Goal: Task Accomplishment & Management: Use online tool/utility

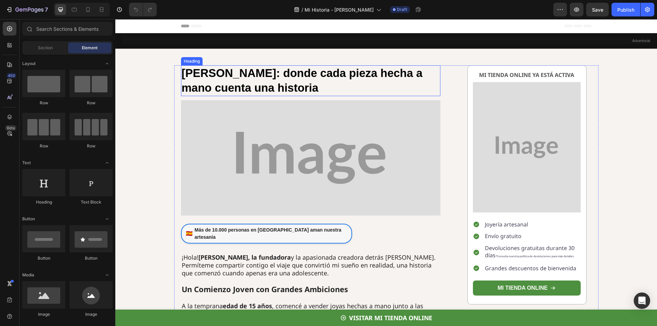
click at [317, 75] on strong "[PERSON_NAME]: donde cada pieza hecha a mano cuenta una historia" at bounding box center [302, 80] width 241 height 27
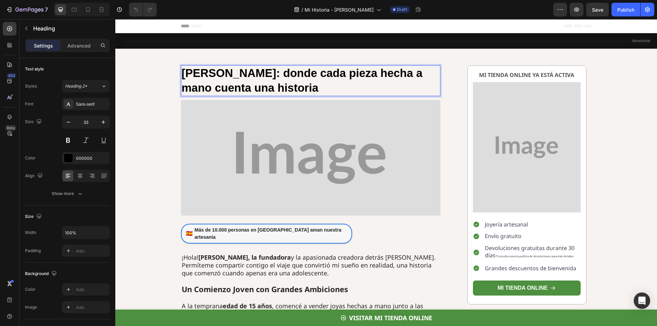
click at [298, 73] on strong "[PERSON_NAME]: donde cada pieza hecha a mano cuenta una historia" at bounding box center [302, 80] width 241 height 27
click at [317, 74] on strong "[PERSON_NAME]: donde cada pieza hecha a mano cuenta una historia" at bounding box center [302, 80] width 241 height 27
drag, startPoint x: 342, startPoint y: 75, endPoint x: 253, endPoint y: 77, distance: 89.0
click at [253, 77] on strong "[PERSON_NAME]: donde cada pieza hecha a mano cuenta una historia" at bounding box center [302, 80] width 241 height 27
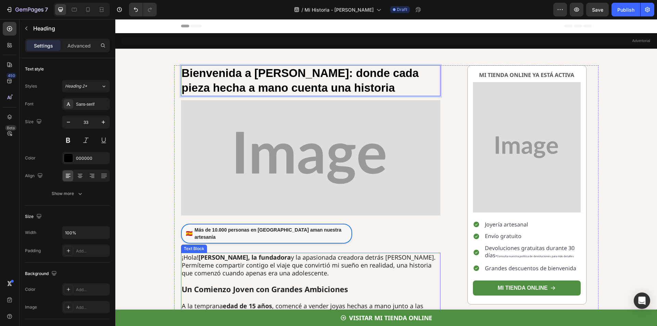
click at [219, 256] on p "¡Hola! [PERSON_NAME], la fundadora y la apasionada creadora detrás [PERSON_NAME…" at bounding box center [311, 265] width 258 height 24
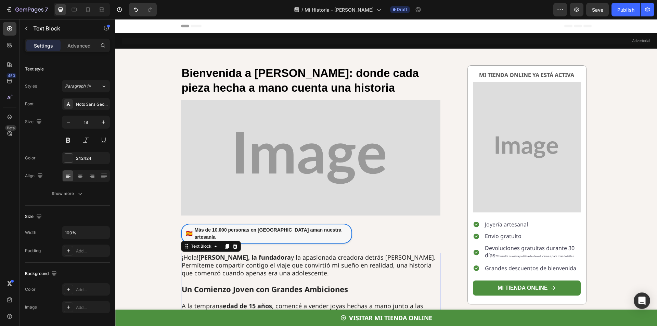
click at [220, 254] on strong "[PERSON_NAME], la fundadora" at bounding box center [244, 257] width 92 height 8
click at [220, 253] on strong "[PERSON_NAME], la fundadora" at bounding box center [244, 257] width 92 height 8
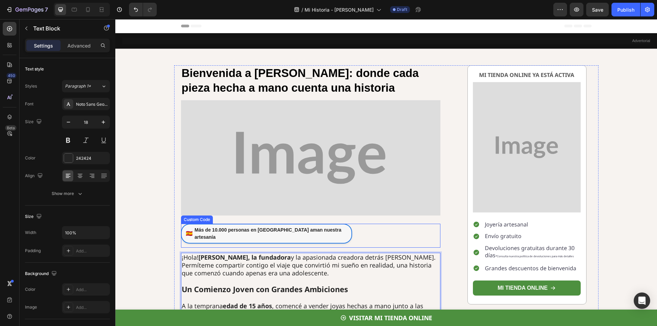
click at [242, 226] on link "🇪🇸 Más de 10.000 personas en [GEOGRAPHIC_DATA] aman nuestra artesanía" at bounding box center [266, 234] width 171 height 20
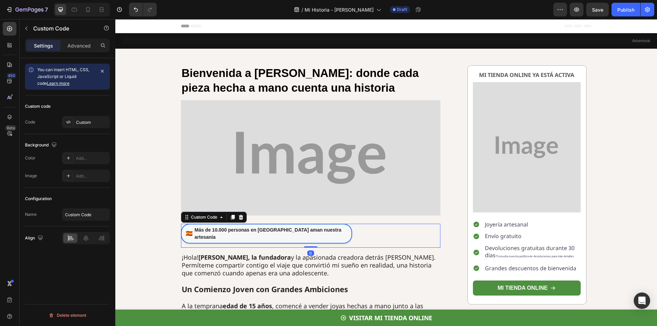
click at [242, 226] on link "🇪🇸 Más de 10.000 personas en [GEOGRAPHIC_DATA] aman nuestra artesanía" at bounding box center [266, 234] width 171 height 20
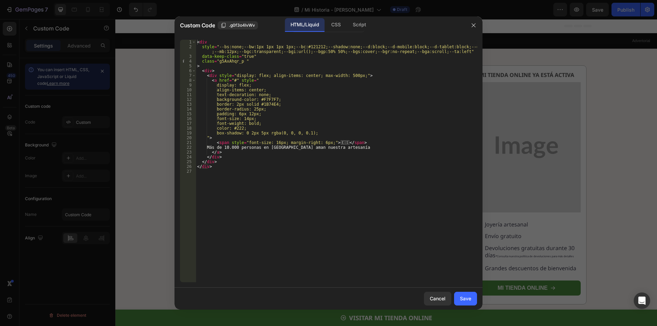
click at [252, 212] on div "< div style = "--bs:none;--bw:1px 1px 1px 1px;--bc:#121212;--shadow:none;--d:bl…" at bounding box center [336, 166] width 281 height 252
click at [262, 175] on div "< div style = "--bs:none;--bw:1px 1px 1px 1px;--bc:#121212;--shadow:none;--d:bl…" at bounding box center [336, 166] width 281 height 252
type textarea "</div>"
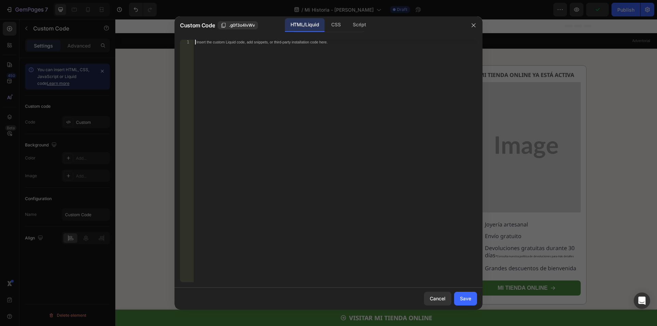
type textarea "</div>"
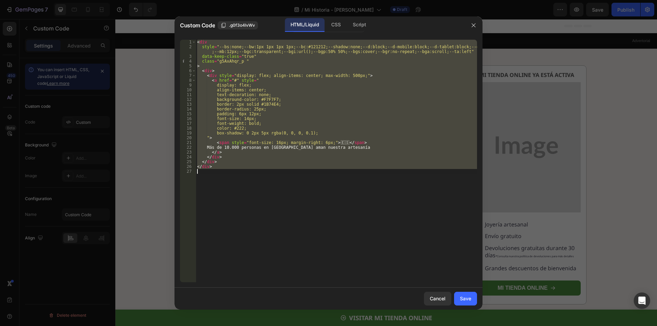
paste textarea
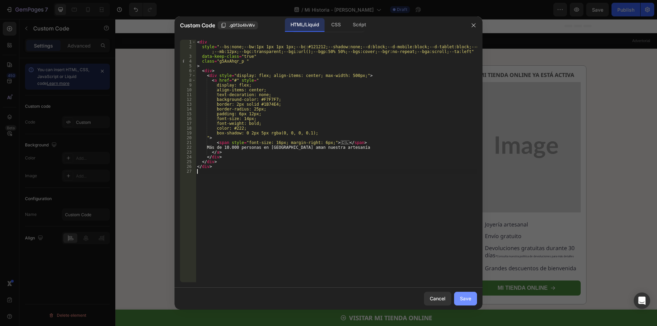
click at [466, 295] on div "Save" at bounding box center [465, 298] width 11 height 7
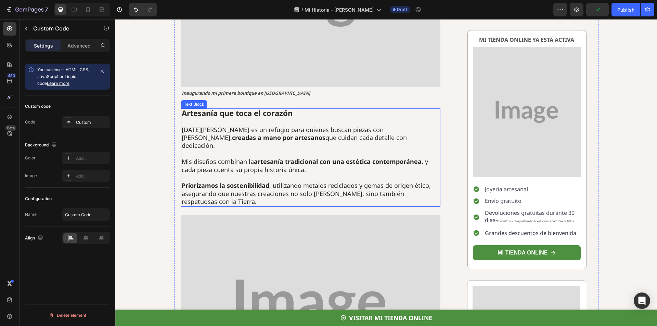
scroll to position [1133, 0]
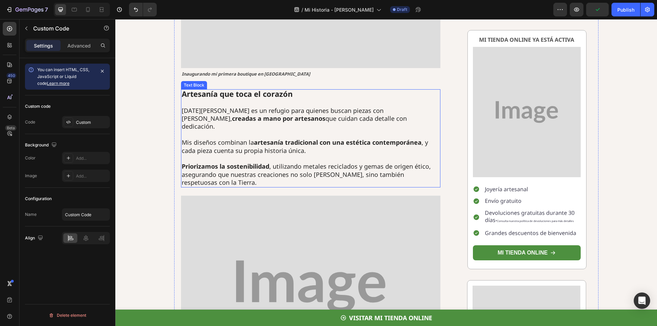
click at [204, 107] on p "[DATE][PERSON_NAME] es un refugio para quienes buscan piezas con alma, creadas …" at bounding box center [311, 119] width 258 height 24
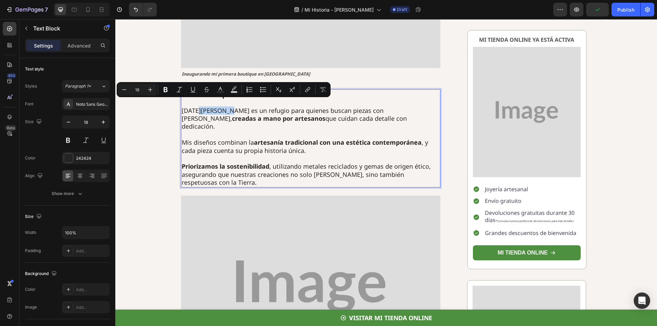
click at [224, 107] on p "[DATE][PERSON_NAME] es un refugio para quienes buscan piezas con alma, creadas …" at bounding box center [311, 119] width 258 height 24
drag, startPoint x: 243, startPoint y: 104, endPoint x: 195, endPoint y: 107, distance: 48.6
click at [195, 107] on p "[DATE][PERSON_NAME] es un refugio para quienes buscan piezas con alma, creadas …" at bounding box center [311, 119] width 258 height 24
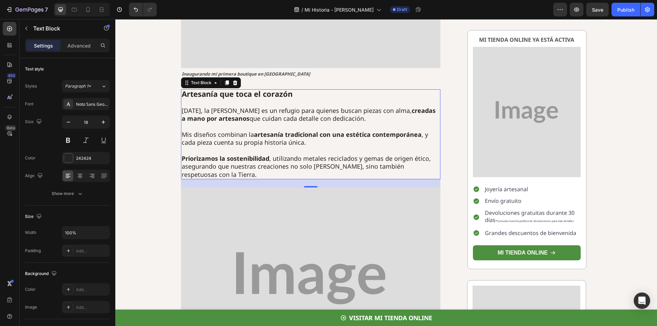
scroll to position [1683, 0]
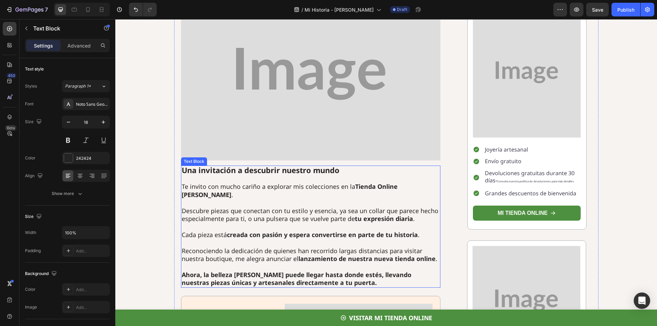
click at [415, 183] on p "Te invito con mucho cariño a explorar mis colecciones en la Tienda Online [PERS…" at bounding box center [311, 191] width 258 height 16
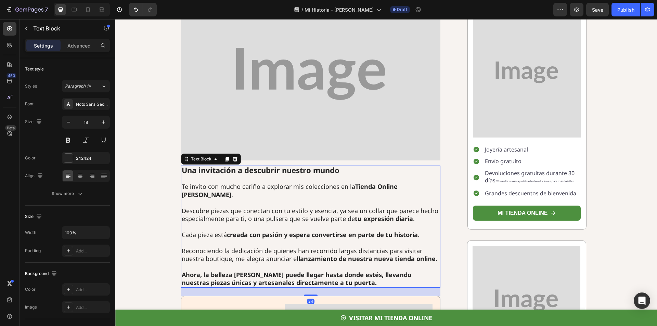
click at [397, 182] on strong "Tienda Online [PERSON_NAME]" at bounding box center [290, 190] width 216 height 16
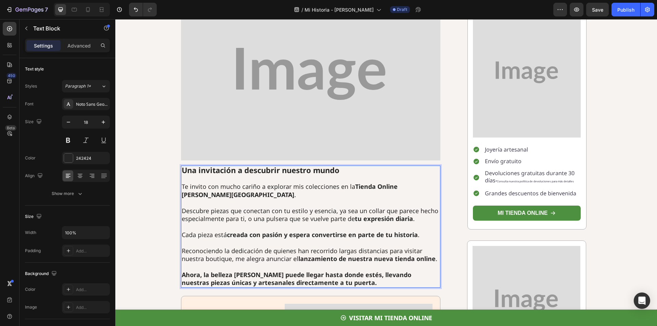
click at [187, 182] on strong "Tienda Online [PERSON_NAME][GEOGRAPHIC_DATA]" at bounding box center [290, 190] width 216 height 16
click at [397, 182] on strong "Tienda Online [PERSON_NAME]" at bounding box center [290, 190] width 216 height 16
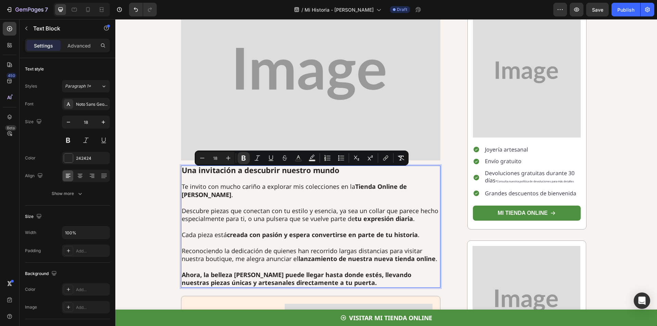
drag, startPoint x: 405, startPoint y: 174, endPoint x: 199, endPoint y: 182, distance: 206.0
click at [199, 182] on strong "Tienda Online de [PERSON_NAME]" at bounding box center [294, 190] width 225 height 16
copy strong "[PERSON_NAME]"
click at [245, 271] on strong "Ahora, la belleza [PERSON_NAME] puede llegar hasta donde estés, llevando nuestr…" at bounding box center [296, 279] width 229 height 16
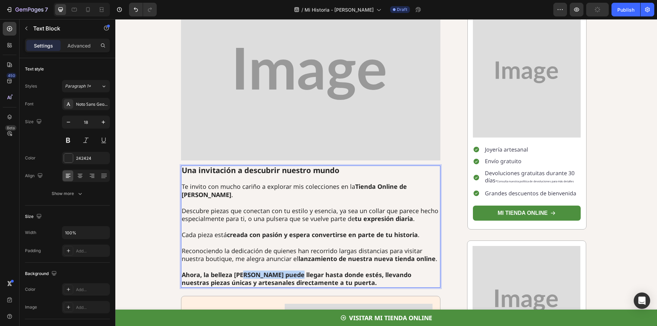
drag, startPoint x: 241, startPoint y: 260, endPoint x: 293, endPoint y: 262, distance: 51.7
click at [292, 271] on strong "Ahora, la belleza [PERSON_NAME] puede llegar hasta donde estés, llevando nuestr…" at bounding box center [296, 279] width 229 height 16
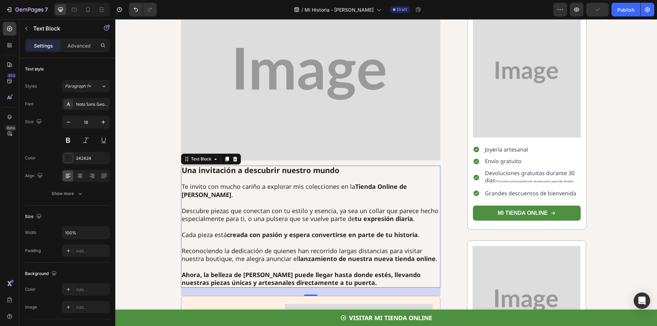
scroll to position [1866, 0]
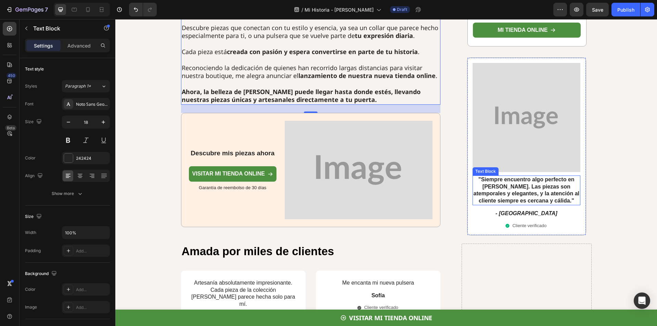
click at [497, 176] on strong ""Siempre encuentro algo perfecto en [PERSON_NAME]. Las piezas son atemporales y…" at bounding box center [526, 189] width 106 height 27
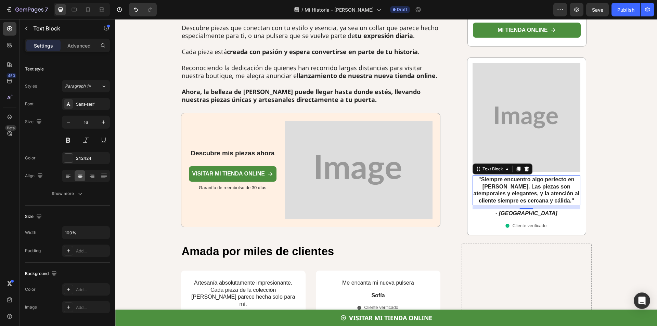
click at [497, 176] on strong ""Siempre encuentro algo perfecto en [PERSON_NAME]. Las piezas son atemporales y…" at bounding box center [526, 189] width 106 height 27
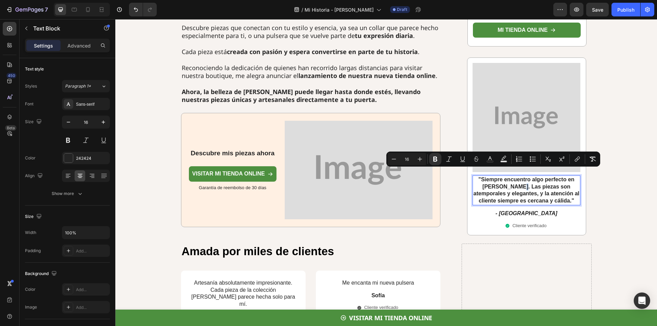
drag, startPoint x: 516, startPoint y: 173, endPoint x: 521, endPoint y: 172, distance: 4.2
click at [516, 176] on strong ""Siempre encuentro algo perfecto en [PERSON_NAME]. Las piezas son atemporales y…" at bounding box center [526, 189] width 106 height 27
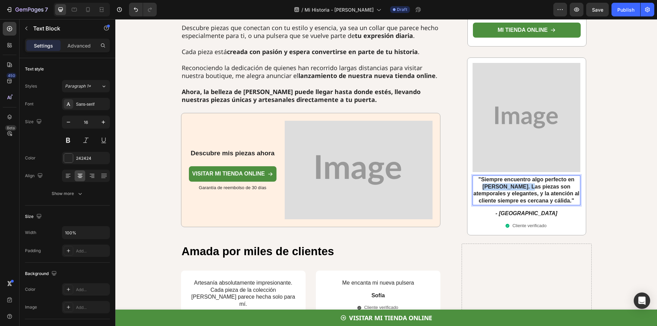
drag, startPoint x: 525, startPoint y: 172, endPoint x: 481, endPoint y: 173, distance: 44.8
click at [481, 176] on p ""Siempre encuentro algo perfecto en [PERSON_NAME]. Las piezas son atemporales y…" at bounding box center [526, 190] width 106 height 28
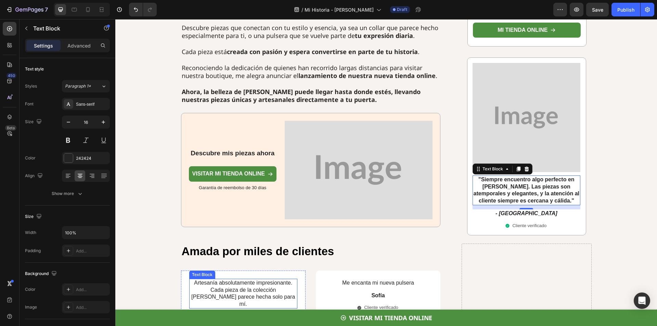
click at [278, 279] on p "Artesanía absolutamente impresionante. Cada pieza de la colección [PERSON_NAME]…" at bounding box center [243, 293] width 107 height 28
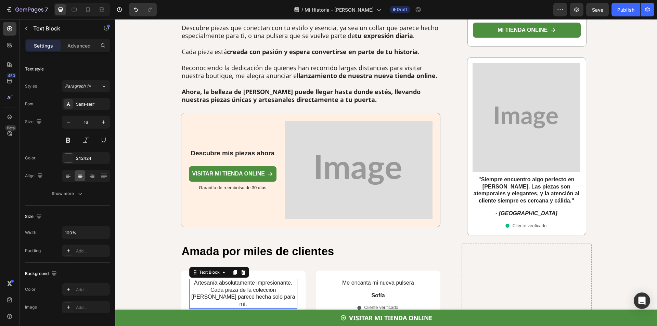
click at [278, 279] on p "Artesanía absolutamente impresionante. Cada pieza de la colección [PERSON_NAME]…" at bounding box center [243, 293] width 107 height 28
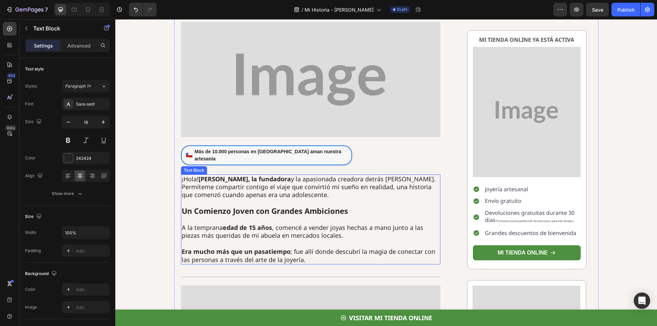
click at [386, 175] on p "¡Hola! [PERSON_NAME], la fundadora y la apasionada creadora detrás [PERSON_NAME…" at bounding box center [311, 187] width 258 height 24
click at [379, 175] on p "¡Hola! [PERSON_NAME], la fundadora y la apasionada creadora detrás [PERSON_NAME…" at bounding box center [311, 187] width 258 height 24
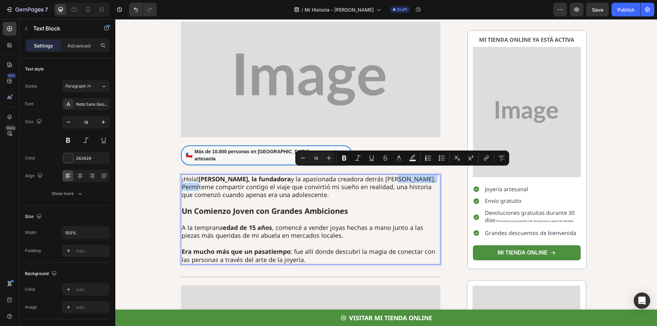
drag, startPoint x: 387, startPoint y: 173, endPoint x: 426, endPoint y: 173, distance: 39.0
click at [426, 175] on p "¡Hola! [PERSON_NAME], la fundadora y la apasionada creadora detrás [PERSON_NAME…" at bounding box center [311, 187] width 258 height 24
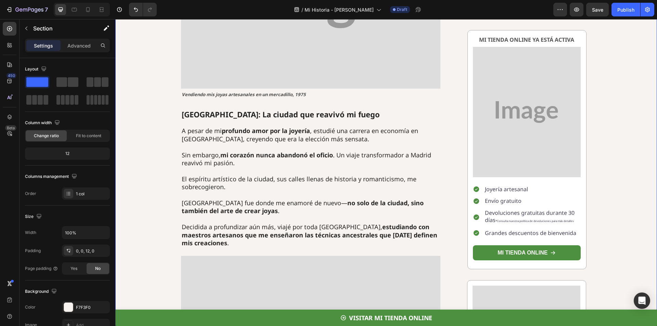
scroll to position [740, 0]
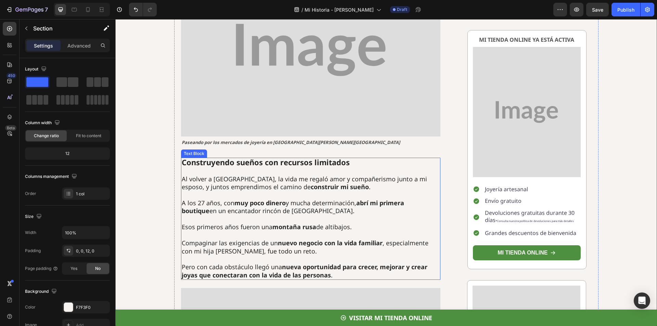
click at [226, 175] on p "Al volver a [GEOGRAPHIC_DATA], la vida me regaló amor y compañerismo junto a mi…" at bounding box center [311, 183] width 258 height 16
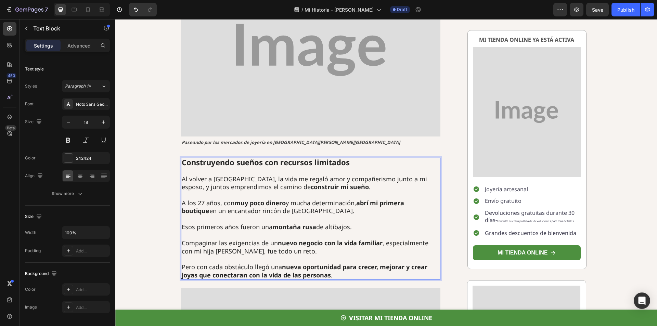
click at [219, 175] on p "Al volver a [GEOGRAPHIC_DATA], la vida me regaló amor y compañerismo junto a mi…" at bounding box center [311, 183] width 258 height 16
click at [270, 203] on p "A los 27 años, con muy poco dinero y mucha determinación, abrí mi primera bouti…" at bounding box center [311, 207] width 258 height 16
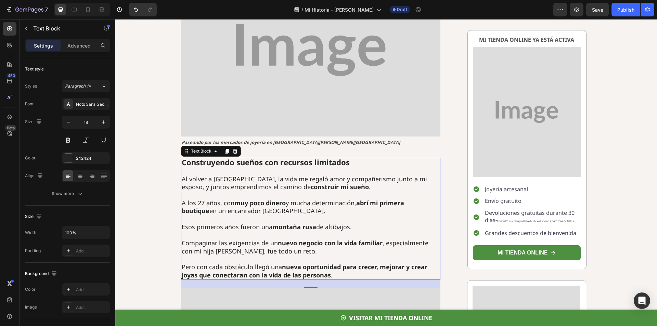
scroll to position [1028, 0]
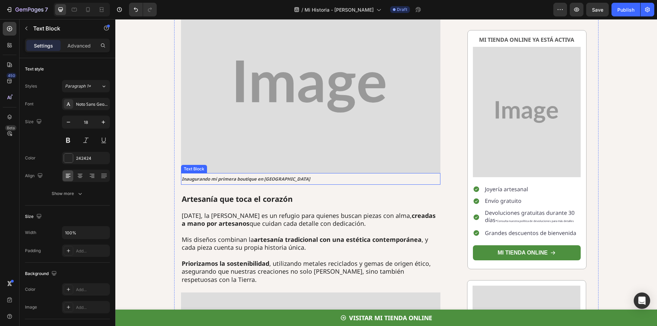
click at [268, 176] on strong "Inaugurando mi primera boutique en [GEOGRAPHIC_DATA]" at bounding box center [246, 179] width 128 height 6
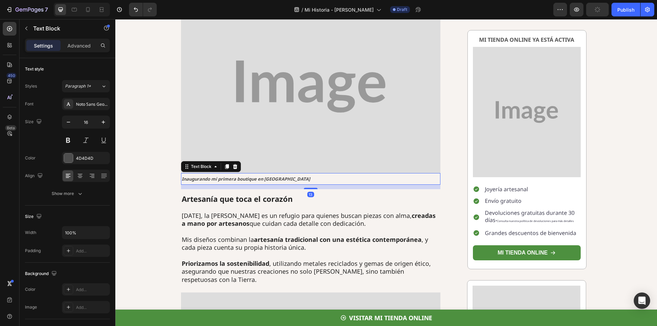
click at [268, 176] on strong "Inaugurando mi primera boutique en [GEOGRAPHIC_DATA]" at bounding box center [246, 179] width 128 height 6
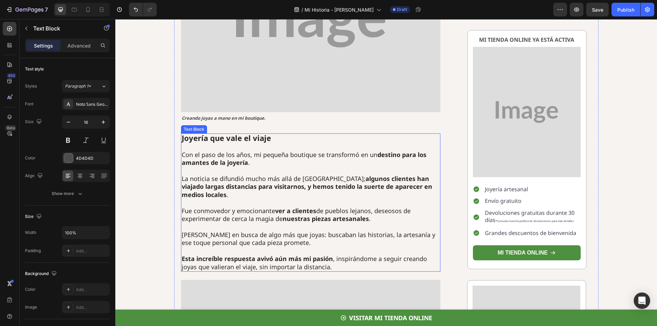
click at [310, 175] on p "La noticia se difundió mucho más allá de [GEOGRAPHIC_DATA]; algunos clientes ha…" at bounding box center [311, 187] width 258 height 24
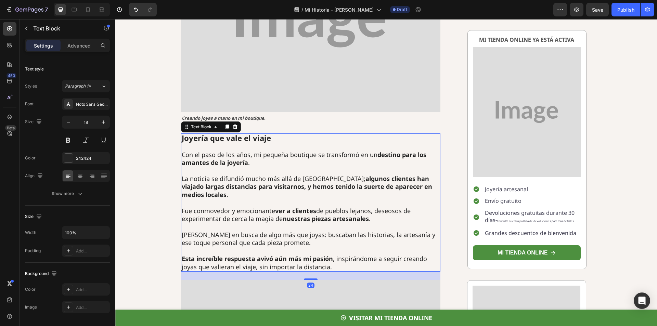
click at [310, 175] on p "La noticia se difundió mucho más allá de [GEOGRAPHIC_DATA]; algunos clientes ha…" at bounding box center [311, 187] width 258 height 24
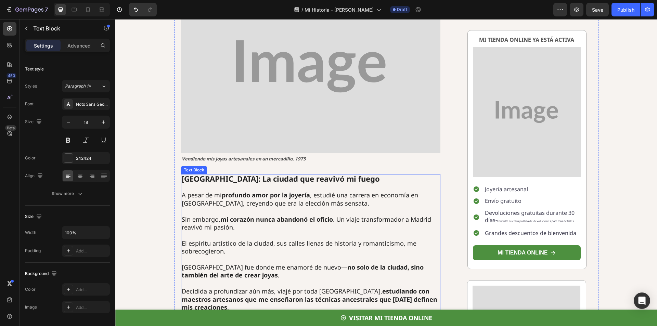
click at [191, 174] on strong "[GEOGRAPHIC_DATA]: La ciudad que reavivó mi fuego" at bounding box center [281, 179] width 198 height 10
copy strong "Santiago"
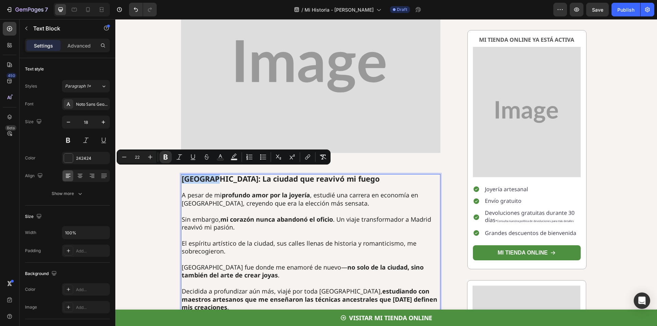
type input "18"
click at [423, 215] on p "Sin embargo, mi corazón nunca abandonó el oficio . Un viaje transformador a Mad…" at bounding box center [311, 223] width 258 height 16
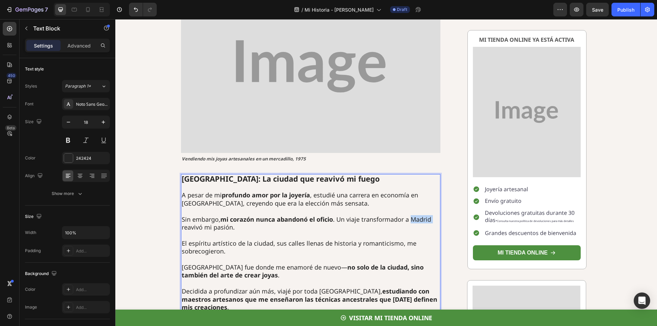
click at [423, 215] on p "Sin embargo, mi corazón nunca abandonó el oficio . Un viaje transformador a Mad…" at bounding box center [311, 223] width 258 height 16
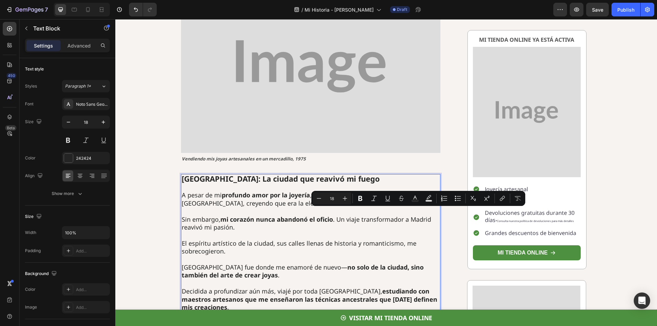
click at [414, 215] on p "Sin embargo, mi corazón nunca abandonó el oficio . Un viaje transformador a Mad…" at bounding box center [311, 223] width 258 height 16
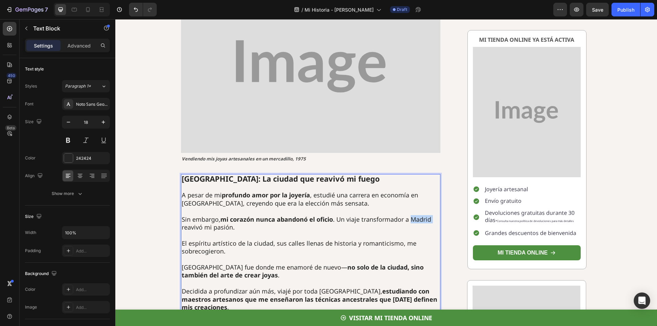
click at [414, 215] on p "Sin embargo, mi corazón nunca abandonó el oficio . Un viaje transformador a Mad…" at bounding box center [311, 223] width 258 height 16
click at [411, 215] on p "Sin embargo, mi corazón nunca abandonó el oficio . Un viaje transformador a [PE…" at bounding box center [311, 223] width 258 height 16
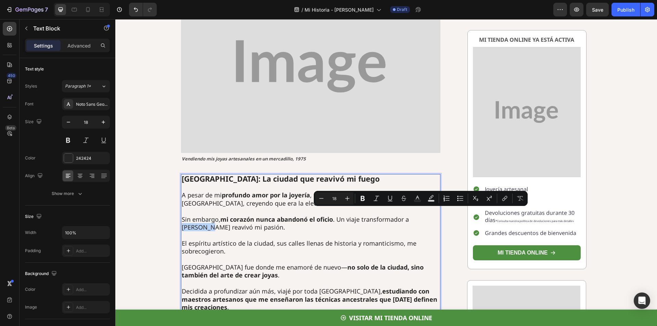
copy p "Santiago"
click at [185, 267] on strong "no solo de la ciudad, sino también del arte de crear joyas" at bounding box center [303, 271] width 242 height 16
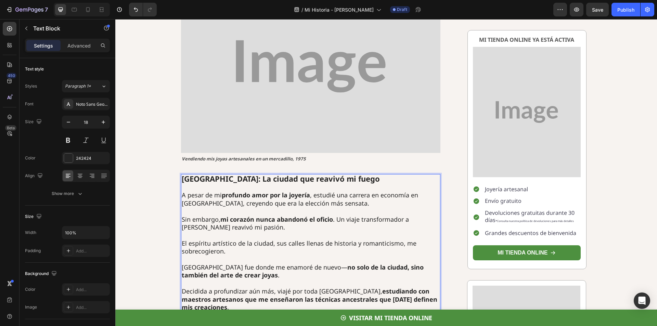
click at [187, 263] on p "[GEOGRAPHIC_DATA] fue donde me enamoré de nuevo— no solo de la ciudad, sino tam…" at bounding box center [311, 271] width 258 height 16
click at [375, 175] on p "[GEOGRAPHIC_DATA]: La ciudad que reavivó mi fuego" at bounding box center [311, 179] width 258 height 9
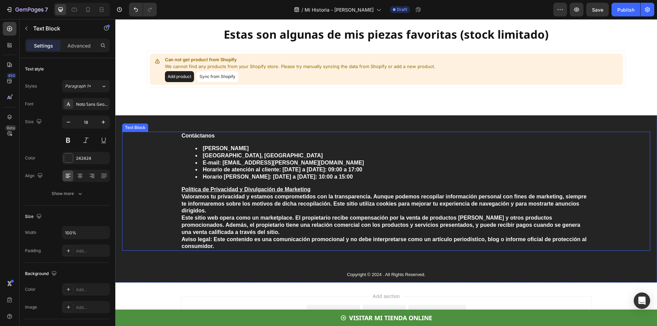
scroll to position [2326, 0]
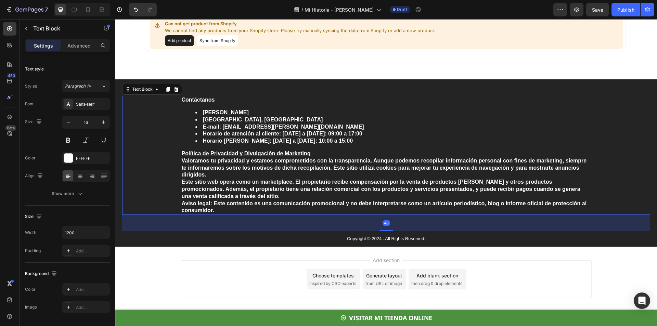
click at [231, 120] on strong "[GEOGRAPHIC_DATA], [GEOGRAPHIC_DATA]" at bounding box center [263, 120] width 120 height 6
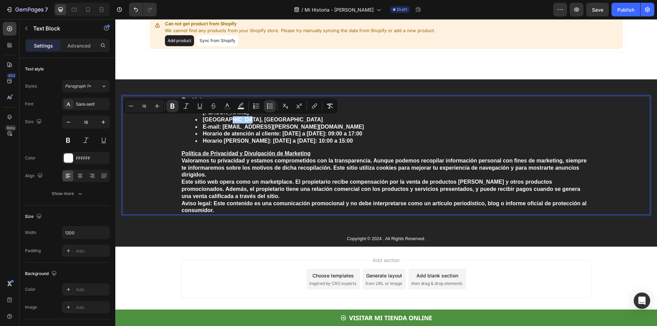
click at [233, 111] on div "Text Color" at bounding box center [227, 106] width 12 height 12
click at [248, 118] on li "[GEOGRAPHIC_DATA], [GEOGRAPHIC_DATA]" at bounding box center [392, 119] width 395 height 7
drag, startPoint x: 246, startPoint y: 113, endPoint x: 198, endPoint y: 112, distance: 48.2
click at [200, 111] on li "[PERSON_NAME]" at bounding box center [392, 112] width 395 height 7
drag, startPoint x: 244, startPoint y: 118, endPoint x: 199, endPoint y: 121, distance: 44.9
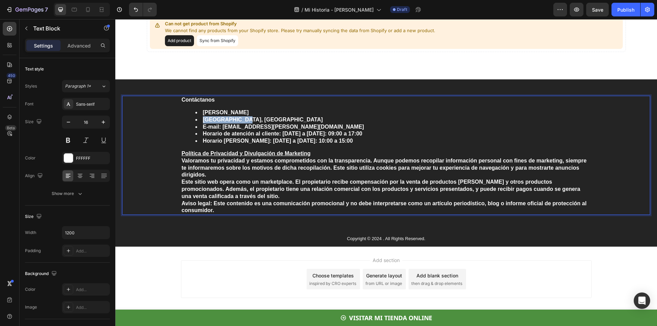
click at [199, 121] on li "[GEOGRAPHIC_DATA], [GEOGRAPHIC_DATA]" at bounding box center [392, 119] width 395 height 7
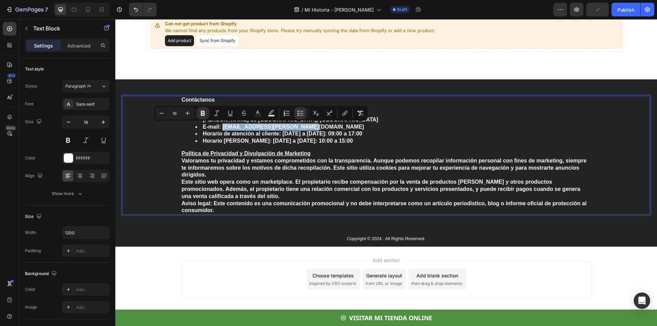
drag, startPoint x: 302, startPoint y: 127, endPoint x: 220, endPoint y: 130, distance: 81.8
click at [220, 130] on li "E-mail: [EMAIL_ADDRESS][PERSON_NAME][DOMAIN_NAME]" at bounding box center [392, 126] width 395 height 7
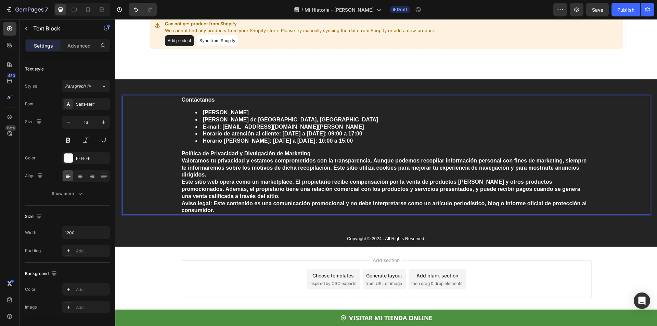
click at [466, 181] on strong "Este sitio web opera como un marketplace. El propietario recibe compensación po…" at bounding box center [381, 189] width 398 height 20
drag, startPoint x: 463, startPoint y: 182, endPoint x: 507, endPoint y: 182, distance: 43.1
click at [507, 182] on strong "Este sitio web opera como un marketplace. El propietario recibe compensación po…" at bounding box center [381, 189] width 398 height 20
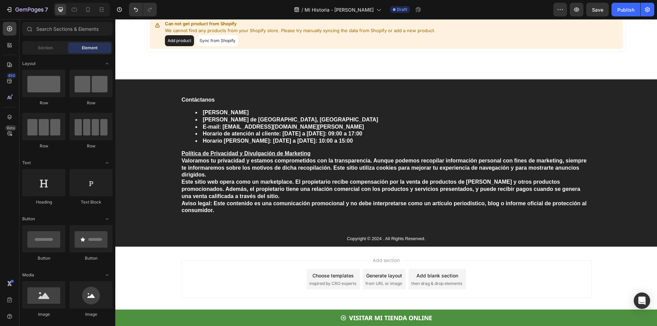
click at [467, 301] on div "Add section Choose templates inspired by CRO experts Generate layout from URL o…" at bounding box center [385, 281] width 541 height 68
click at [384, 238] on p "Copyright © 2024 . All Rights Reserved." at bounding box center [386, 239] width 409 height 6
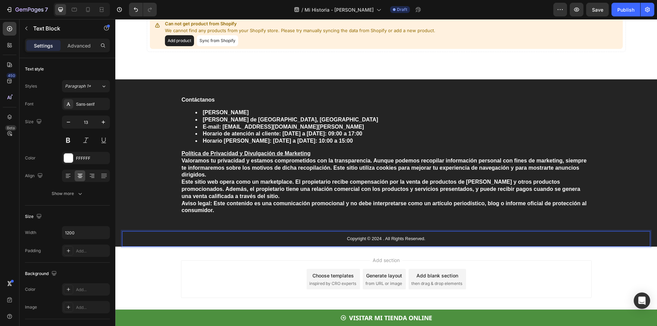
click at [379, 239] on p "Copyright © 2024 . All Rights Reserved." at bounding box center [386, 239] width 409 height 6
click at [534, 262] on div "Add section Choose templates inspired by CRO experts Generate layout from URL o…" at bounding box center [386, 279] width 410 height 38
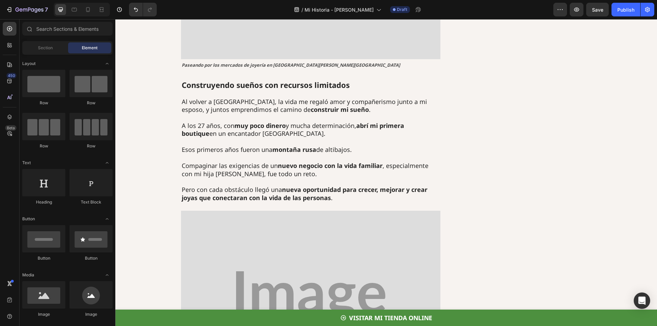
scroll to position [0, 0]
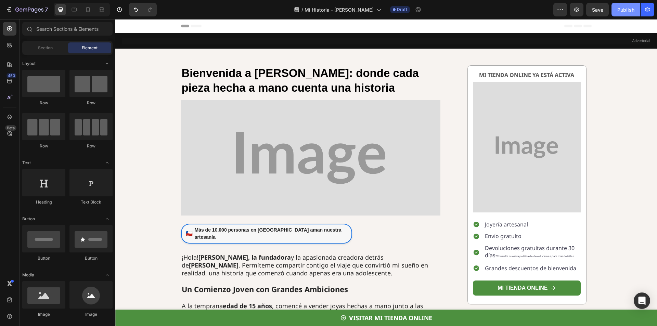
click at [620, 9] on div "Publish" at bounding box center [625, 9] width 17 height 7
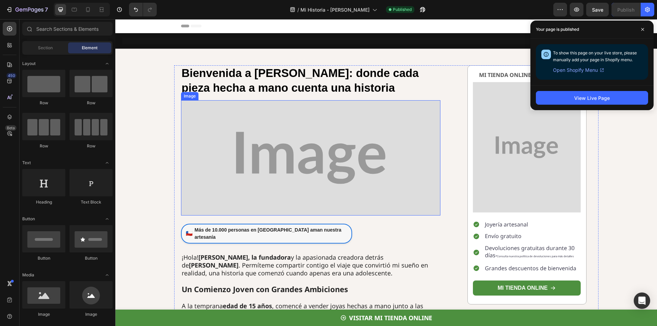
click at [273, 137] on img at bounding box center [311, 157] width 260 height 115
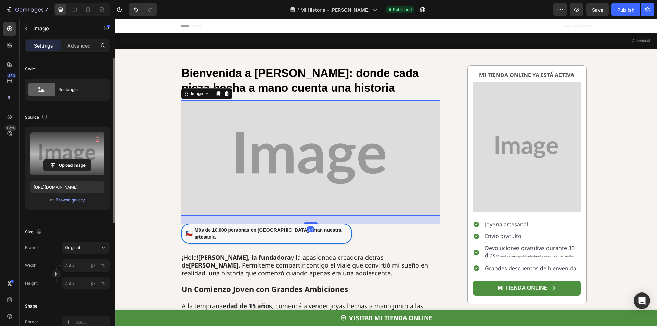
click at [73, 158] on label at bounding box center [67, 153] width 74 height 43
click at [73, 159] on input "file" at bounding box center [67, 165] width 47 height 12
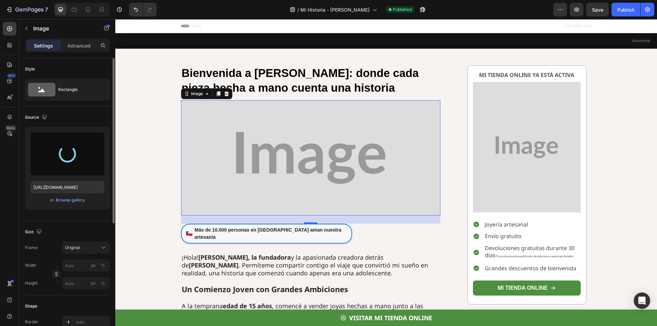
type input "[URL][DOMAIN_NAME]"
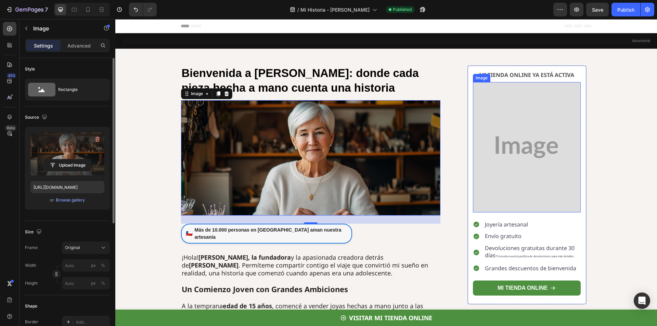
click at [512, 150] on img at bounding box center [527, 147] width 108 height 130
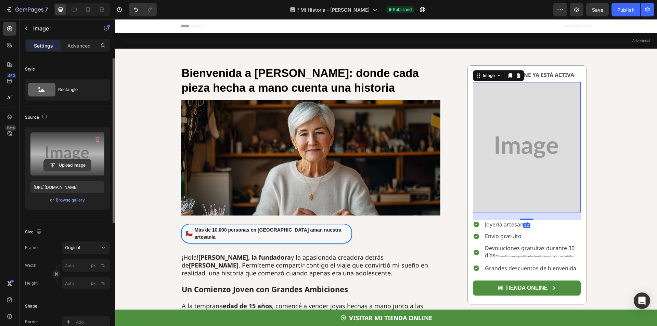
click at [81, 162] on input "file" at bounding box center [67, 165] width 47 height 12
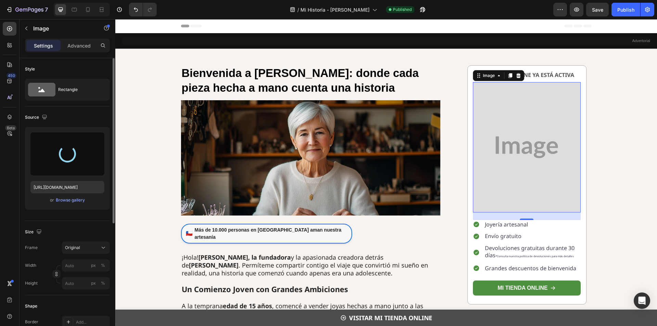
type input "[URL][DOMAIN_NAME]"
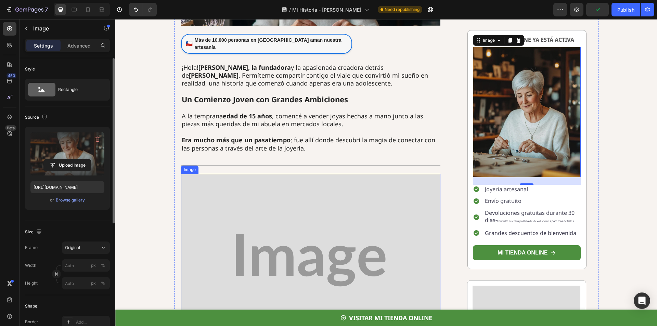
scroll to position [205, 0]
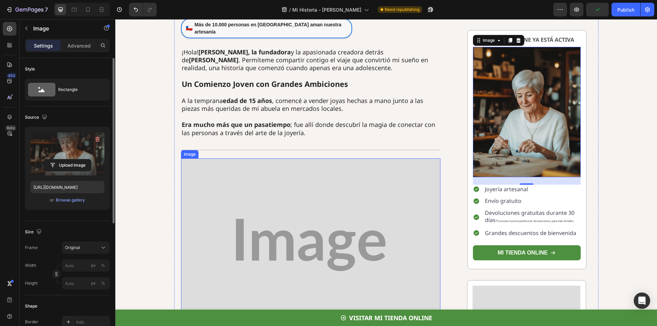
click at [316, 210] on img at bounding box center [311, 244] width 260 height 173
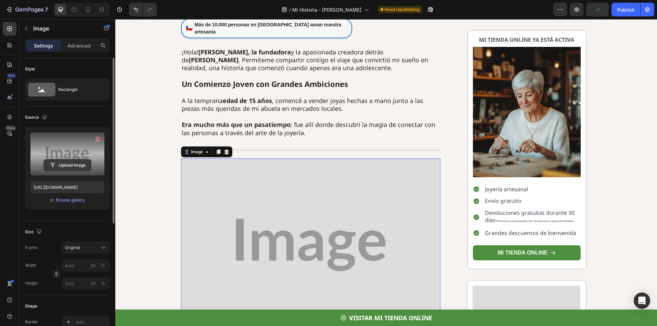
click at [44, 160] on input "file" at bounding box center [67, 165] width 47 height 12
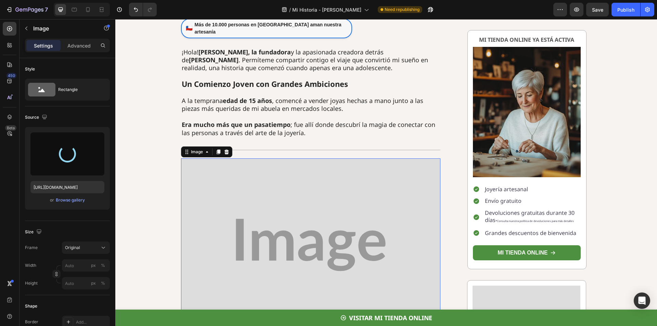
scroll to position [274, 0]
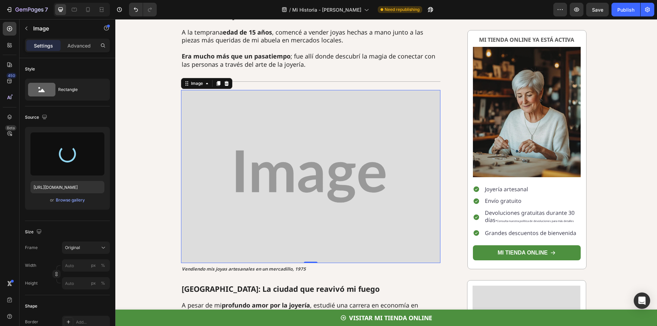
type input "[URL][DOMAIN_NAME]"
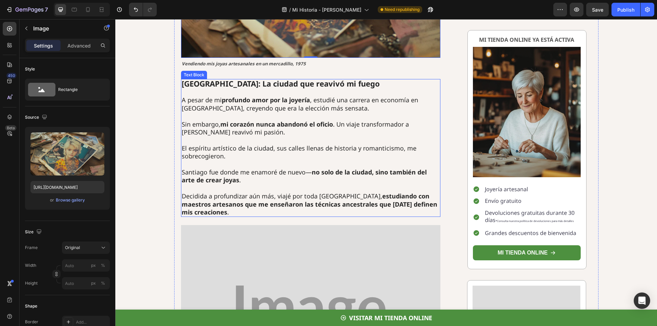
scroll to position [547, 0]
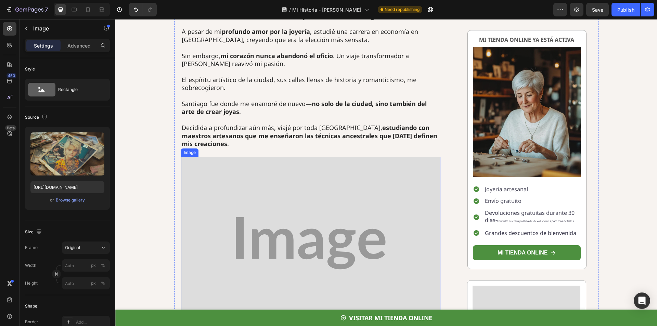
click at [330, 183] on img at bounding box center [311, 243] width 260 height 173
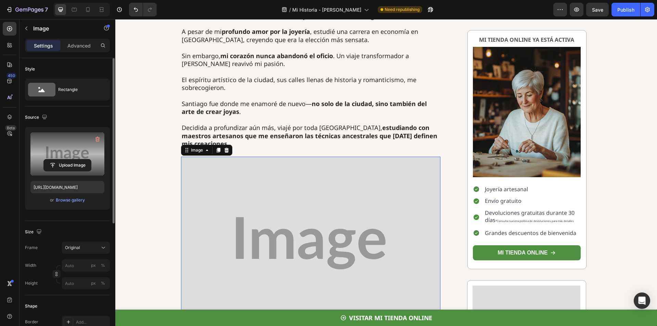
click at [69, 148] on label at bounding box center [67, 153] width 74 height 43
click at [69, 159] on input "file" at bounding box center [67, 165] width 47 height 12
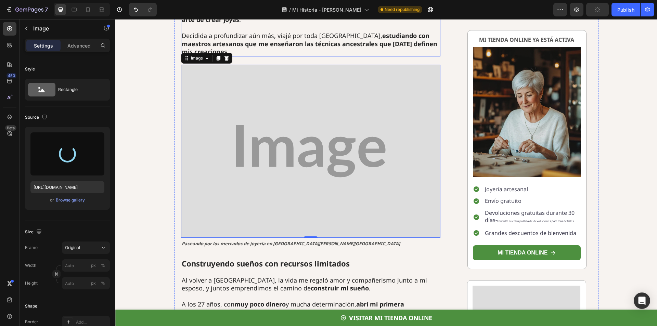
scroll to position [684, 0]
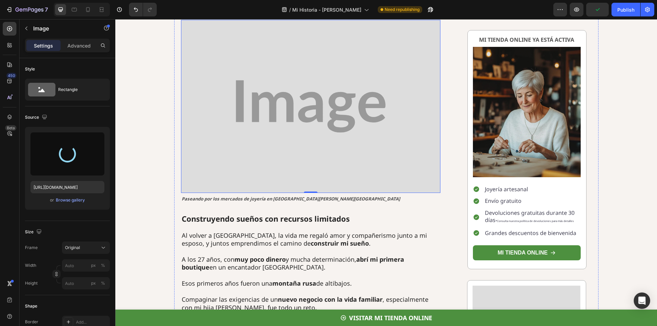
type input "[URL][DOMAIN_NAME]"
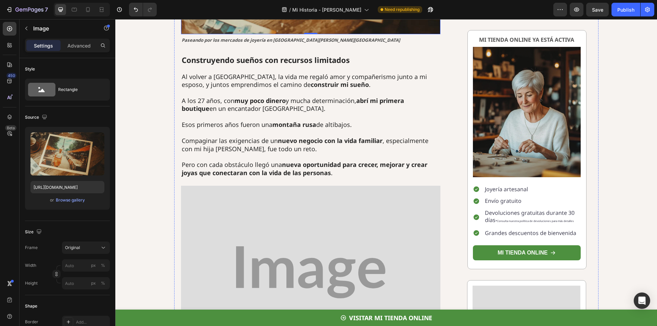
scroll to position [889, 0]
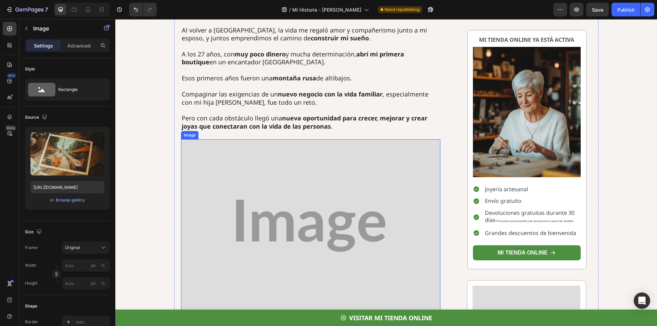
click at [333, 194] on img at bounding box center [311, 225] width 260 height 173
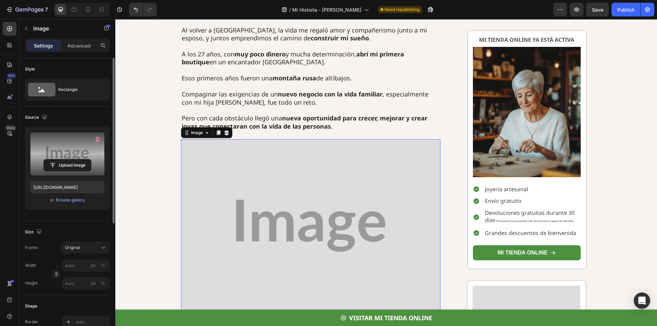
click at [72, 176] on div "Upload Image [URL][DOMAIN_NAME] or Browse gallery" at bounding box center [67, 168] width 85 height 83
click at [72, 169] on input "file" at bounding box center [67, 165] width 47 height 12
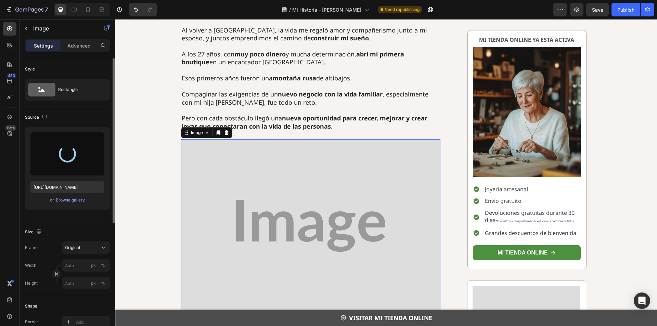
type input "[URL][DOMAIN_NAME]"
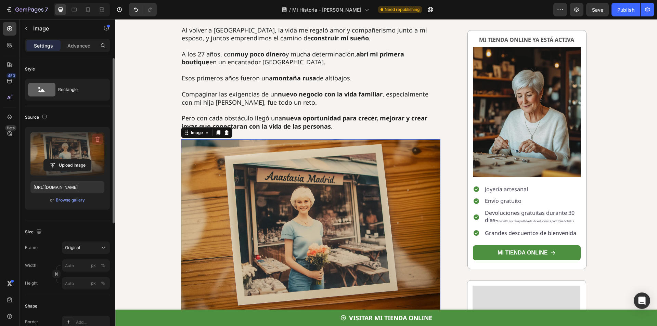
click at [101, 138] on button "button" at bounding box center [97, 139] width 11 height 11
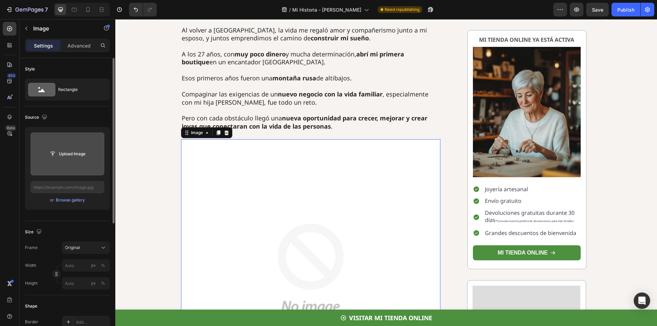
click at [85, 145] on input "file" at bounding box center [67, 153] width 74 height 43
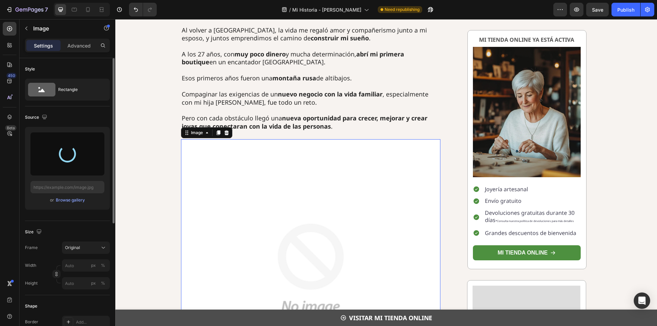
type input "[URL][DOMAIN_NAME]"
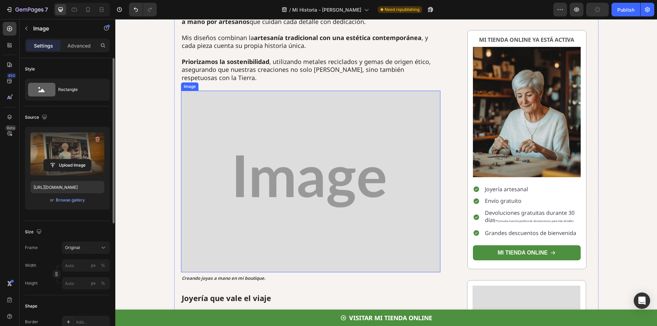
scroll to position [1231, 0]
click at [279, 164] on img at bounding box center [311, 181] width 260 height 182
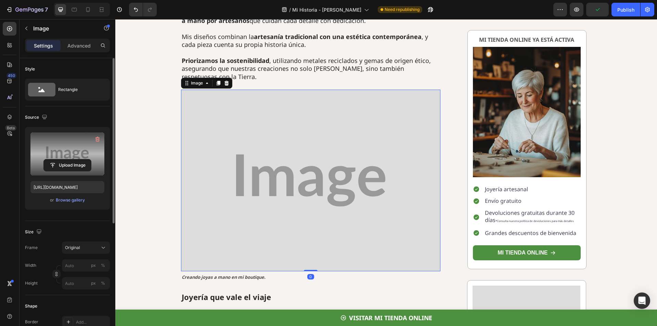
click at [56, 156] on label at bounding box center [67, 153] width 74 height 43
click at [56, 159] on input "file" at bounding box center [67, 165] width 47 height 12
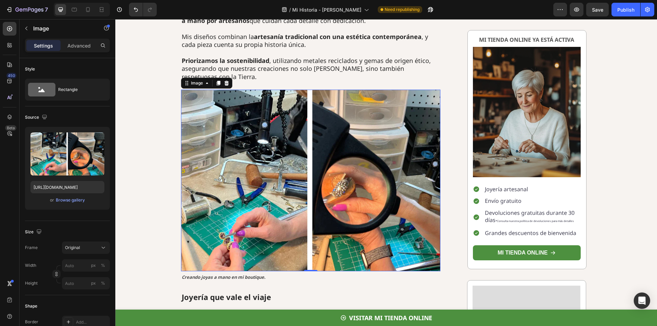
type input "[URL][DOMAIN_NAME]"
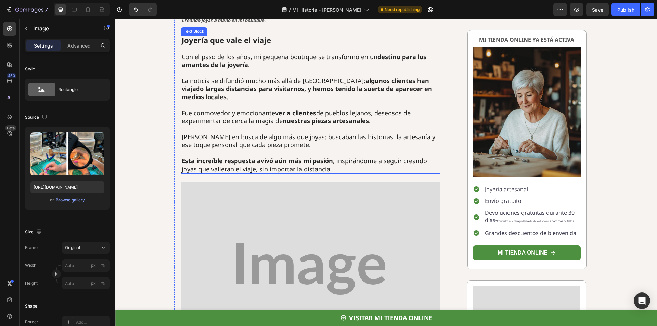
scroll to position [1573, 0]
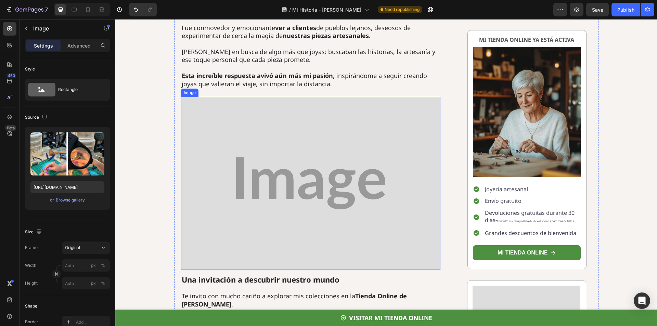
click at [306, 146] on img at bounding box center [311, 183] width 260 height 173
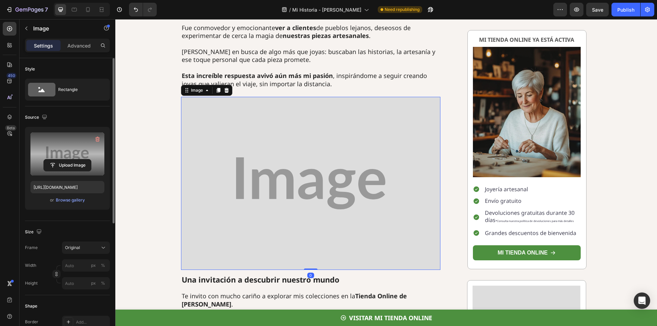
click at [62, 153] on label at bounding box center [67, 153] width 74 height 43
click at [62, 159] on input "file" at bounding box center [67, 165] width 47 height 12
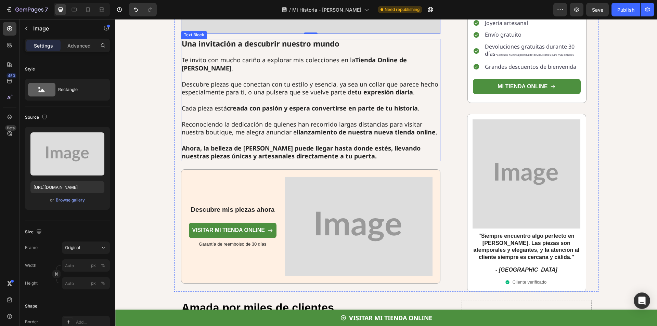
scroll to position [1847, 0]
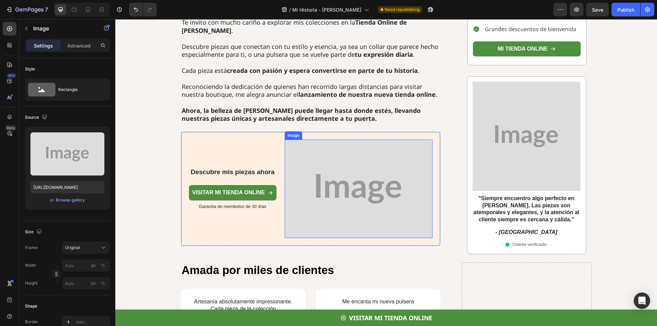
click at [376, 154] on img at bounding box center [359, 189] width 148 height 99
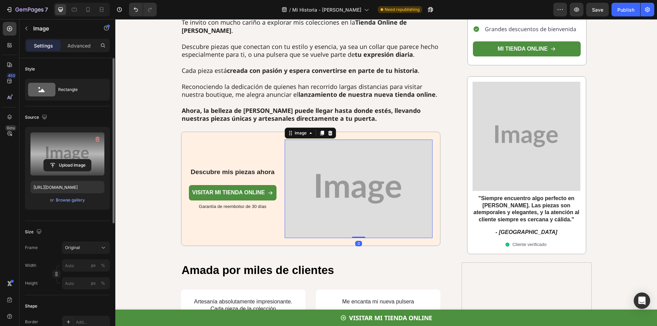
click at [35, 146] on label at bounding box center [67, 153] width 74 height 43
click at [44, 159] on input "file" at bounding box center [67, 165] width 47 height 12
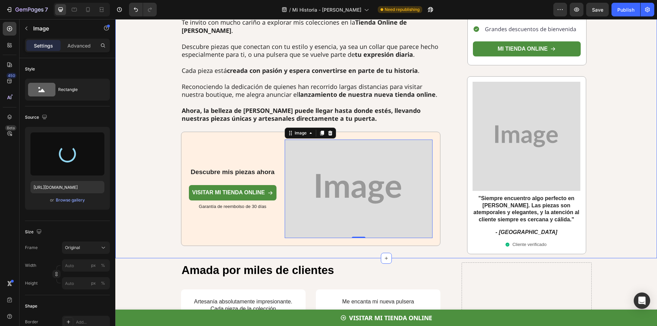
type input "[URL][DOMAIN_NAME]"
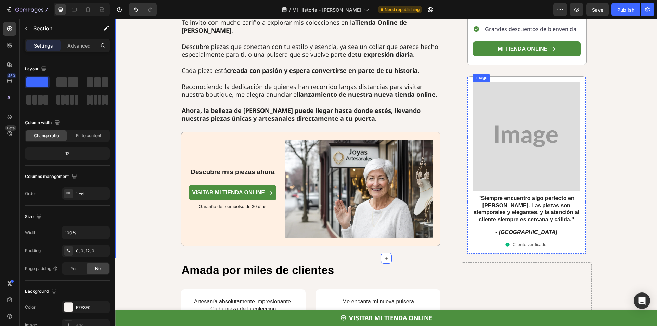
click at [547, 128] on img at bounding box center [526, 136] width 108 height 109
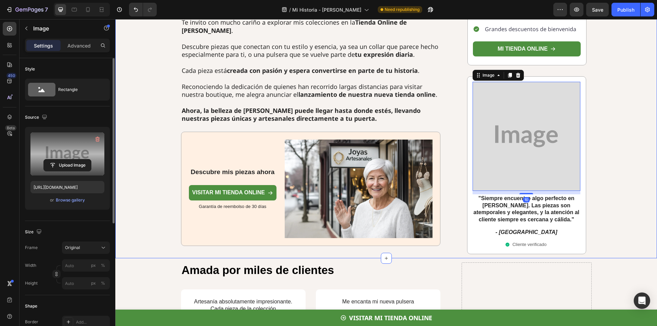
click at [63, 156] on label at bounding box center [67, 153] width 74 height 43
click at [63, 159] on input "file" at bounding box center [67, 165] width 47 height 12
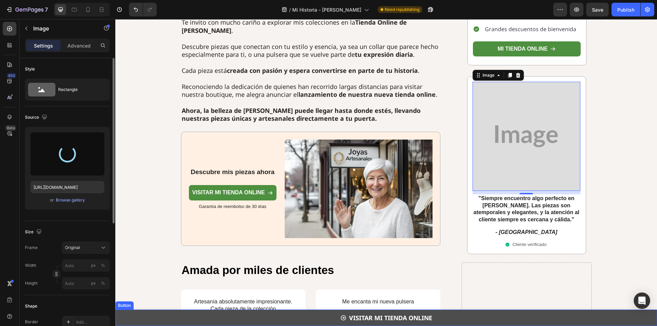
click at [251, 322] on link "VISITAR MI TIENDA ONLINE" at bounding box center [385, 318] width 541 height 16
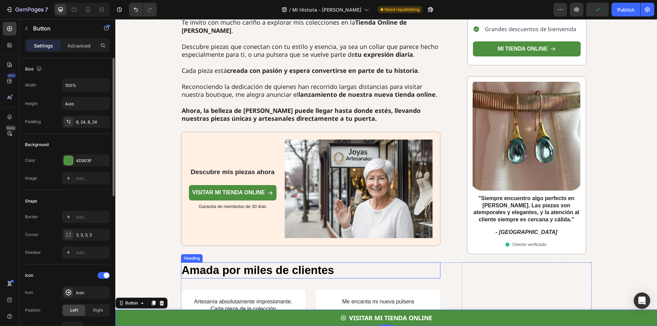
click at [392, 262] on h2 "Amada por miles de clientes" at bounding box center [311, 270] width 260 height 16
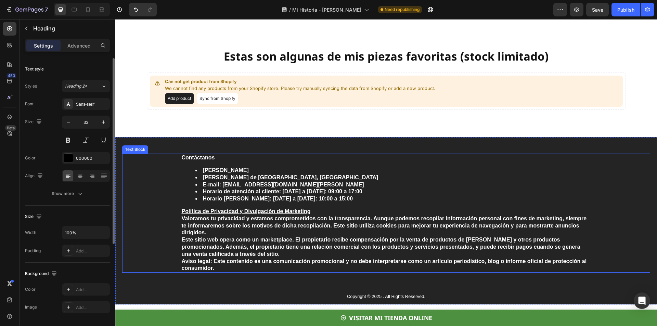
scroll to position [2121, 0]
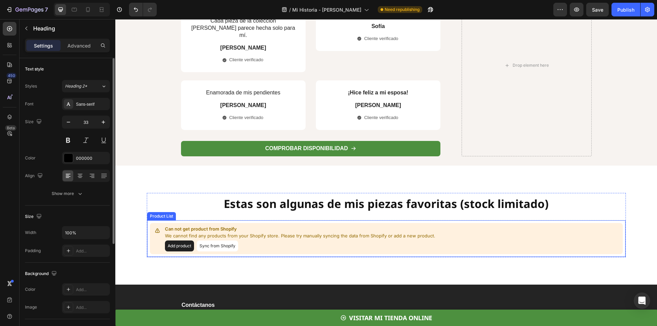
click at [338, 237] on p "We cannot find any products from your Shopify store. Please try manually syncin…" at bounding box center [300, 236] width 270 height 7
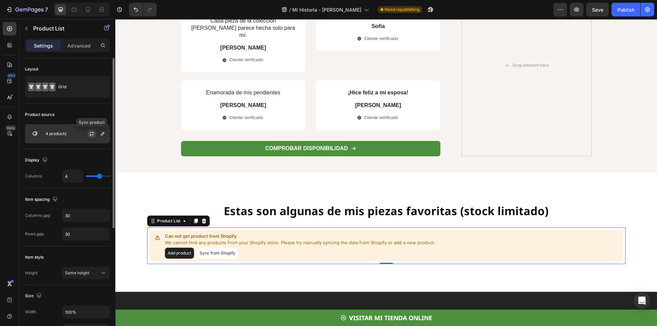
click at [90, 135] on icon "button" at bounding box center [91, 133] width 5 height 5
click at [103, 135] on icon "button" at bounding box center [102, 133] width 3 height 3
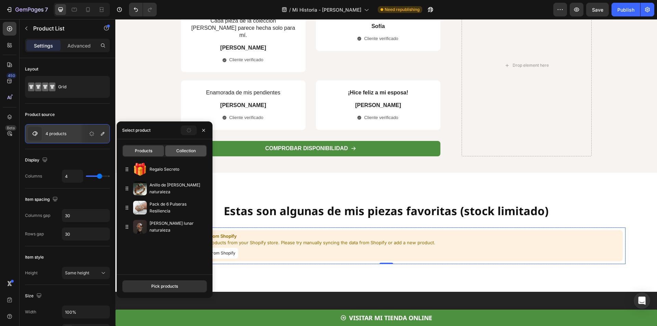
click at [178, 146] on div "Collection" at bounding box center [185, 150] width 41 height 11
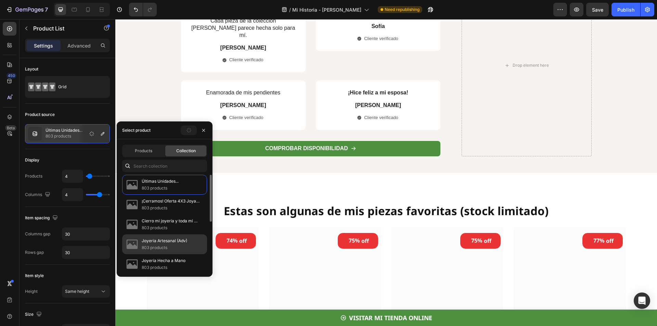
click at [184, 241] on p "Joyería Artesanal (Adv)" at bounding box center [164, 240] width 45 height 7
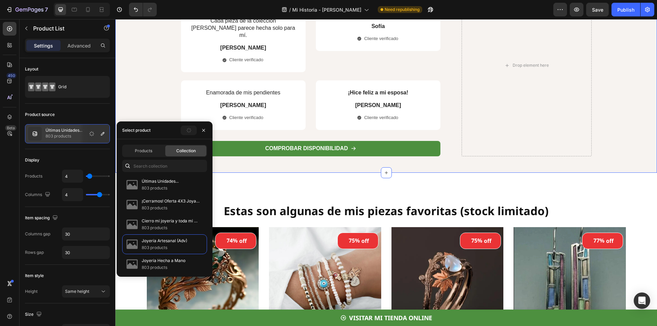
click at [144, 108] on div "Amada por miles de clientes Heading Artesanía absolutamente impresionante. Cada…" at bounding box center [386, 65] width 528 height 182
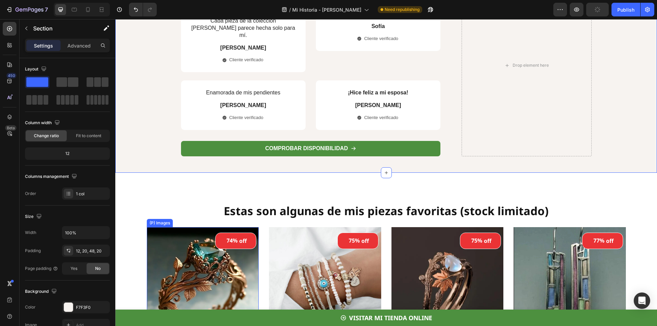
click at [260, 227] on div "74% off (P) Tag (P) Images Row Anillo de [PERSON_NAME] naturaleza (P) Title Row…" at bounding box center [386, 300] width 479 height 146
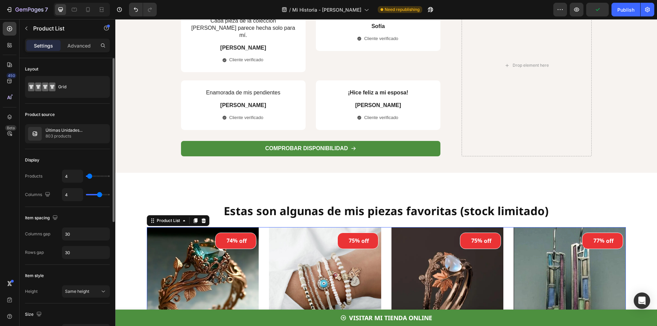
type input "7"
type input "8"
type input "9"
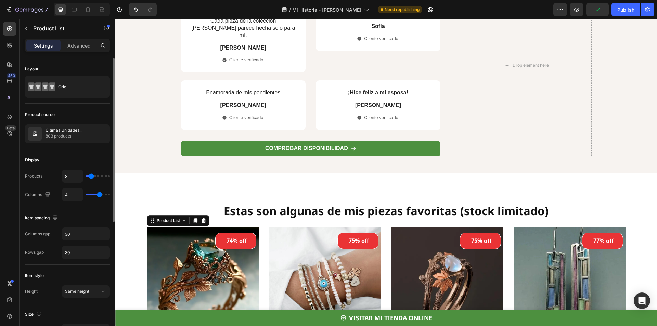
type input "9"
type input "10"
type input "11"
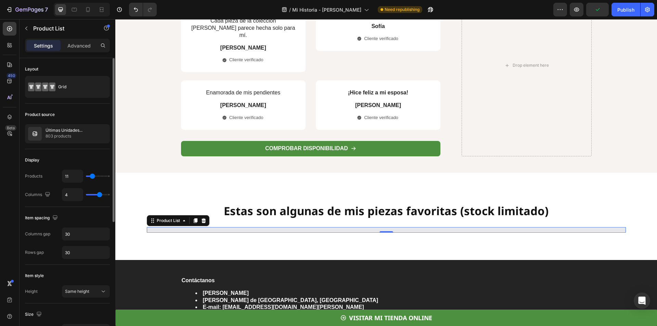
type input "12"
type input "13"
type input "14"
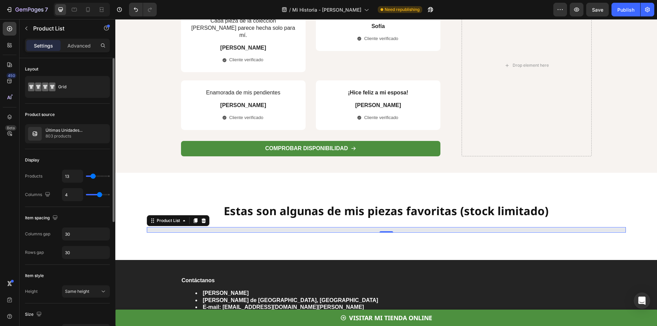
type input "14"
type input "15"
type input "16"
drag, startPoint x: 91, startPoint y: 175, endPoint x: 94, endPoint y: 175, distance: 3.8
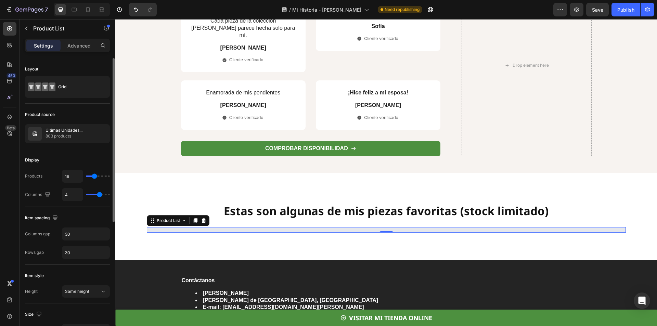
type input "16"
click at [94, 175] on input "range" at bounding box center [98, 175] width 24 height 1
click at [129, 156] on div "Amada por miles de clientes Heading Artesanía absolutamente impresionante. Cada…" at bounding box center [385, 71] width 541 height 202
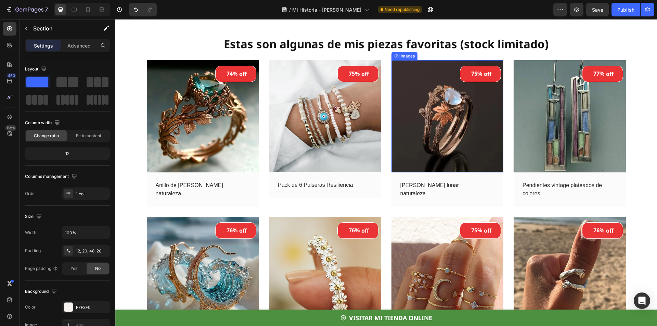
scroll to position [2155, 0]
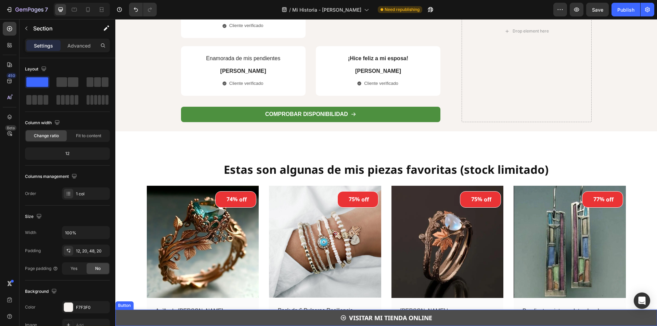
click at [446, 322] on link "VISITAR MI TIENDA ONLINE" at bounding box center [385, 318] width 541 height 16
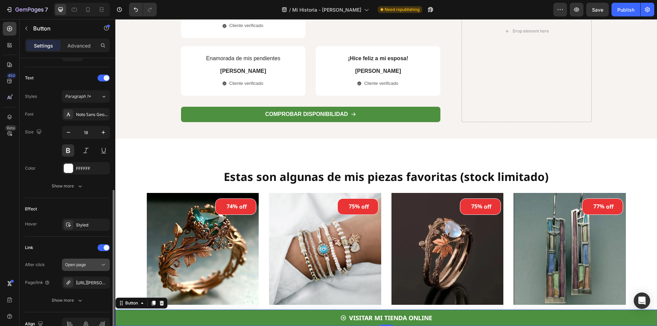
scroll to position [311, 0]
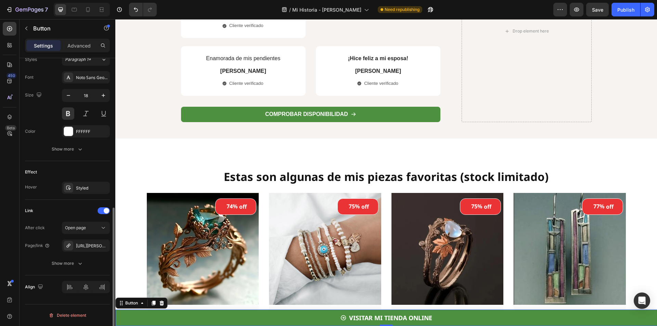
click at [93, 237] on div "After click Open page Page/link [URL][PERSON_NAME][DOMAIN_NAME] Show more" at bounding box center [67, 246] width 85 height 48
click at [92, 244] on div "[URL][PERSON_NAME][DOMAIN_NAME]" at bounding box center [86, 246] width 20 height 6
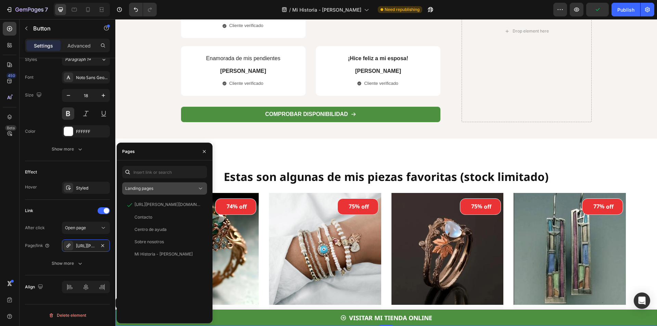
click at [161, 187] on div "Landing pages" at bounding box center [161, 188] width 72 height 6
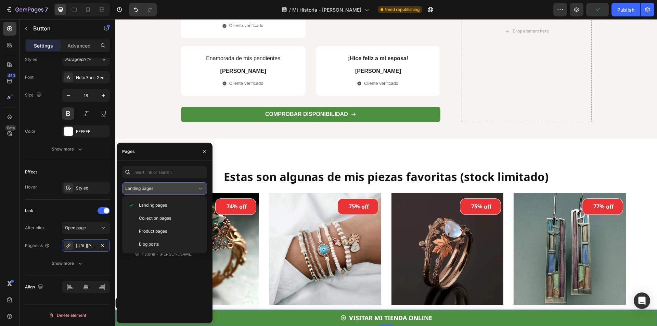
click at [164, 188] on div "Landing pages" at bounding box center [161, 188] width 72 height 6
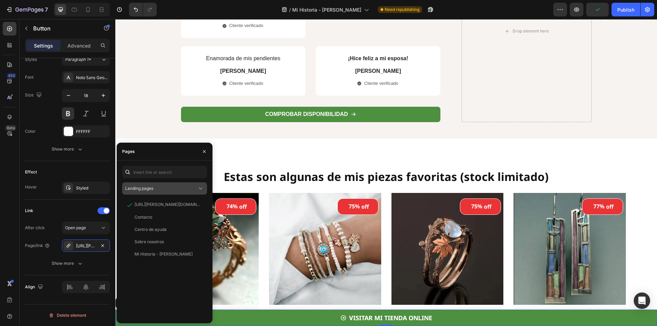
click at [164, 188] on div "Landing pages" at bounding box center [161, 188] width 72 height 6
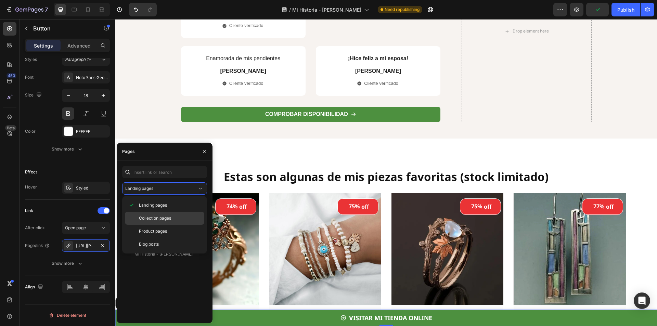
click at [175, 216] on p "Collection pages" at bounding box center [170, 218] width 62 height 6
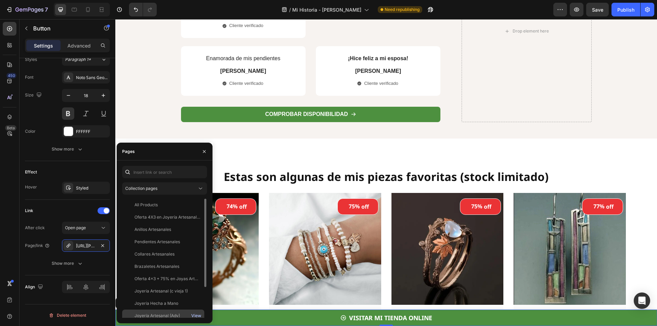
click at [194, 315] on div "View" at bounding box center [196, 316] width 10 height 6
click at [162, 313] on div "Joyería Artesanal (Adv)" at bounding box center [156, 316] width 45 height 6
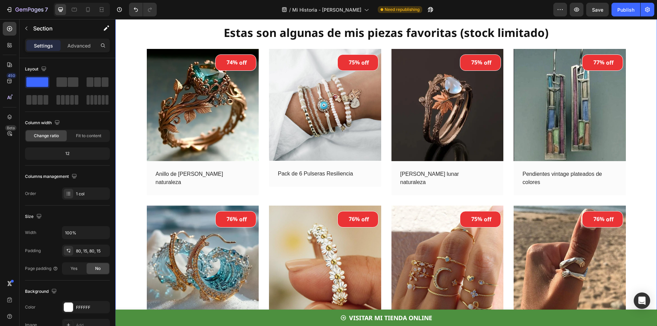
scroll to position [2018, 0]
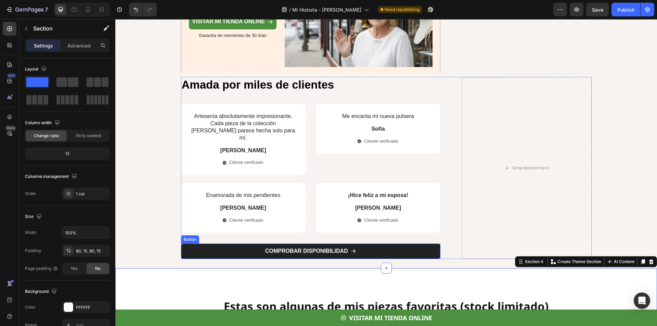
click at [312, 250] on link "COMPROBAR DISPONIBILIDAD" at bounding box center [311, 251] width 260 height 15
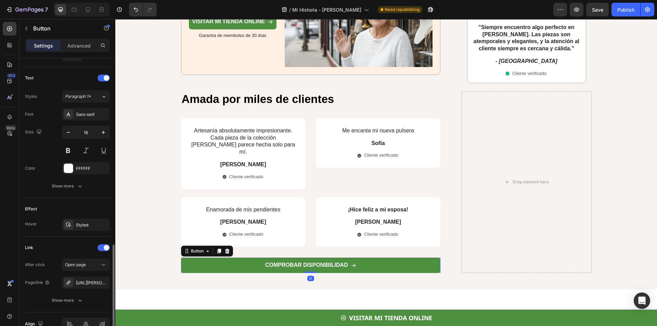
scroll to position [311, 0]
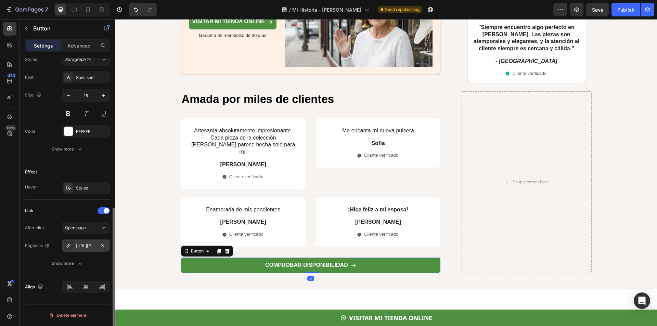
click at [89, 246] on div "[URL][PERSON_NAME][DOMAIN_NAME]" at bounding box center [86, 246] width 20 height 6
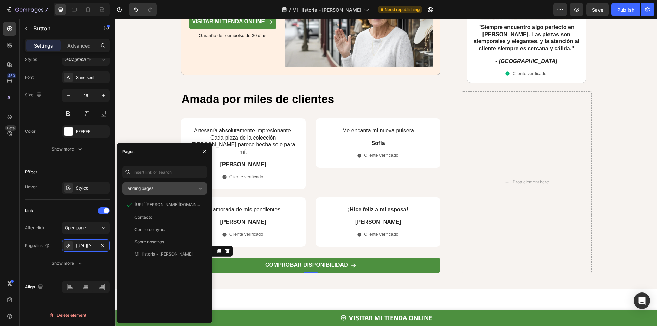
click at [153, 189] on span "Landing pages" at bounding box center [139, 188] width 28 height 5
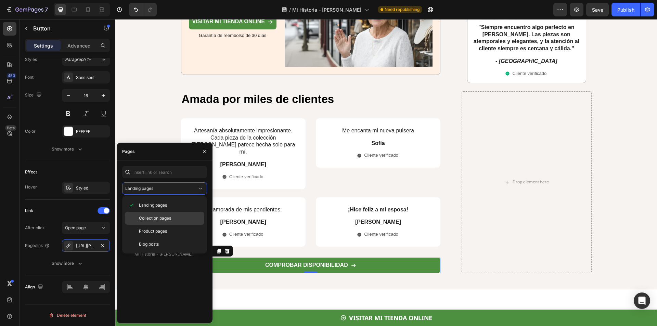
click at [163, 221] on span "Collection pages" at bounding box center [155, 218] width 32 height 6
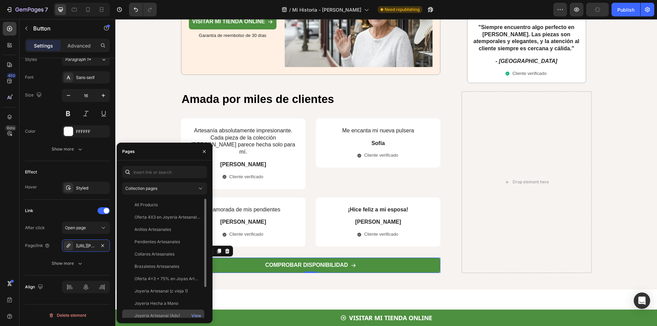
click at [176, 317] on div "Joyería Artesanal (Adv)" at bounding box center [156, 316] width 45 height 6
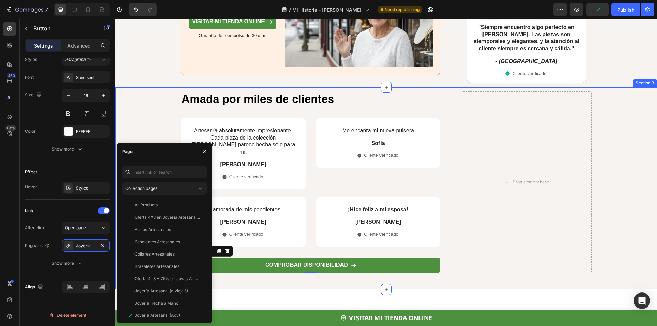
click at [140, 118] on div "Amada por miles de clientes Heading Artesanía absolutamente impresionante. Cada…" at bounding box center [386, 182] width 528 height 182
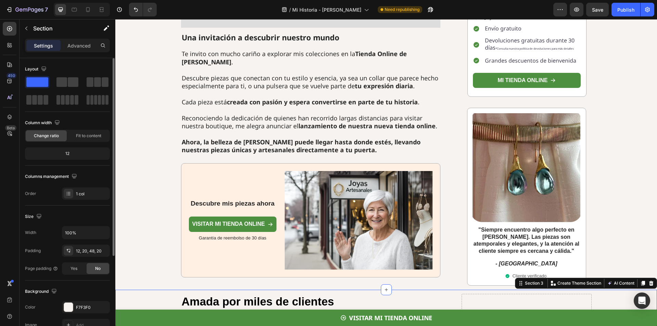
scroll to position [1813, 0]
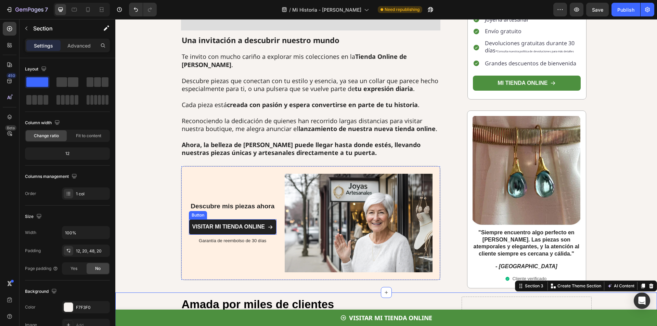
click at [242, 219] on link "VISITAR MI TIENDA ONLINE" at bounding box center [233, 226] width 88 height 15
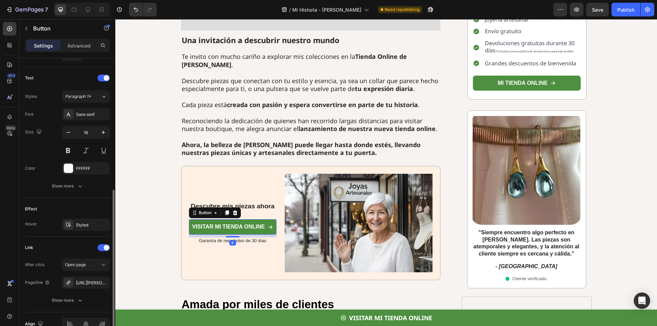
scroll to position [311, 0]
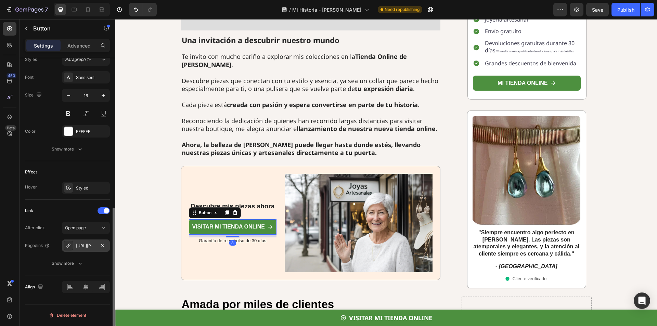
click at [86, 248] on div "[URL][PERSON_NAME][DOMAIN_NAME]" at bounding box center [86, 246] width 20 height 6
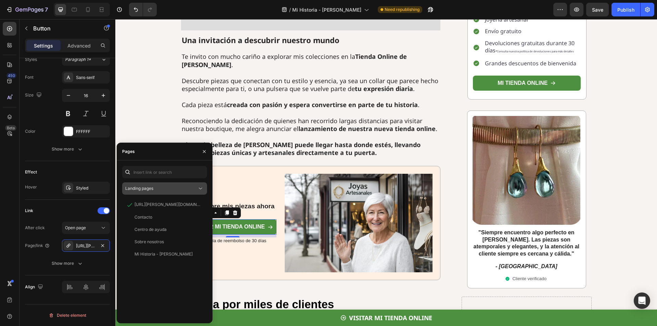
click at [164, 192] on button "Landing pages" at bounding box center [164, 188] width 85 height 12
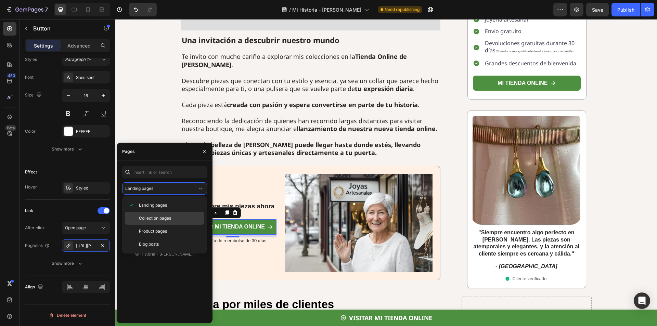
click at [163, 218] on span "Collection pages" at bounding box center [155, 218] width 32 height 6
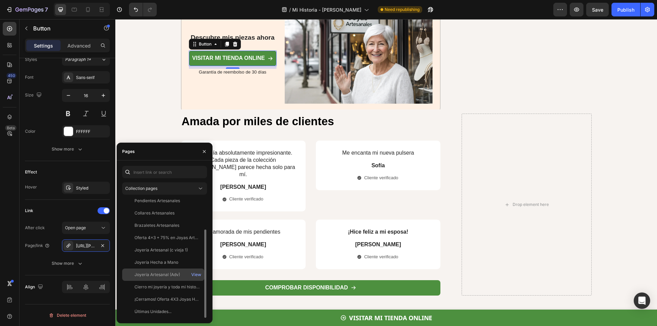
scroll to position [2086, 0]
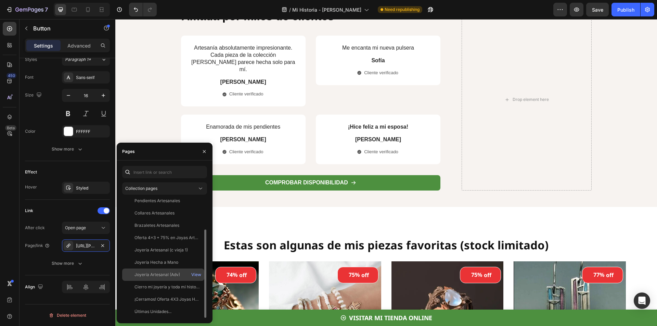
click at [180, 272] on div "Joyería Artesanal (Adv)" at bounding box center [156, 275] width 45 height 6
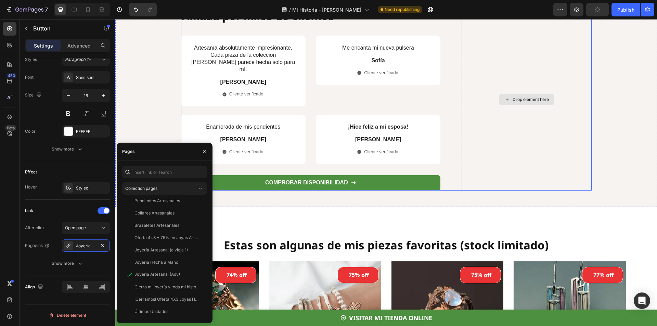
click at [499, 182] on div "Drop element here" at bounding box center [526, 100] width 130 height 182
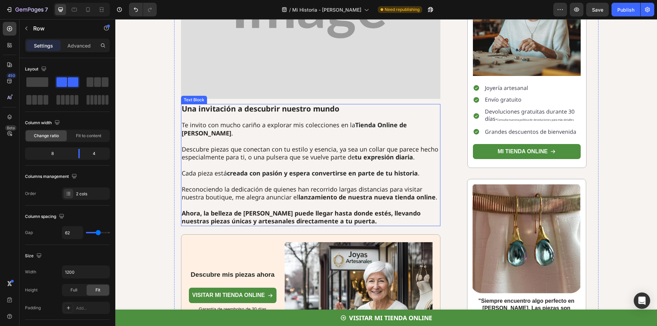
scroll to position [1676, 0]
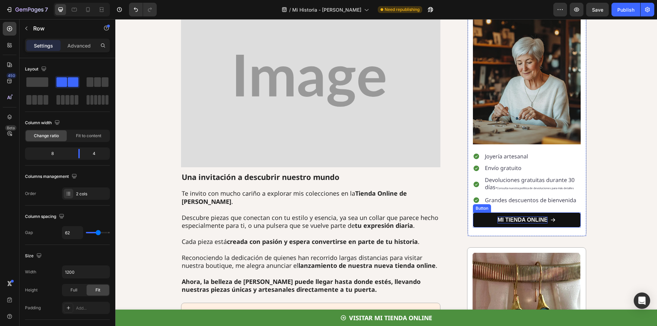
click at [517, 216] on p "MI TIENDA ONLINE" at bounding box center [522, 219] width 50 height 7
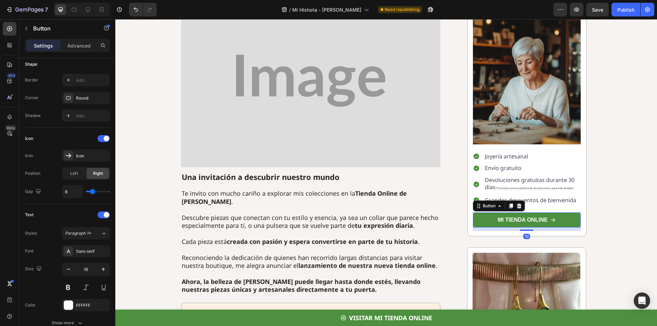
scroll to position [274, 0]
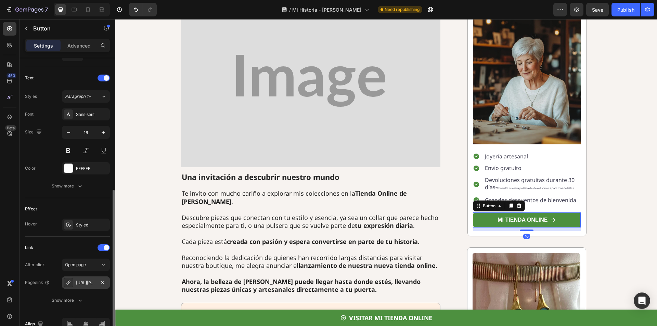
click at [86, 284] on div "[URL][PERSON_NAME][DOMAIN_NAME]" at bounding box center [86, 283] width 20 height 6
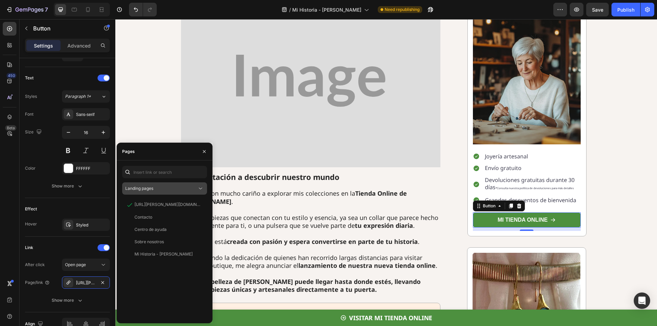
click at [152, 186] on span "Landing pages" at bounding box center [139, 188] width 28 height 5
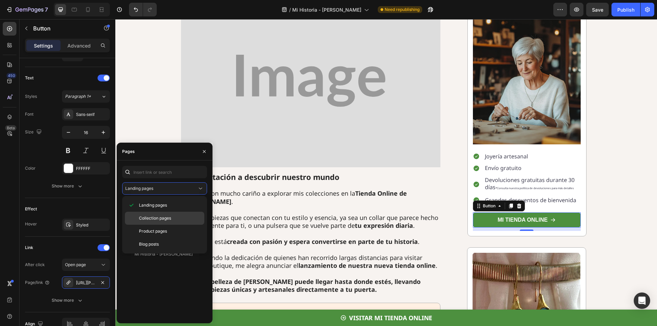
click at [166, 220] on span "Collection pages" at bounding box center [155, 218] width 32 height 6
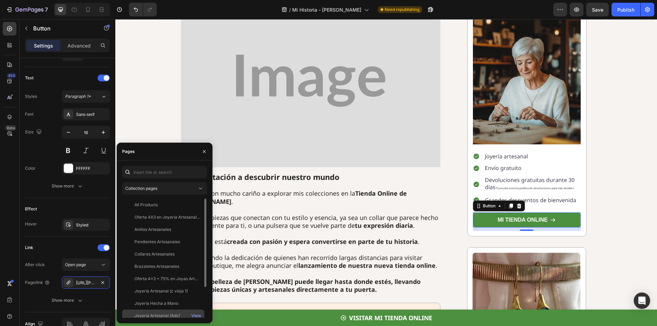
click at [163, 314] on div "Joyería Artesanal (Adv)" at bounding box center [156, 316] width 45 height 6
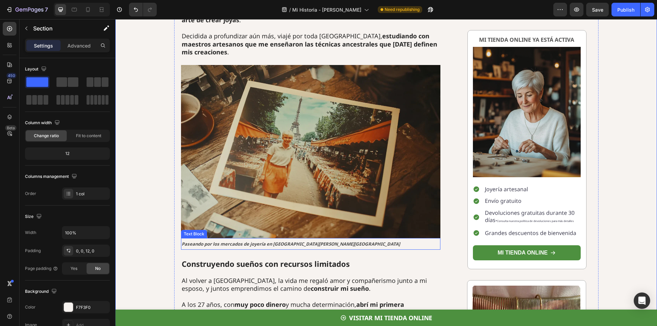
scroll to position [752, 0]
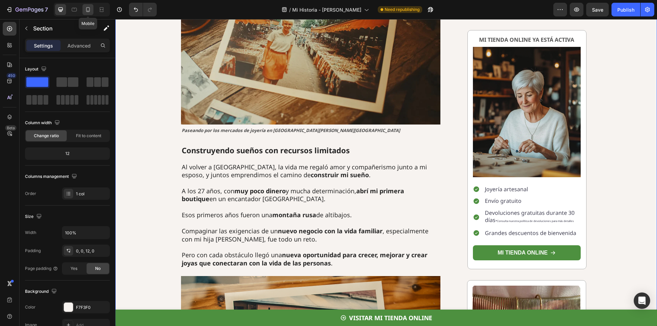
click at [89, 11] on icon at bounding box center [88, 9] width 4 height 5
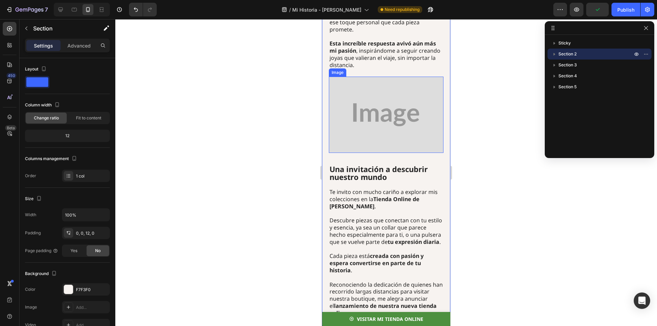
scroll to position [1574, 0]
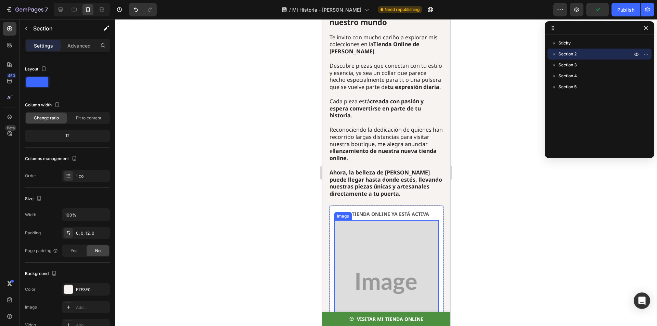
click at [376, 220] on img at bounding box center [386, 283] width 104 height 126
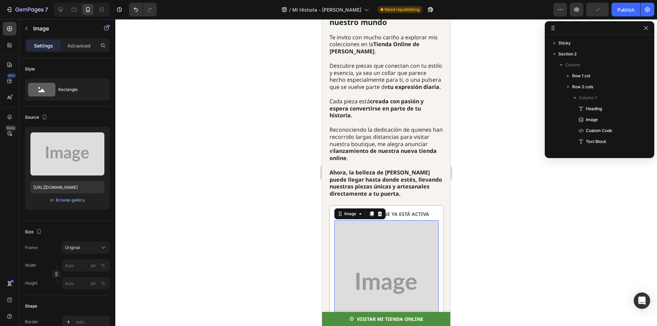
scroll to position [304, 0]
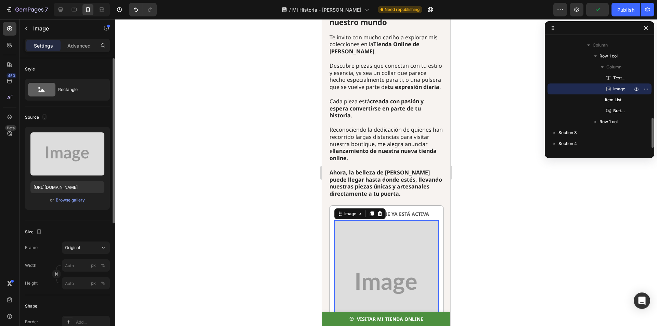
click at [28, 147] on div "Upload Image [URL][DOMAIN_NAME] or Browse gallery" at bounding box center [67, 168] width 85 height 83
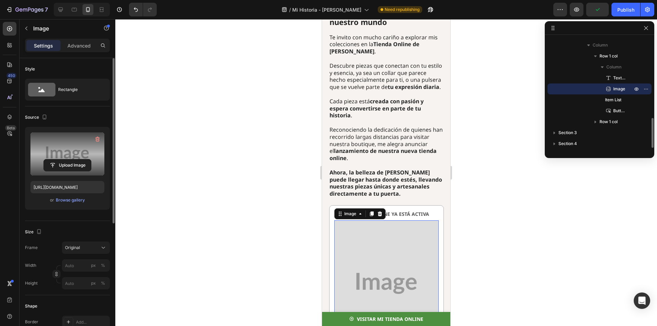
click at [49, 149] on label at bounding box center [67, 153] width 74 height 43
click at [49, 159] on input "file" at bounding box center [67, 165] width 47 height 12
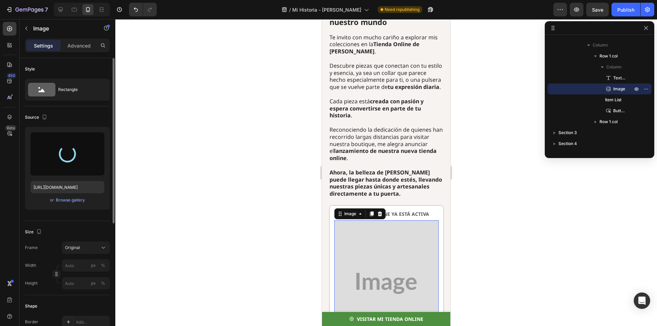
type input "[URL][DOMAIN_NAME]"
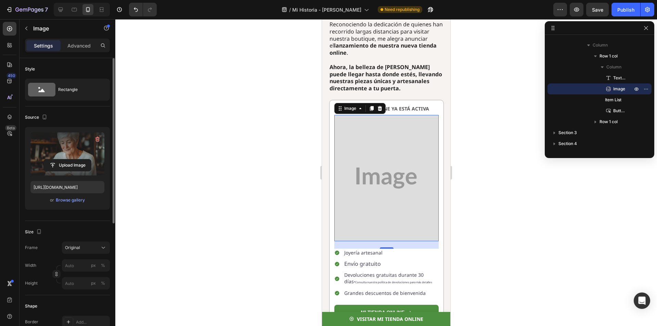
scroll to position [1780, 0]
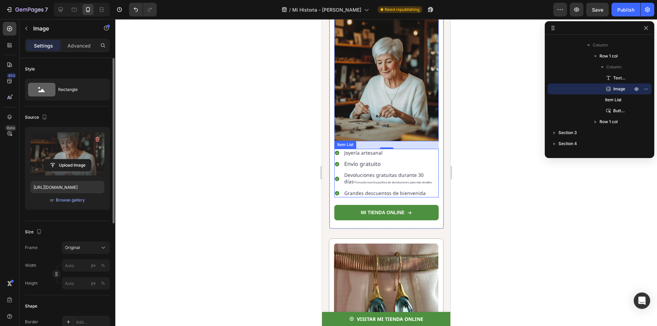
click at [385, 180] on span "*Consulta nuestra política de devoluciones para más detalles" at bounding box center [393, 182] width 78 height 4
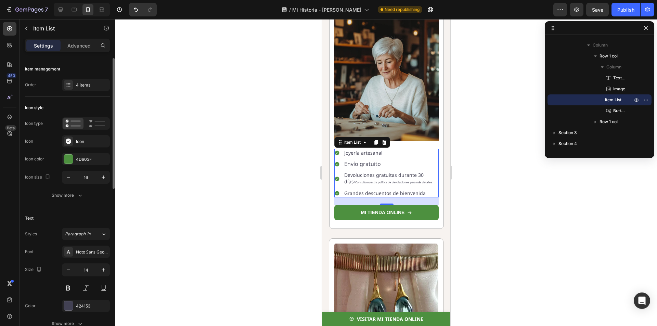
click at [385, 180] on span "*Consulta nuestra política de devoluciones para más detalles" at bounding box center [393, 182] width 78 height 4
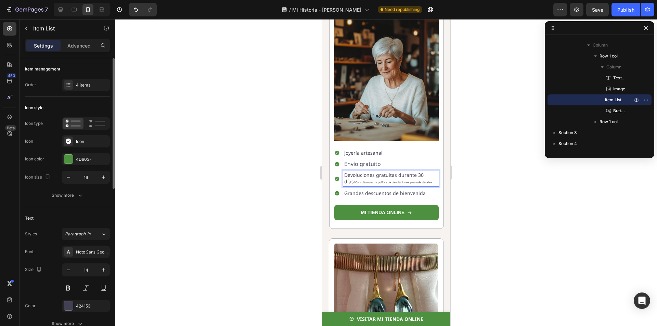
click at [371, 172] on p "Devoluciones gratuitas durante 30 días *Consulta nuestra política de devolucion…" at bounding box center [390, 178] width 93 height 13
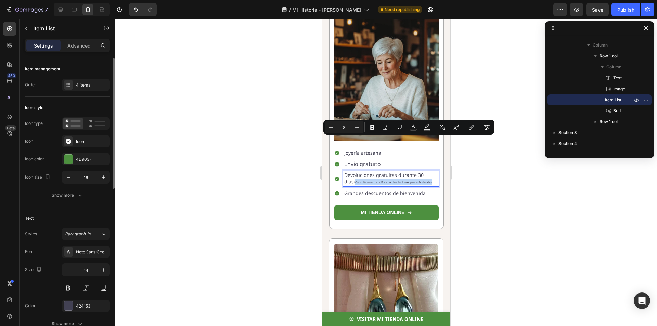
click at [355, 172] on p "Devoluciones gratuitas durante 30 días *Consulta nuestra política de devolucion…" at bounding box center [390, 178] width 93 height 13
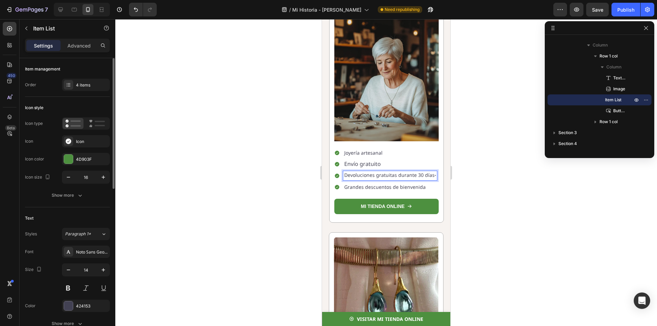
click at [434, 174] on span "*" at bounding box center [434, 176] width 1 height 4
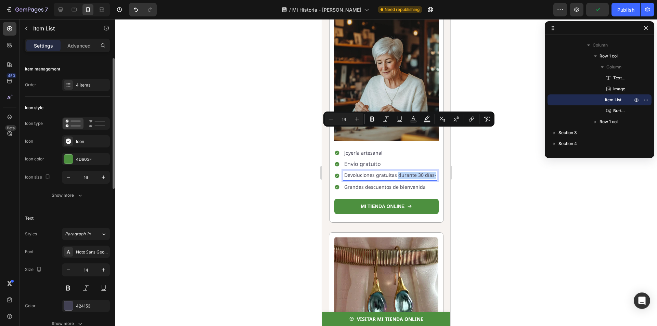
drag, startPoint x: 397, startPoint y: 134, endPoint x: 401, endPoint y: 138, distance: 5.6
click at [401, 172] on p "Devoluciones gratuitas durante 30 días *" at bounding box center [390, 175] width 92 height 7
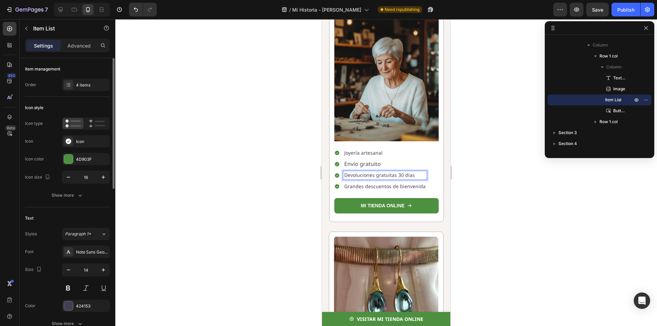
click at [461, 132] on div at bounding box center [385, 172] width 541 height 307
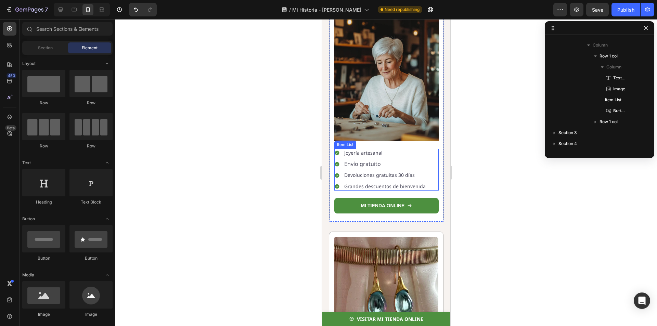
click at [362, 160] on span "Envío gratuito" at bounding box center [362, 164] width 37 height 8
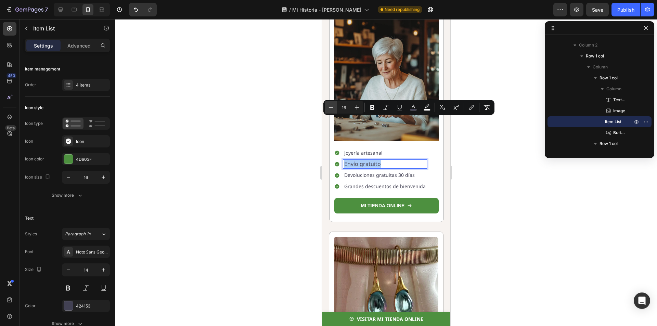
click at [334, 107] on button "Minus" at bounding box center [331, 107] width 12 height 12
type input "14"
click at [312, 129] on div at bounding box center [385, 172] width 541 height 307
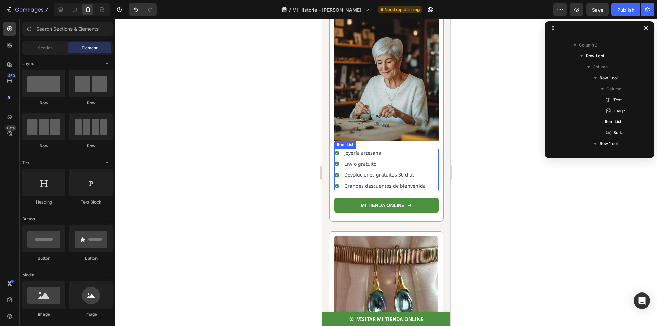
click at [359, 172] on p "Devoluciones gratuitas 30 días" at bounding box center [384, 175] width 81 height 6
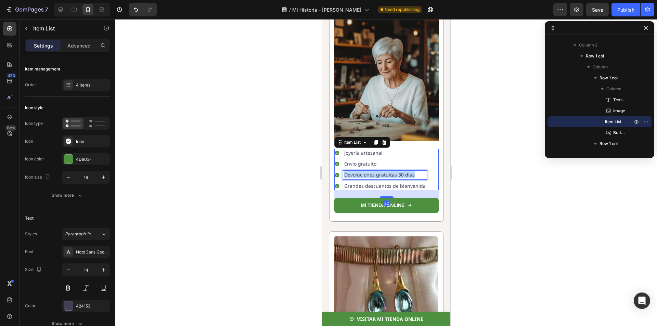
click at [359, 172] on p "Devoluciones gratuitas 30 días" at bounding box center [384, 175] width 81 height 6
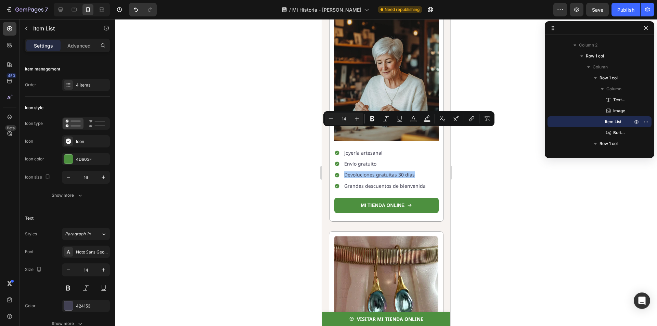
click at [313, 141] on div at bounding box center [385, 172] width 541 height 307
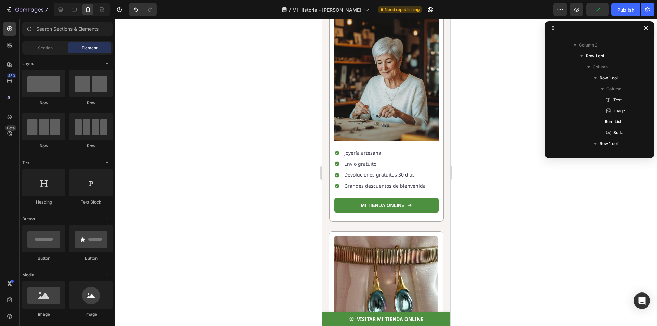
click at [470, 139] on div at bounding box center [385, 172] width 541 height 307
click at [366, 160] on span "Envío gratuito" at bounding box center [360, 163] width 32 height 6
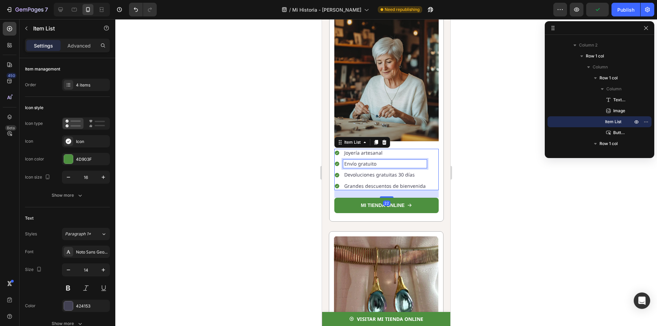
click at [361, 160] on span "Envío gratuito" at bounding box center [360, 163] width 32 height 6
click at [358, 160] on span "Envío gratuito" at bounding box center [360, 163] width 32 height 6
click at [381, 161] on p "Envío gratuito" at bounding box center [384, 164] width 81 height 6
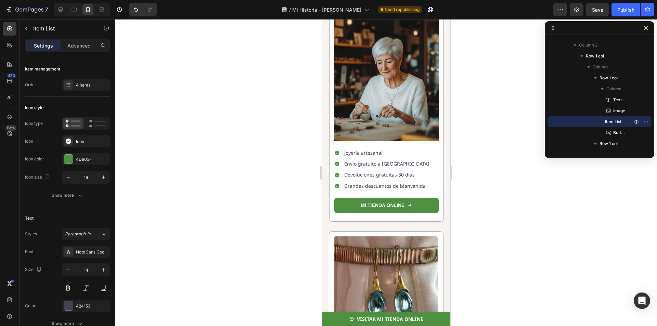
click at [489, 117] on div at bounding box center [385, 172] width 541 height 307
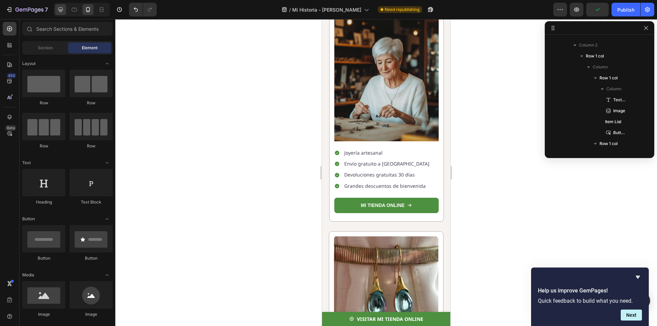
click at [64, 12] on icon at bounding box center [60, 9] width 7 height 7
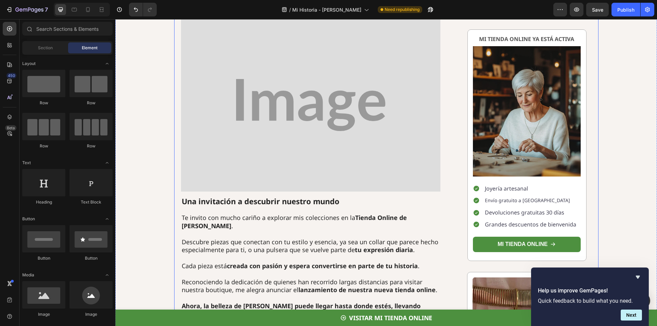
scroll to position [1573, 0]
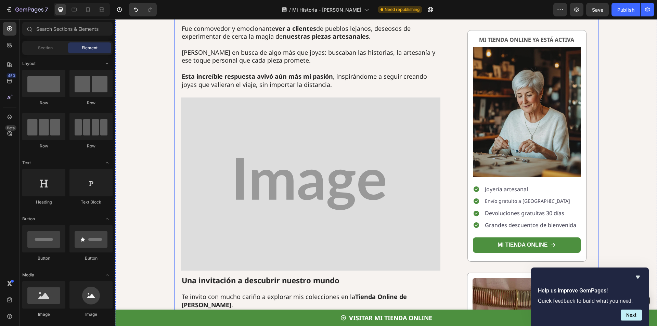
click at [345, 161] on img at bounding box center [311, 183] width 260 height 173
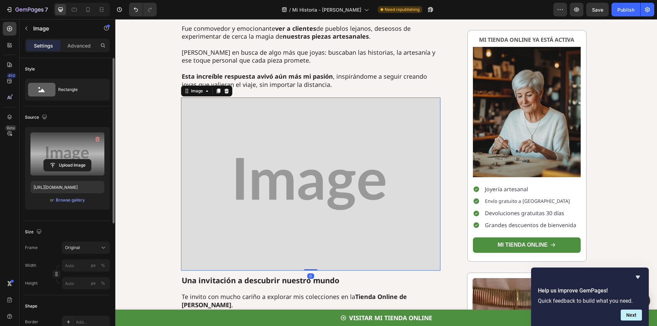
click at [35, 153] on label at bounding box center [67, 153] width 74 height 43
click at [44, 159] on input "file" at bounding box center [67, 165] width 47 height 12
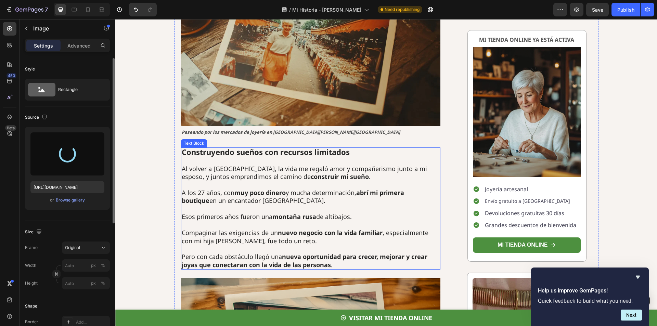
type input "[URL][DOMAIN_NAME]"
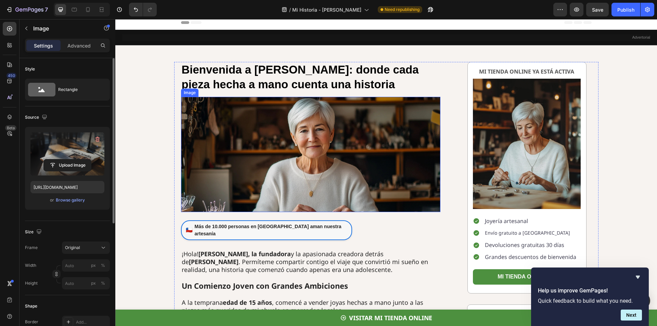
scroll to position [0, 0]
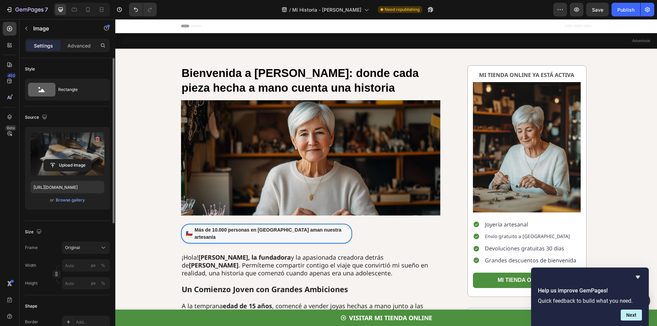
click at [140, 25] on span "Header" at bounding box center [135, 26] width 15 height 7
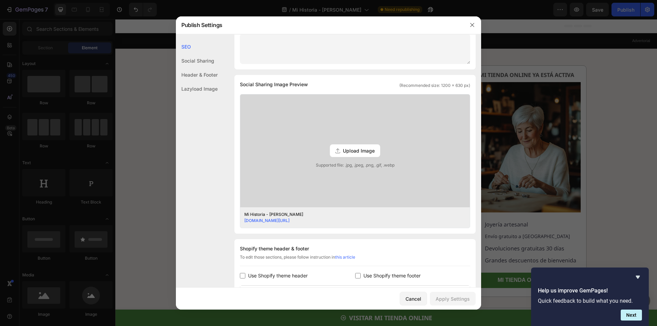
scroll to position [205, 0]
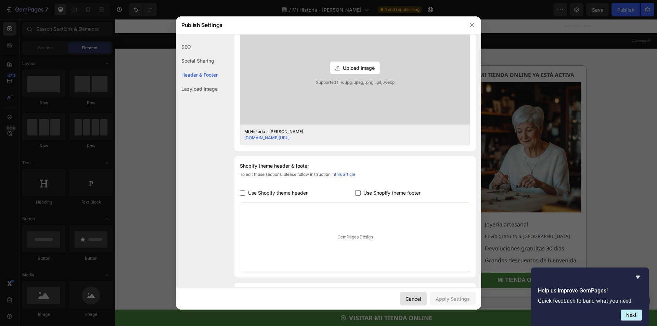
click at [417, 296] on div "Cancel" at bounding box center [413, 298] width 16 height 7
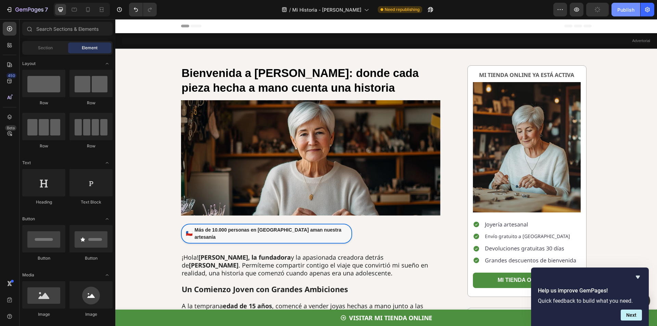
click at [618, 14] on button "Publish" at bounding box center [625, 10] width 29 height 14
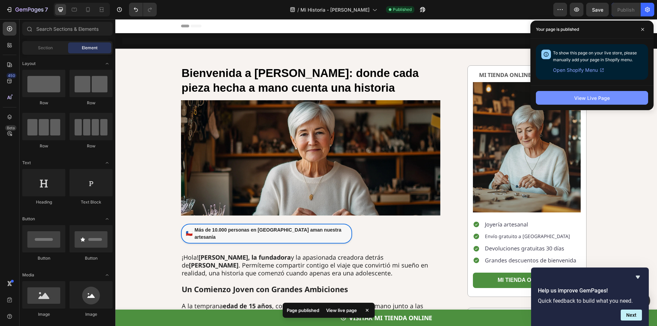
click at [586, 102] on button "View Live Page" at bounding box center [592, 98] width 112 height 14
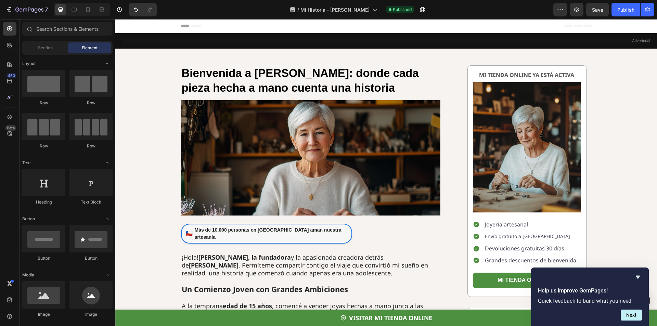
click at [636, 277] on icon "Hide survey" at bounding box center [637, 277] width 8 height 8
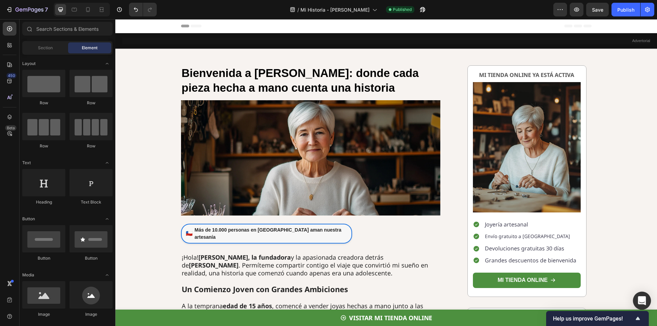
click at [639, 299] on icon "Open Intercom Messenger" at bounding box center [642, 300] width 8 height 9
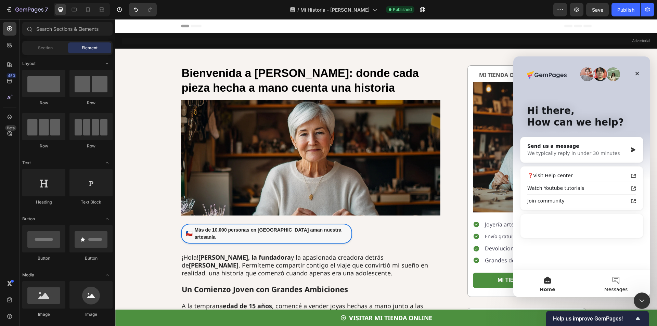
scroll to position [0, 0]
click at [618, 276] on button "Messages" at bounding box center [615, 283] width 68 height 27
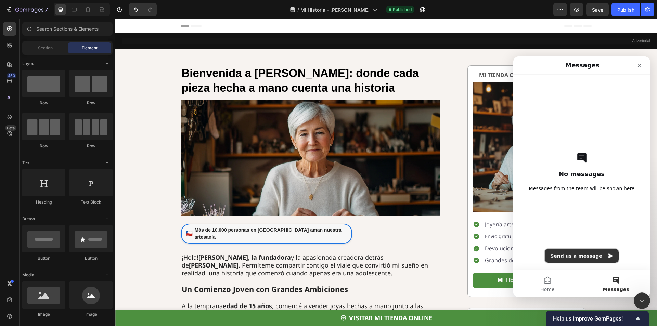
click at [601, 259] on button "Send us a message" at bounding box center [581, 256] width 74 height 14
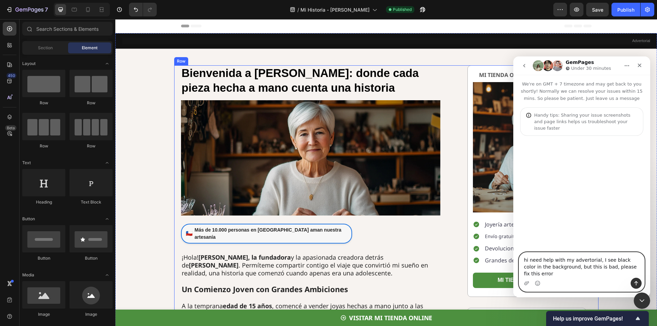
paste textarea "[URL][DOMAIN_NAME][PERSON_NAME]"
type textarea "hi need help with my advertorial, I see black color in the background, but this…"
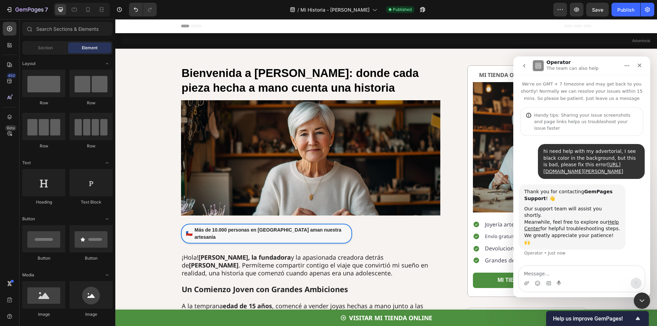
click at [567, 286] on div "Intercom messenger" at bounding box center [581, 283] width 125 height 11
click at [637, 299] on icon "Close Intercom Messenger" at bounding box center [640, 300] width 8 height 8
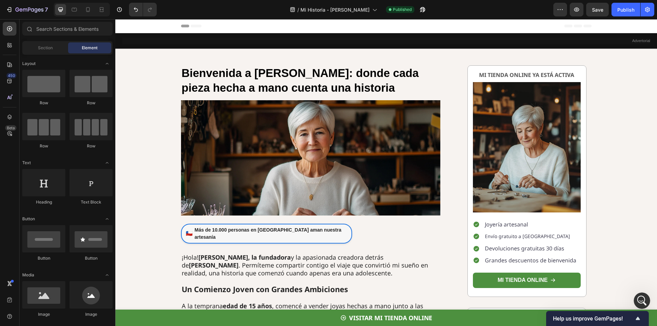
click at [164, 26] on div "Header" at bounding box center [385, 26] width 541 height 14
click at [129, 24] on span "Header" at bounding box center [135, 26] width 15 height 7
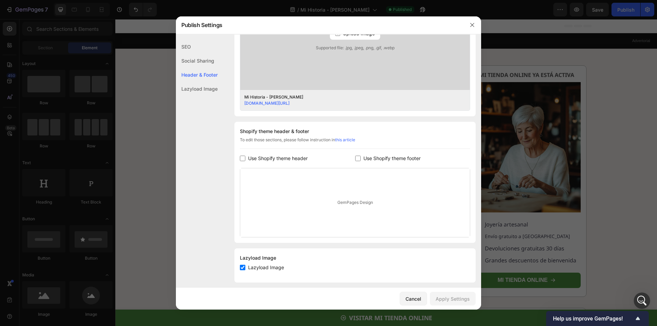
scroll to position [245, 0]
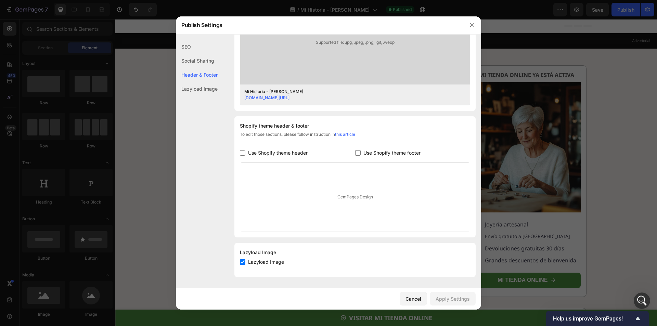
click at [284, 157] on span "Use Shopify theme header" at bounding box center [278, 153] width 60 height 8
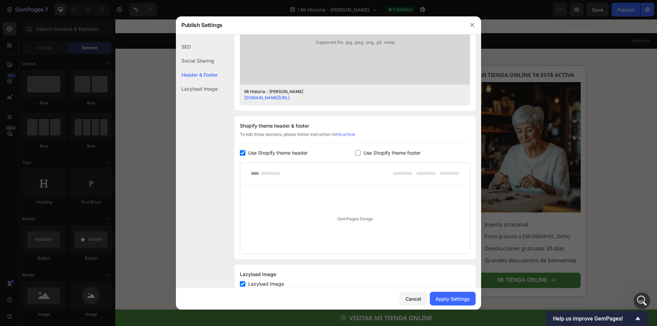
click at [289, 153] on span "Use Shopify theme header" at bounding box center [278, 153] width 60 height 8
checkbox input "false"
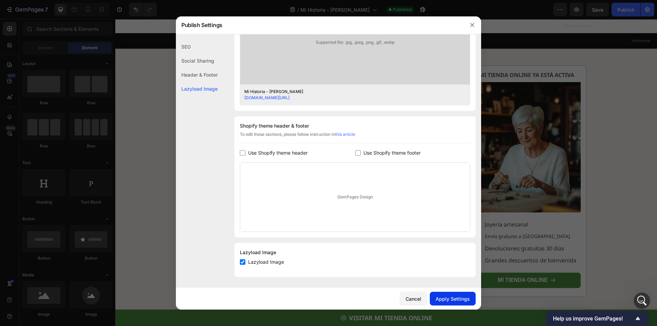
click at [450, 300] on div "Apply Settings" at bounding box center [452, 298] width 34 height 7
click at [270, 264] on span "Lazyload Image" at bounding box center [266, 262] width 36 height 8
checkbox input "false"
click at [467, 302] on button "Apply Settings" at bounding box center [453, 299] width 46 height 14
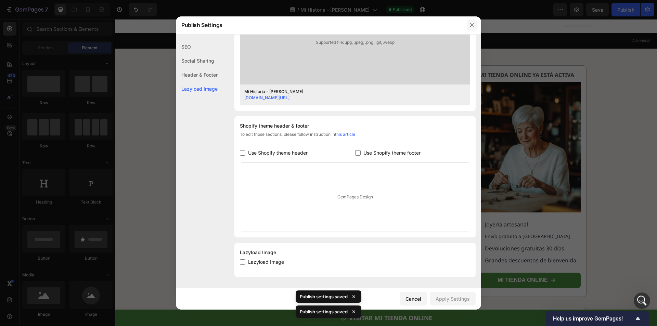
drag, startPoint x: 473, startPoint y: 22, endPoint x: 478, endPoint y: 24, distance: 5.4
click at [478, 24] on div at bounding box center [472, 25] width 18 height 18
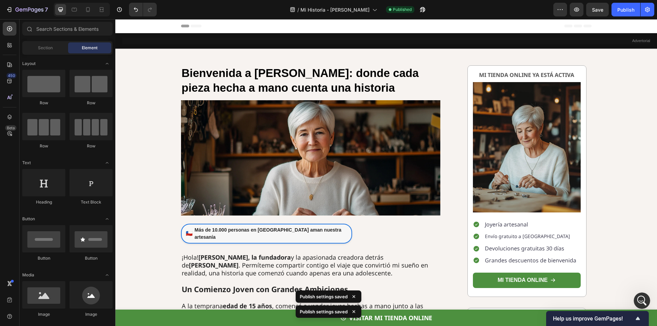
click at [626, 16] on div "7 / Mi Historia - [PERSON_NAME] Published Preview Save Publish" at bounding box center [328, 9] width 657 height 19
drag, startPoint x: 628, startPoint y: 13, endPoint x: 499, endPoint y: 6, distance: 129.1
click at [628, 13] on div "Publish" at bounding box center [625, 9] width 17 height 7
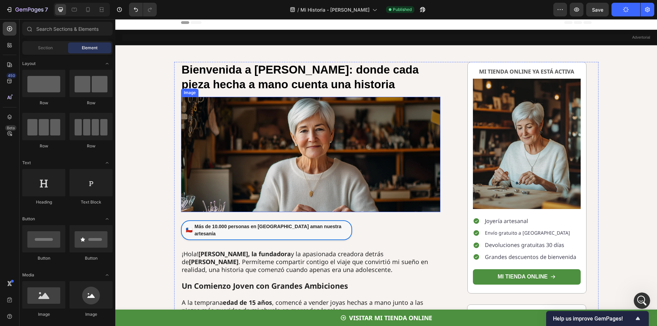
scroll to position [0, 0]
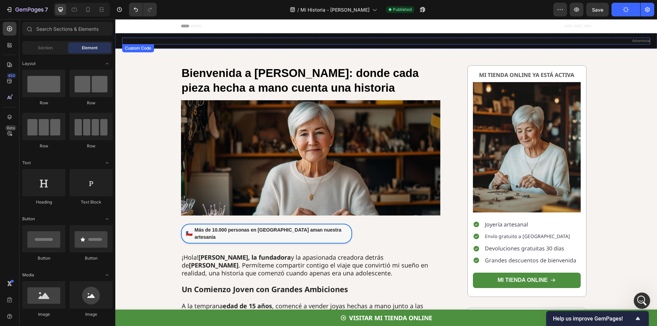
click at [358, 41] on p "Advertorial" at bounding box center [386, 41] width 528 height 7
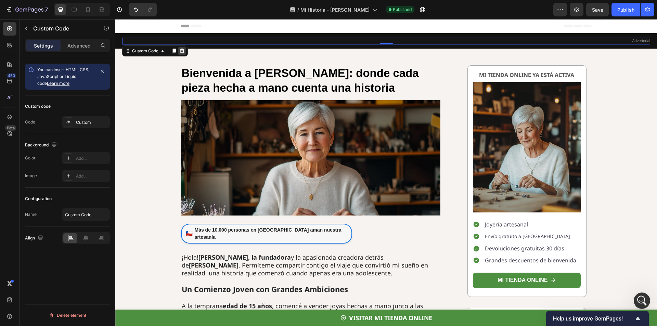
click at [182, 51] on icon at bounding box center [181, 50] width 5 height 5
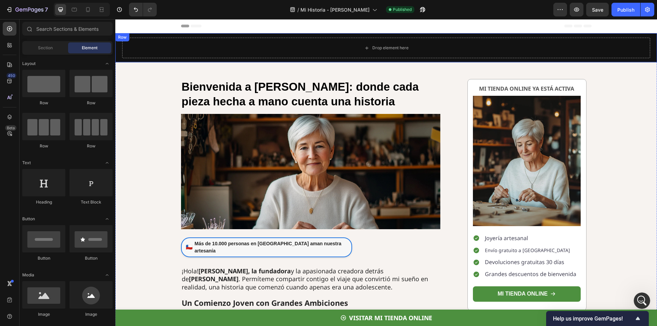
click at [300, 34] on div "Drop element here Row" at bounding box center [385, 47] width 541 height 29
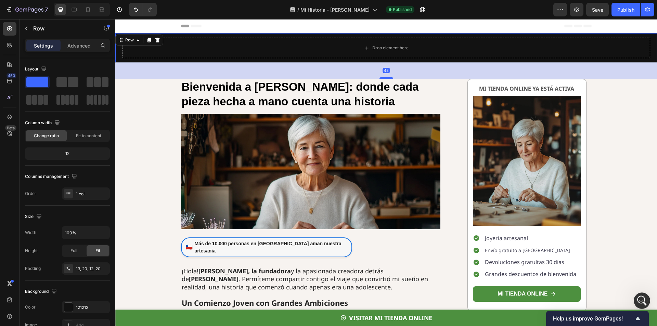
click at [300, 35] on div "Drop element here Row 48" at bounding box center [385, 47] width 541 height 29
click at [119, 60] on div "Drop element here Row 48" at bounding box center [385, 47] width 541 height 29
click at [157, 42] on icon at bounding box center [157, 40] width 4 height 5
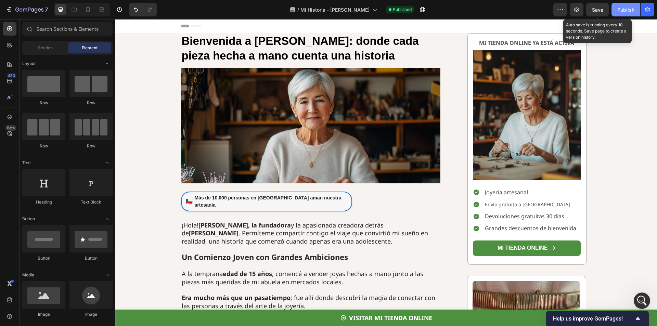
click at [617, 5] on button "Publish" at bounding box center [625, 10] width 29 height 14
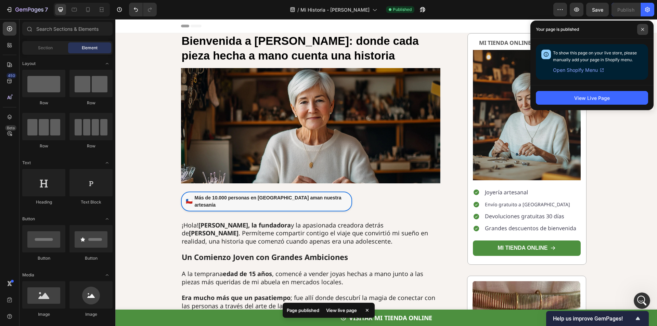
click at [643, 30] on icon at bounding box center [642, 29] width 3 height 3
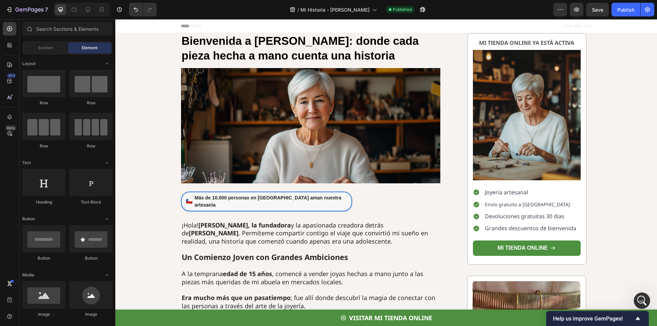
click at [136, 24] on span "Header" at bounding box center [135, 26] width 15 height 7
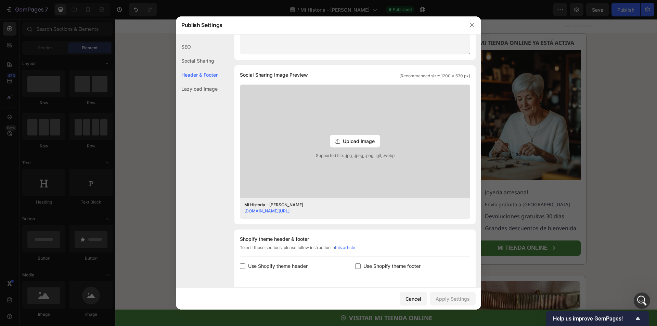
scroll to position [245, 0]
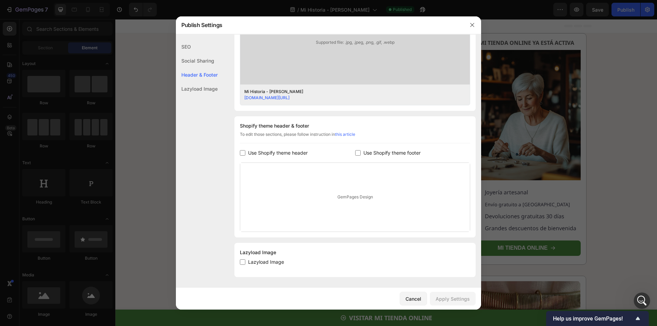
click at [292, 156] on span "Use Shopify theme header" at bounding box center [278, 153] width 60 height 8
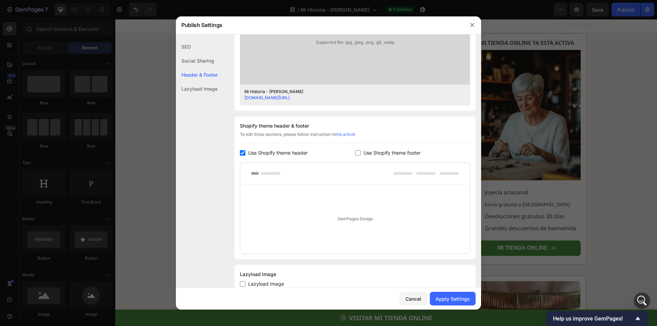
click at [290, 153] on span "Use Shopify theme header" at bounding box center [278, 153] width 60 height 8
checkbox input "false"
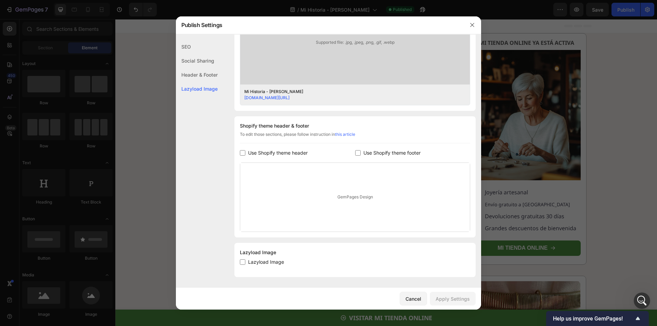
click at [253, 263] on span "Lazyload Image" at bounding box center [266, 262] width 36 height 8
click at [283, 261] on span "Lazyload Image" at bounding box center [266, 262] width 36 height 8
checkbox input "true"
click at [469, 299] on div "Apply Settings" at bounding box center [452, 298] width 34 height 7
click at [470, 29] on button "button" at bounding box center [472, 24] width 11 height 11
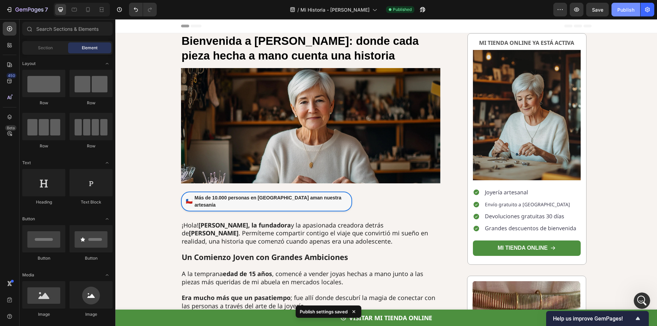
click at [625, 13] on div "Publish" at bounding box center [625, 9] width 17 height 7
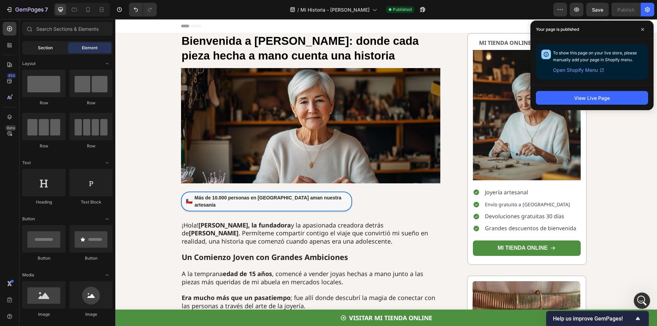
click at [52, 50] on span "Section" at bounding box center [45, 48] width 15 height 6
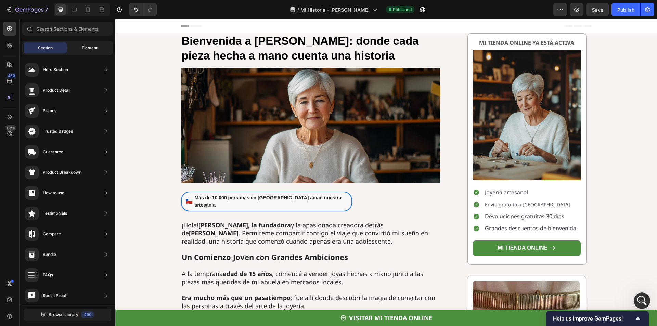
click at [82, 48] on span "Element" at bounding box center [90, 48] width 16 height 6
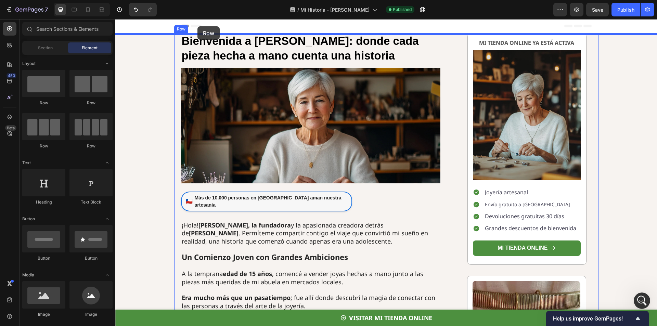
drag, startPoint x: 162, startPoint y: 104, endPoint x: 197, endPoint y: 26, distance: 84.9
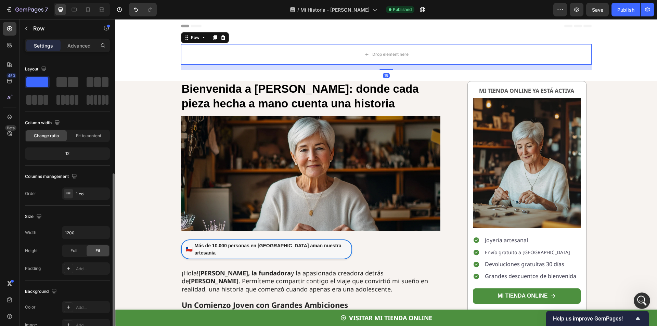
scroll to position [130, 0]
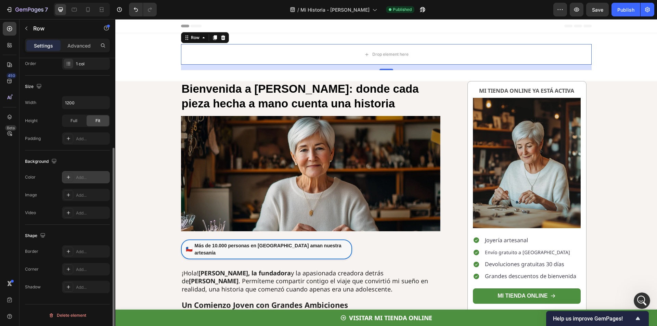
click at [94, 175] on div "Add..." at bounding box center [92, 177] width 32 height 6
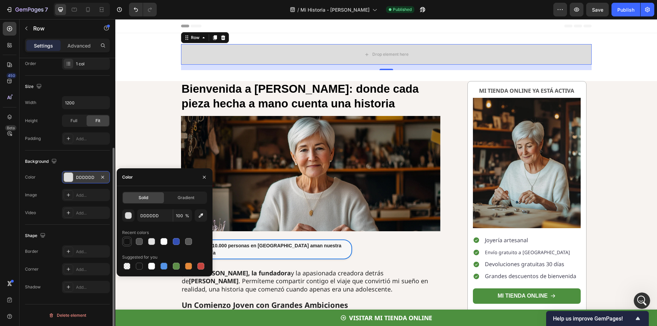
click at [126, 241] on div at bounding box center [126, 241] width 7 height 7
type input "121212"
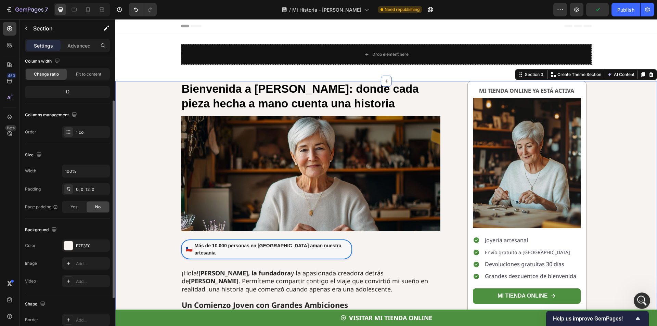
scroll to position [0, 0]
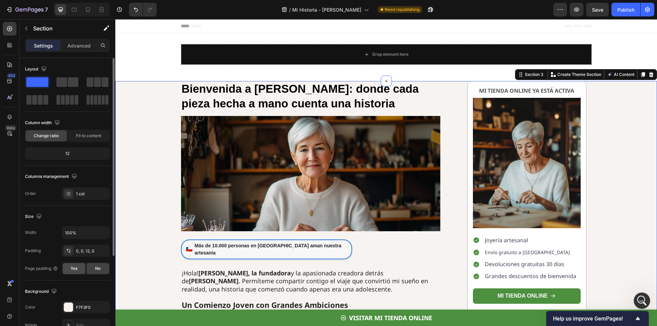
click at [73, 265] on div "Yes" at bounding box center [74, 268] width 23 height 11
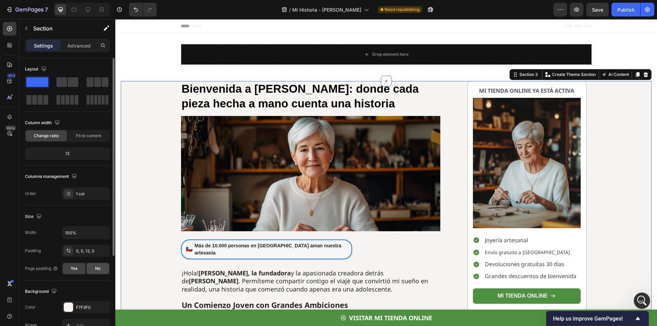
click at [92, 270] on div "No" at bounding box center [98, 268] width 23 height 11
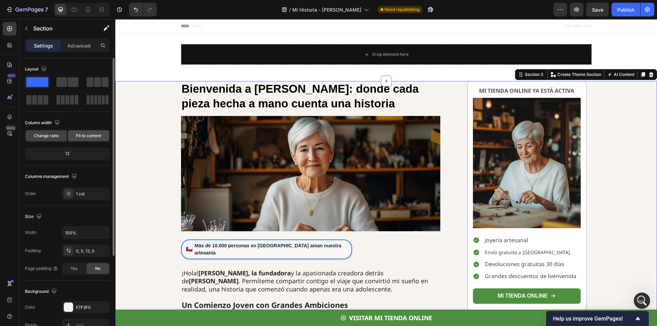
click at [93, 137] on span "Fit to content" at bounding box center [88, 136] width 25 height 6
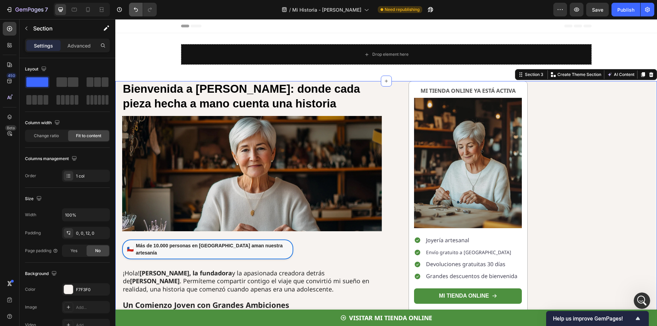
click at [129, 11] on div at bounding box center [141, 10] width 30 height 14
click at [132, 11] on button "Undo/Redo" at bounding box center [136, 10] width 14 height 14
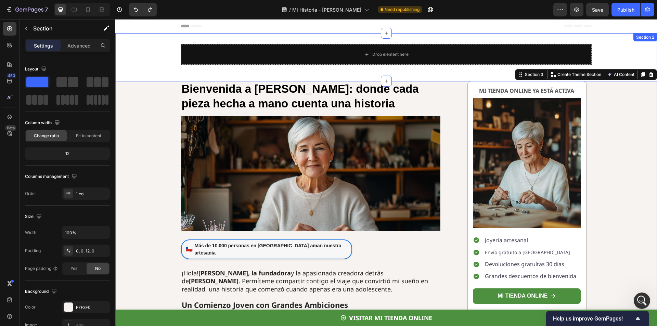
click at [148, 71] on div "Drop element here Row Section 2" at bounding box center [385, 57] width 541 height 48
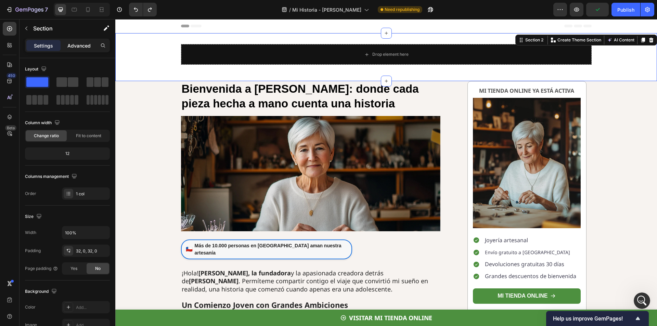
click at [76, 45] on p "Advanced" at bounding box center [78, 45] width 23 height 7
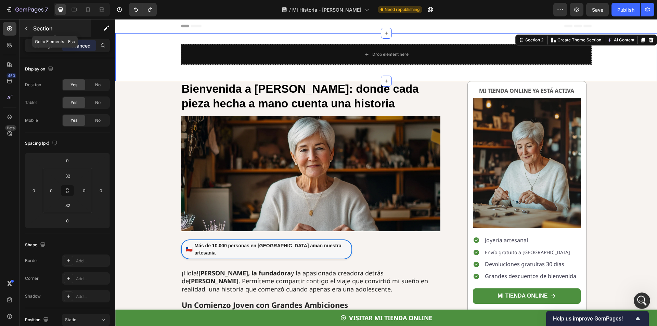
click at [29, 29] on button "button" at bounding box center [26, 28] width 11 height 11
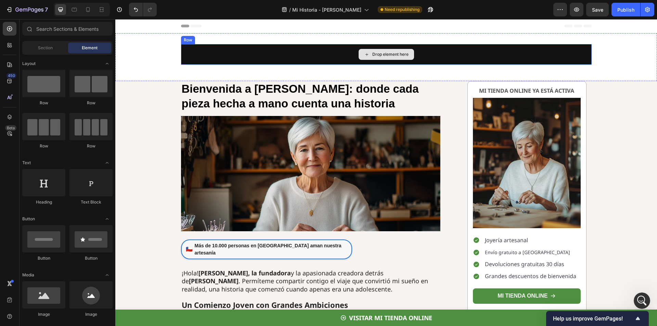
click at [215, 55] on div "Drop element here" at bounding box center [386, 54] width 410 height 21
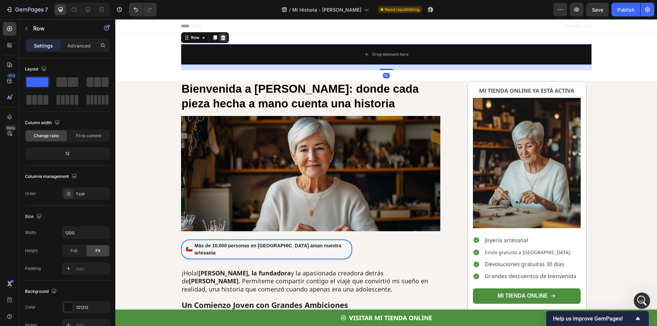
click at [221, 39] on icon at bounding box center [223, 37] width 4 height 5
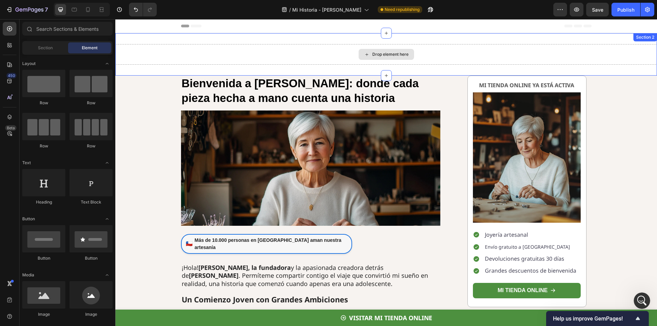
click at [229, 57] on div "Drop element here" at bounding box center [385, 54] width 541 height 21
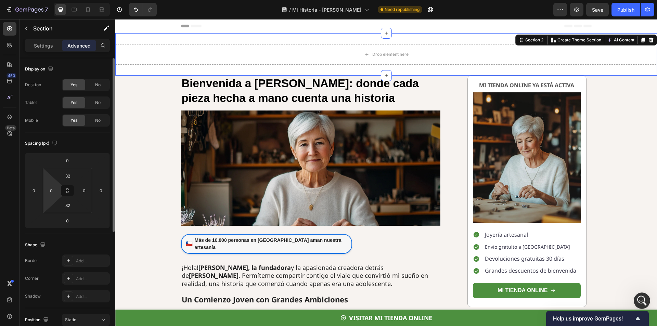
scroll to position [68, 0]
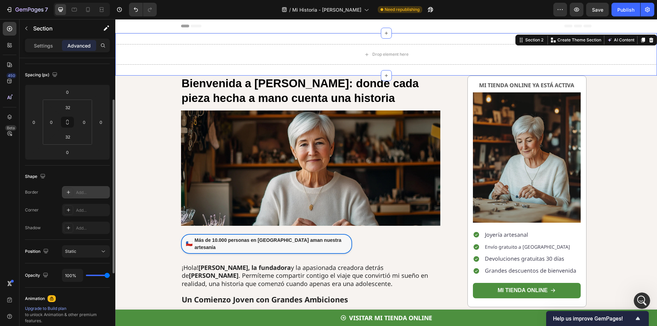
click at [84, 191] on div "Add..." at bounding box center [92, 192] width 32 height 6
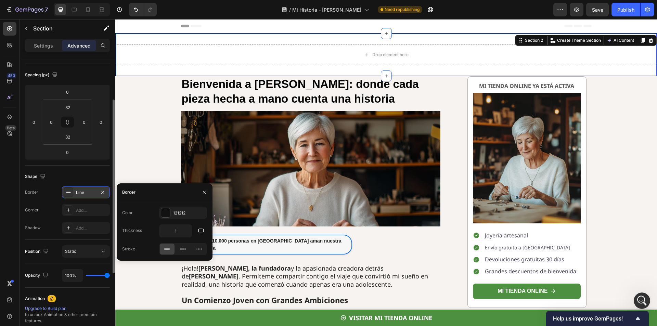
click at [84, 191] on div "Line" at bounding box center [86, 192] width 20 height 6
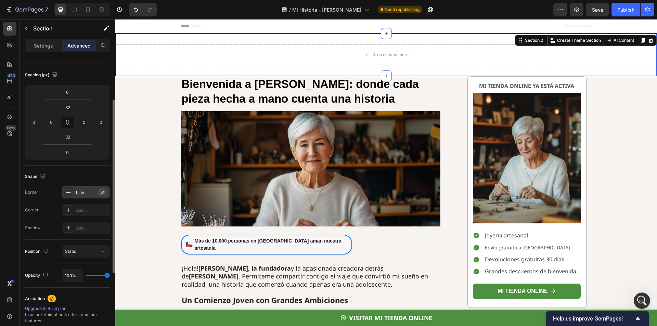
click at [103, 192] on icon "button" at bounding box center [102, 192] width 3 height 3
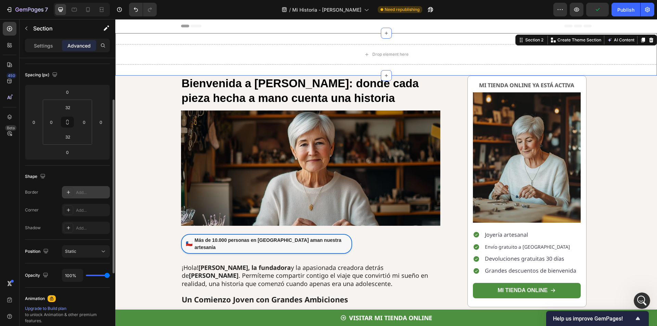
click at [97, 194] on div "Add..." at bounding box center [92, 192] width 32 height 6
type input "1"
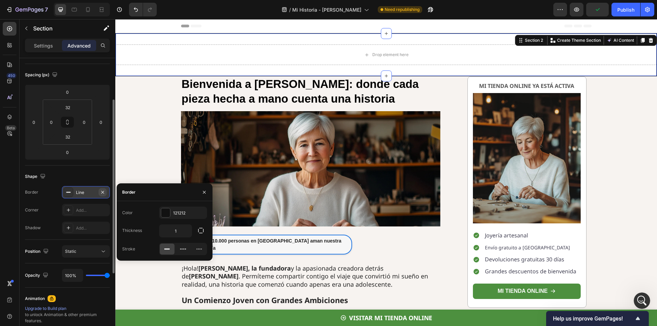
click at [103, 194] on icon "button" at bounding box center [102, 191] width 5 height 5
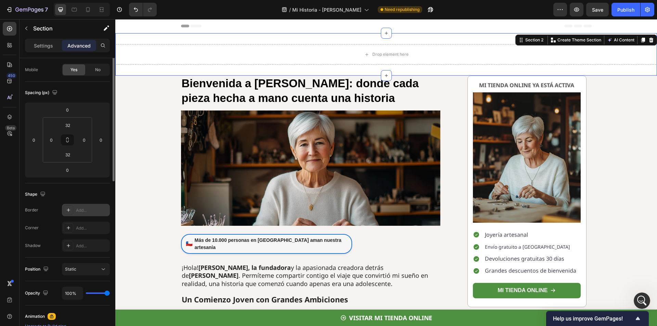
scroll to position [0, 0]
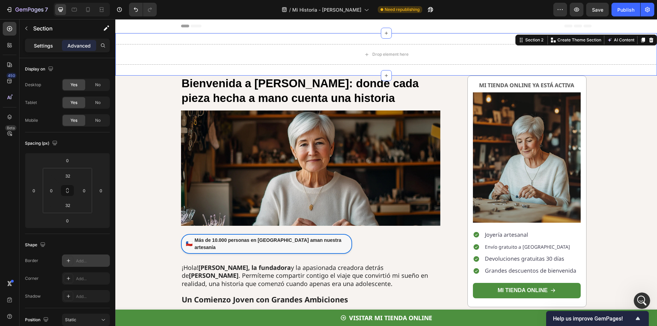
click at [39, 49] on p "Settings" at bounding box center [43, 45] width 19 height 7
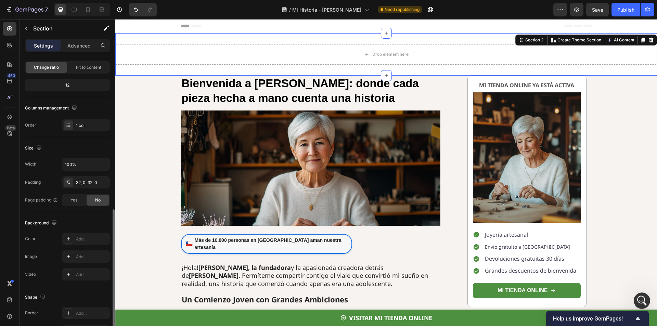
scroll to position [130, 0]
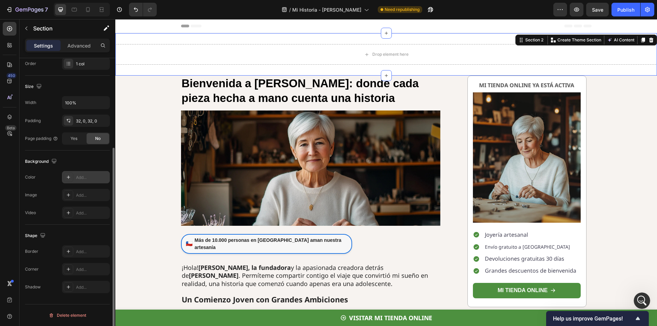
click at [79, 178] on div "Add..." at bounding box center [92, 177] width 32 height 6
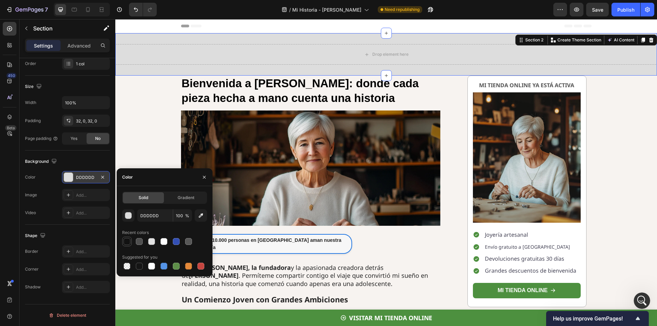
click at [128, 242] on div at bounding box center [126, 241] width 7 height 7
type input "121212"
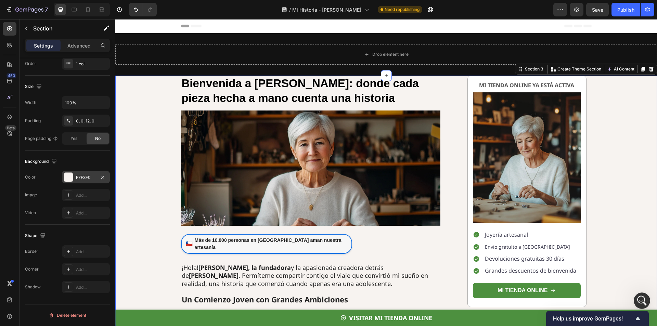
click at [71, 174] on div at bounding box center [68, 177] width 9 height 9
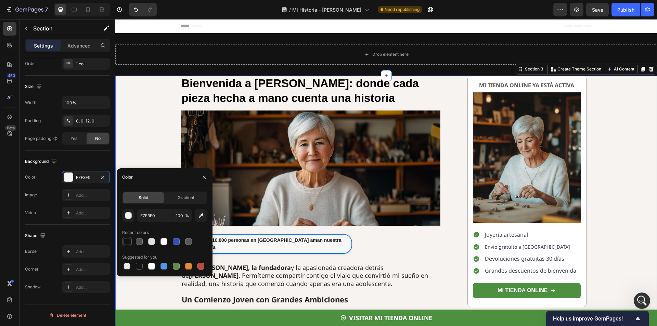
click at [129, 242] on div at bounding box center [126, 241] width 7 height 7
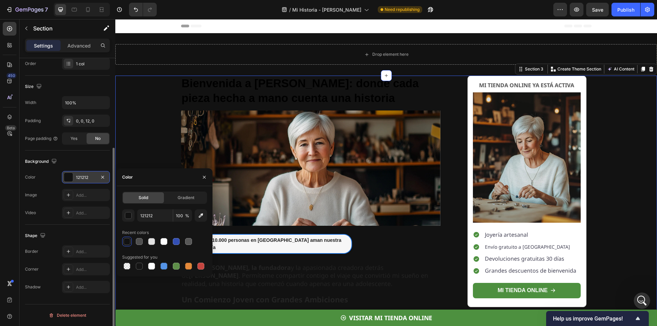
click at [71, 176] on div at bounding box center [68, 177] width 9 height 9
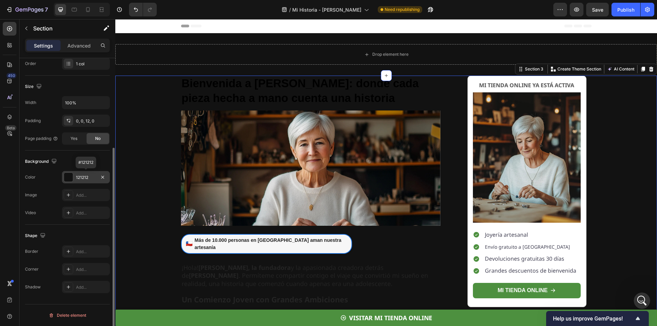
click at [77, 178] on div "121212" at bounding box center [86, 177] width 48 height 12
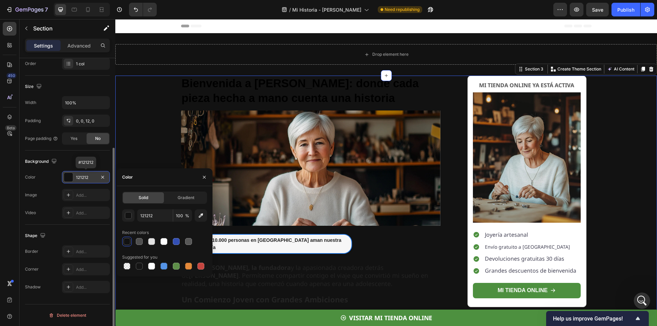
click at [77, 178] on div "121212" at bounding box center [86, 177] width 20 height 6
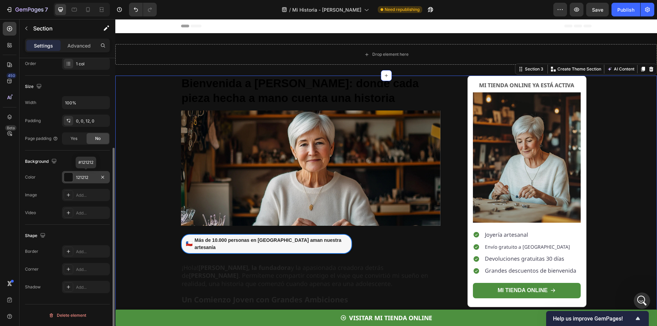
click at [77, 178] on div "121212" at bounding box center [86, 177] width 20 height 6
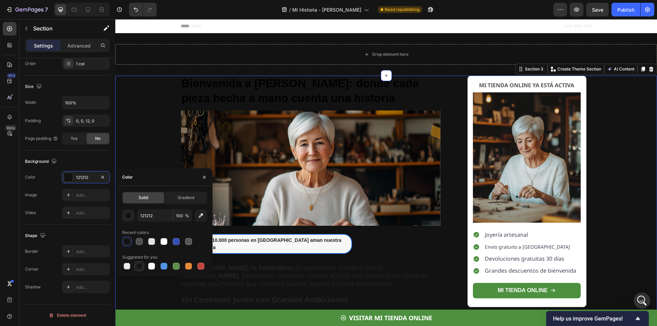
click at [141, 266] on div at bounding box center [139, 266] width 7 height 7
click at [160, 219] on input "151515" at bounding box center [155, 215] width 36 height 12
click at [152, 216] on input "151515" at bounding box center [155, 215] width 36 height 12
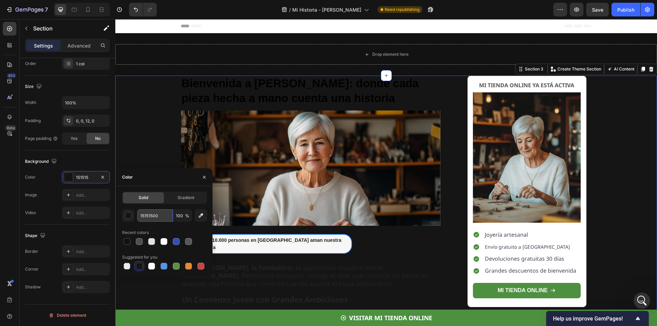
click at [152, 216] on input "15151500" at bounding box center [155, 215] width 36 height 12
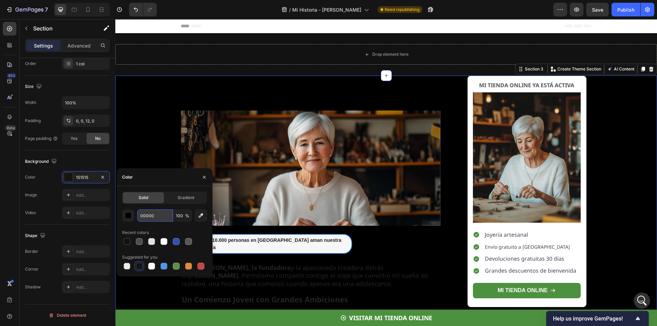
type input "000000"
click at [102, 168] on div "Background The changes might be hidden by the video. Color 151515 Image Add... …" at bounding box center [67, 187] width 85 height 74
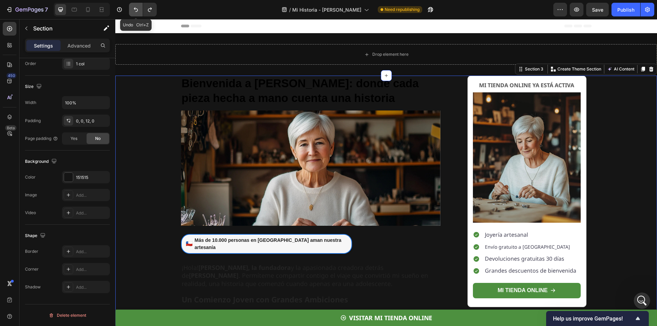
click at [134, 7] on icon "Undo/Redo" at bounding box center [135, 9] width 7 height 7
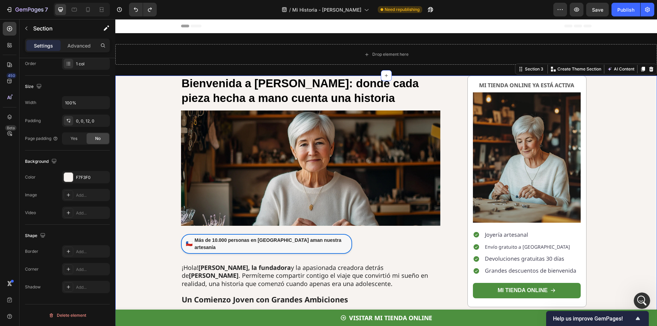
click at [146, 31] on div "Header" at bounding box center [385, 26] width 541 height 14
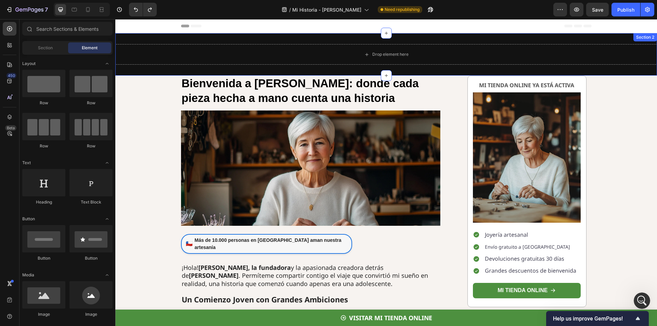
click at [146, 38] on div "Drop element here Section 2" at bounding box center [385, 54] width 541 height 42
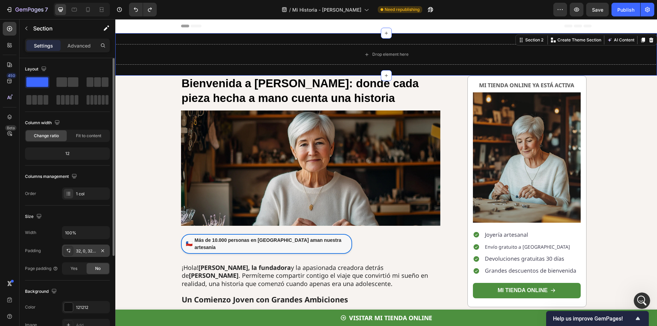
click at [89, 250] on div "32, 0, 32, 0" at bounding box center [86, 251] width 20 height 6
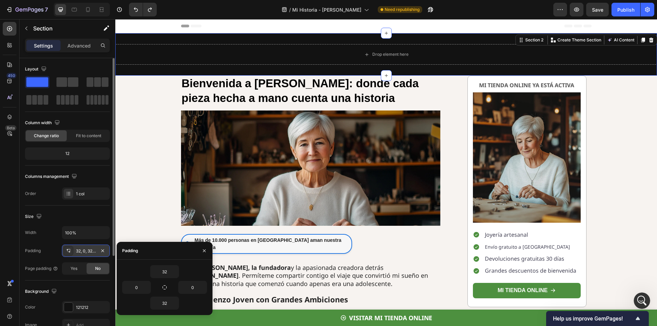
click at [89, 250] on div "32, 0, 32, 0" at bounding box center [86, 251] width 20 height 6
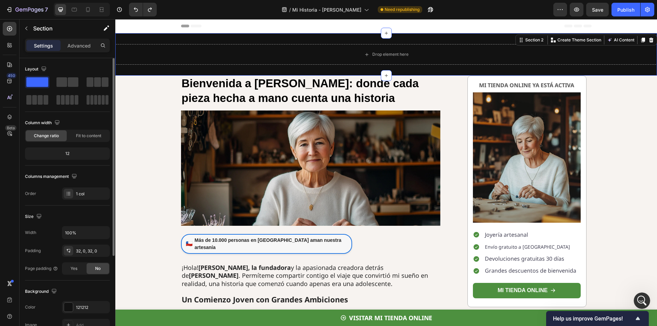
scroll to position [68, 0]
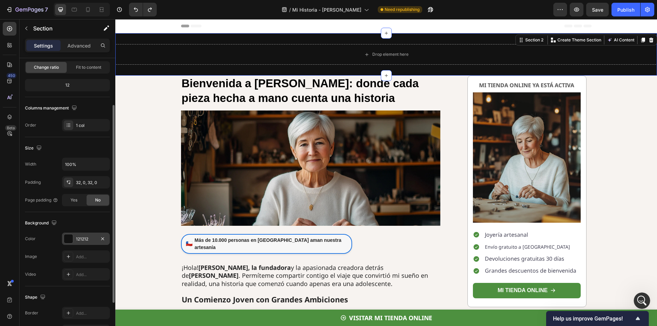
click at [87, 242] on div "121212" at bounding box center [86, 239] width 48 height 12
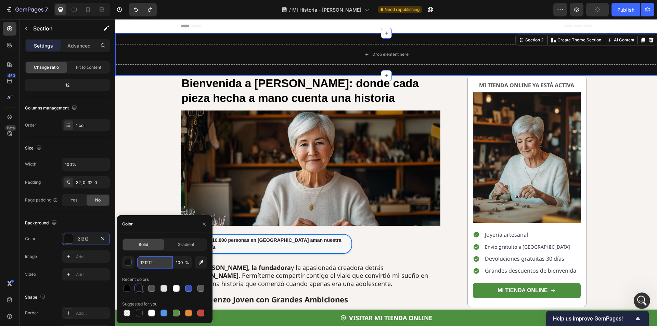
click at [148, 260] on input "121212" at bounding box center [155, 262] width 36 height 12
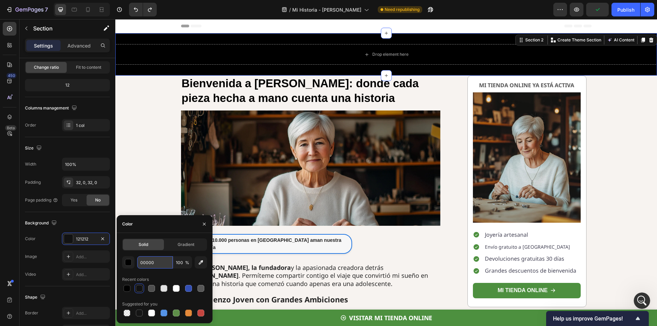
type input "000000"
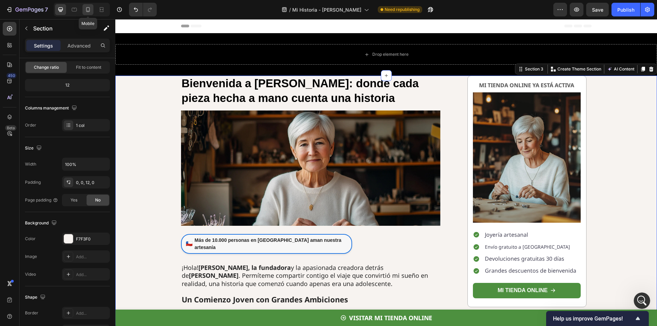
click at [89, 9] on icon at bounding box center [87, 9] width 7 height 7
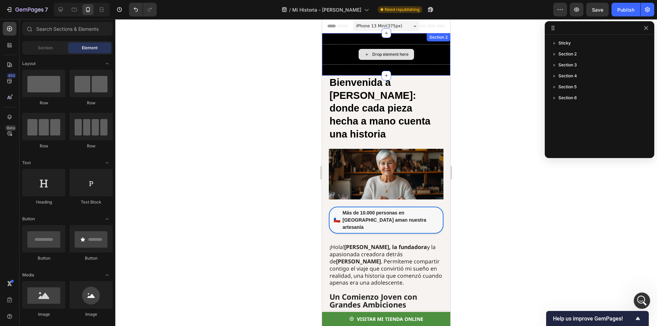
click at [391, 50] on div "Drop element here" at bounding box center [385, 54] width 55 height 11
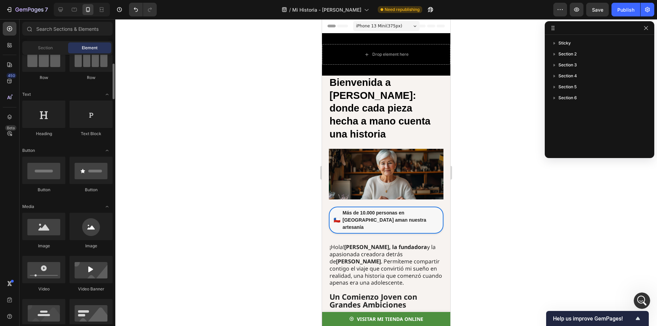
scroll to position [137, 0]
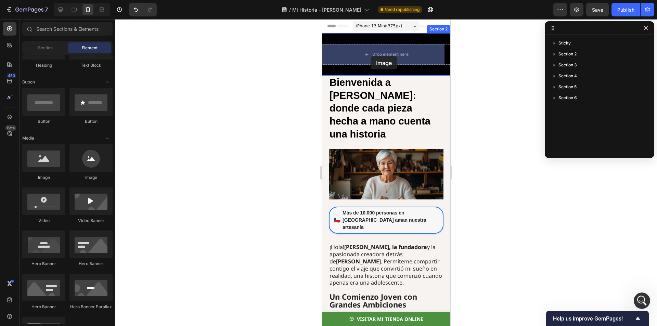
drag, startPoint x: 502, startPoint y: 151, endPoint x: 365, endPoint y: 66, distance: 161.1
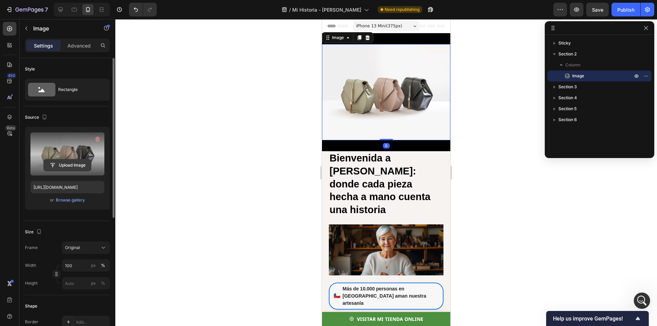
click at [64, 166] on input "file" at bounding box center [67, 165] width 47 height 12
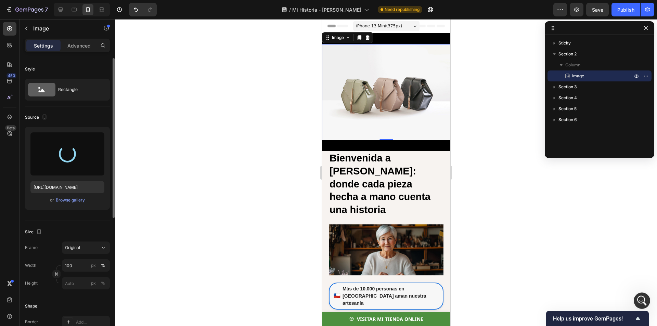
type input "[URL][DOMAIN_NAME]"
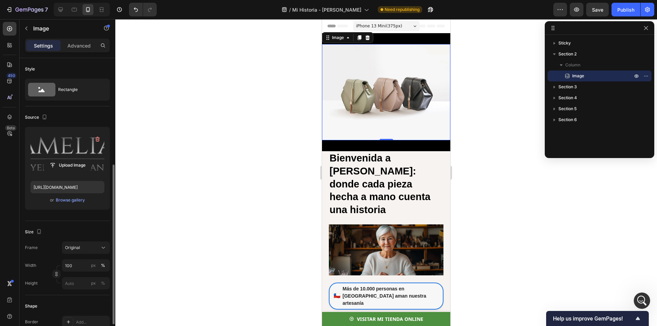
scroll to position [68, 0]
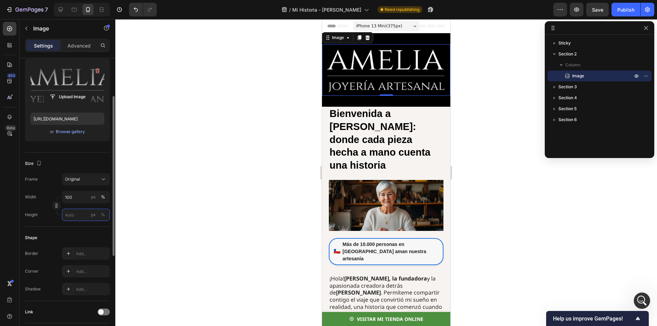
click at [76, 216] on input "px %" at bounding box center [86, 215] width 48 height 12
click at [77, 201] on input "100" at bounding box center [86, 197] width 48 height 12
click at [77, 200] on input "100" at bounding box center [86, 197] width 48 height 12
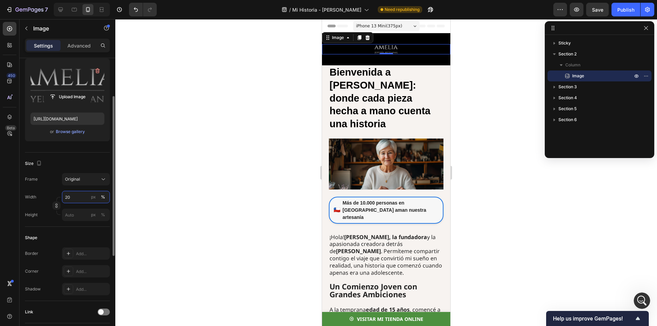
click at [77, 200] on input "20" at bounding box center [86, 197] width 48 height 12
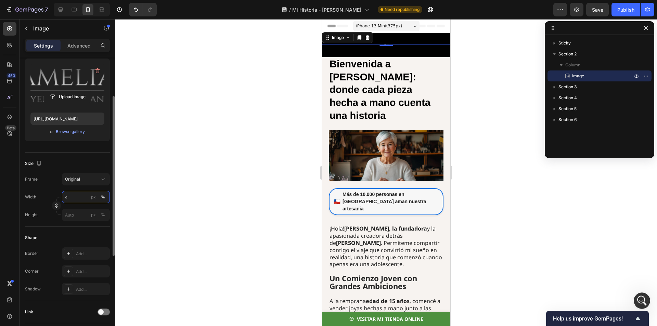
type input "40"
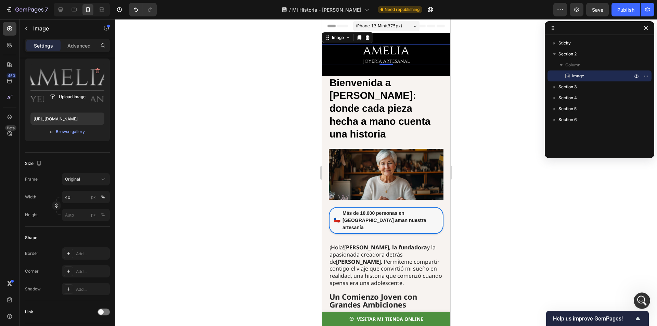
click at [203, 162] on div at bounding box center [385, 172] width 541 height 307
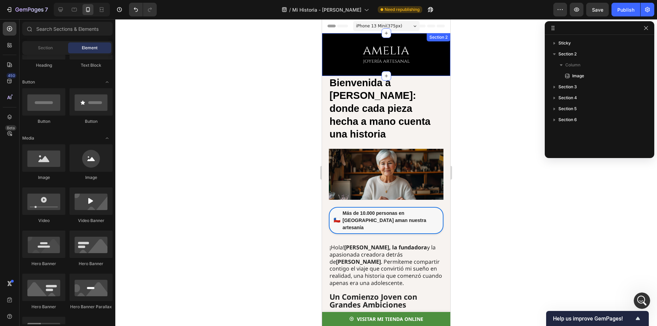
click at [391, 68] on div "Image Section 2" at bounding box center [386, 54] width 128 height 43
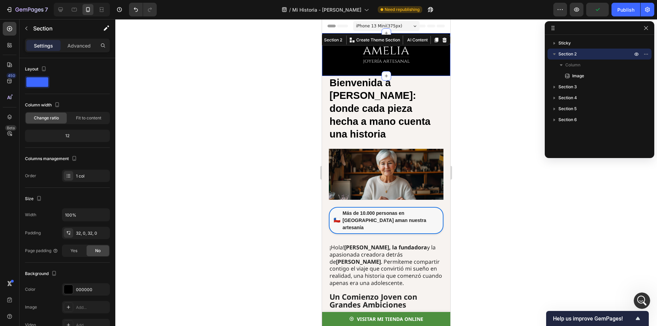
click at [392, 71] on div "Image Section 2 You can create reusable sections Create Theme Section AI Conten…" at bounding box center [386, 54] width 128 height 43
click at [400, 61] on img at bounding box center [385, 54] width 51 height 21
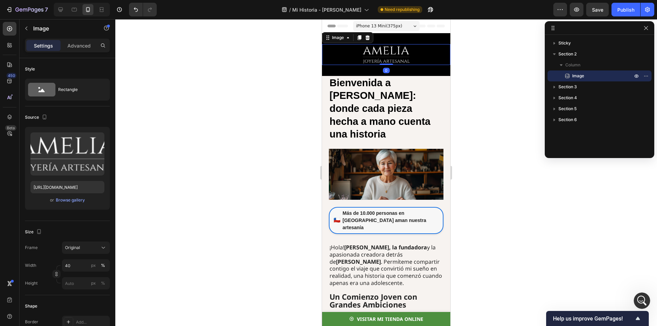
drag, startPoint x: 384, startPoint y: 63, endPoint x: 398, endPoint y: 68, distance: 15.0
click at [388, 59] on div "Image 0" at bounding box center [386, 54] width 128 height 21
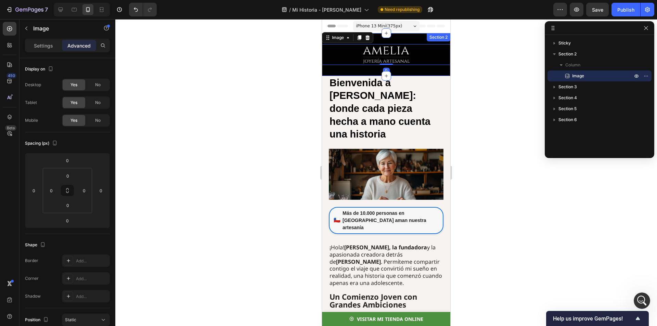
click at [399, 68] on div "Image 0 Section 2" at bounding box center [386, 54] width 128 height 43
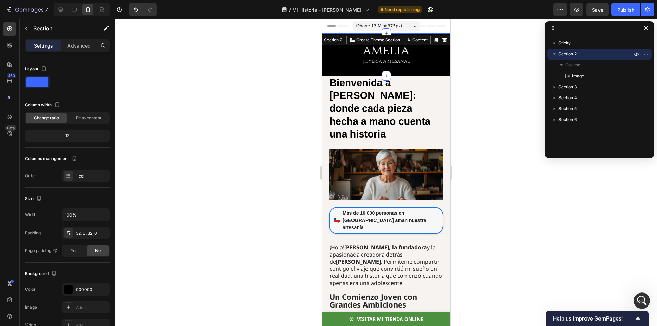
click at [393, 74] on div "Image Section 2 You can create reusable sections Create Theme Section AI Conten…" at bounding box center [386, 54] width 128 height 43
click at [393, 72] on div "Image Section 2 You can create reusable sections Create Theme Section AI Conten…" at bounding box center [386, 54] width 128 height 43
drag, startPoint x: 89, startPoint y: 47, endPoint x: 89, endPoint y: 63, distance: 15.7
click at [89, 48] on p "Advanced" at bounding box center [78, 45] width 23 height 7
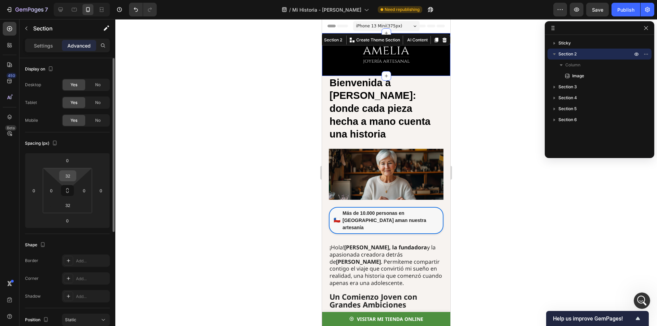
click at [76, 178] on div "32" at bounding box center [67, 175] width 17 height 11
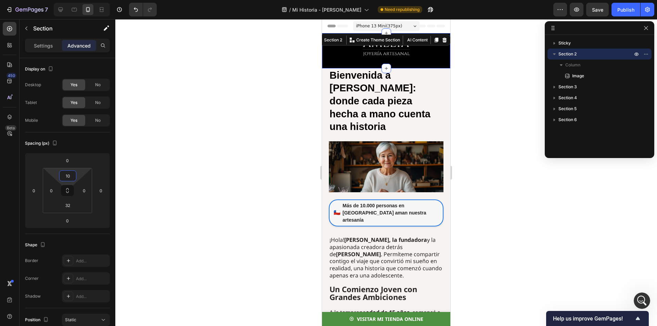
type input "4"
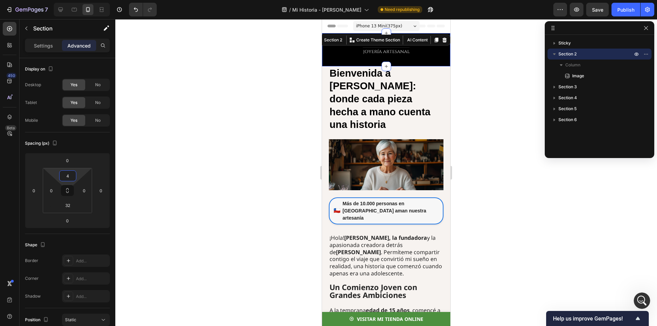
drag, startPoint x: 79, startPoint y: 175, endPoint x: 84, endPoint y: 174, distance: 5.5
click at [84, 0] on html "7 / Mi Historia - [PERSON_NAME] Need republishing Preview Save Publish 450 Beta…" at bounding box center [328, 0] width 657 height 0
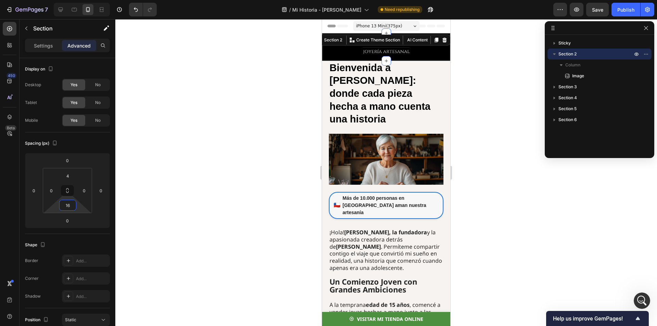
type input "12"
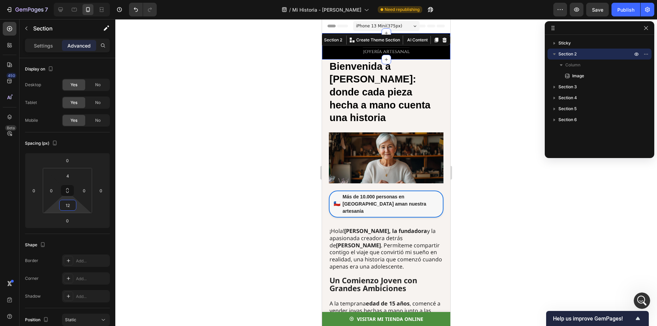
click at [78, 0] on html "7 / Mi Historia - [PERSON_NAME] Need republishing Preview Save Publish 450 Beta…" at bounding box center [328, 0] width 657 height 0
click at [69, 176] on input "4" at bounding box center [68, 176] width 14 height 10
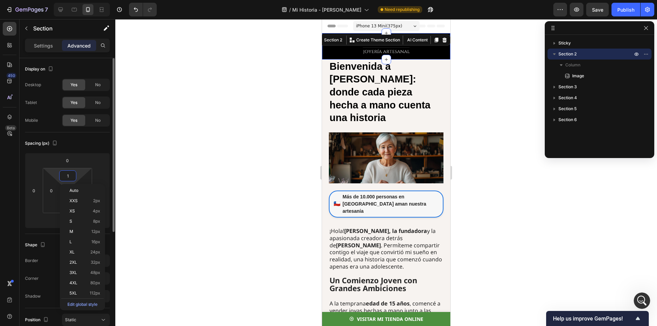
type input "12"
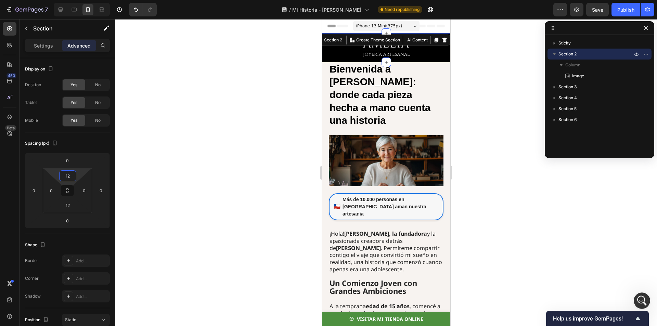
click at [158, 163] on div at bounding box center [385, 172] width 541 height 307
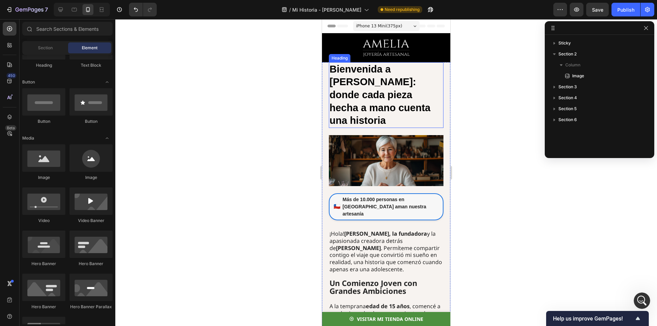
click at [326, 59] on div "Image Section 2" at bounding box center [386, 47] width 128 height 29
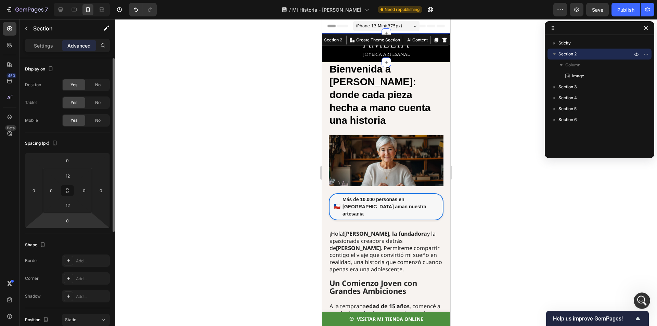
click at [78, 0] on html "7 / Mi Historia - [PERSON_NAME] Need republishing Preview Save Publish 450 Beta…" at bounding box center [328, 0] width 657 height 0
type input "12"
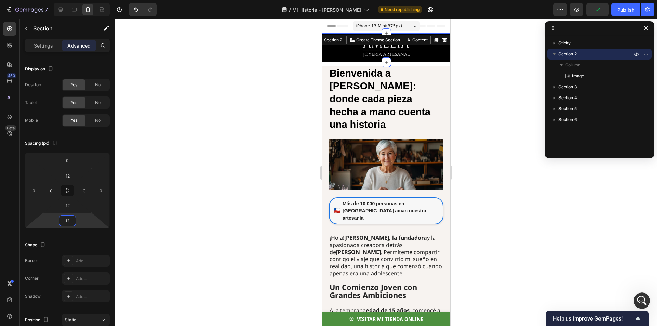
click at [162, 195] on div at bounding box center [385, 172] width 541 height 307
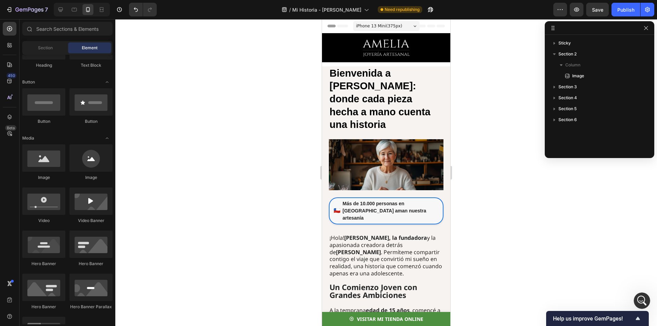
click at [473, 60] on div at bounding box center [385, 172] width 541 height 307
click at [372, 60] on div "Image Section 2" at bounding box center [386, 47] width 128 height 29
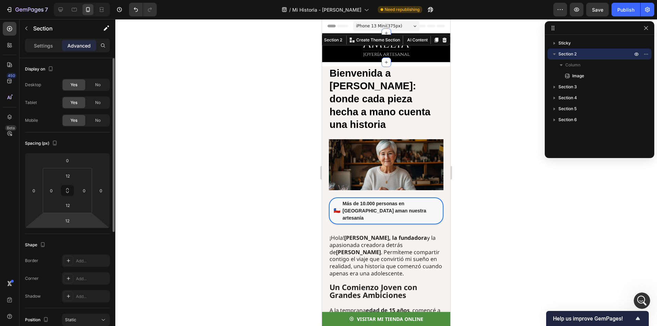
click at [78, 0] on html "7 / Mi Historia - [PERSON_NAME] Need republishing Preview Save Publish 450 Beta…" at bounding box center [328, 0] width 657 height 0
type input "0"
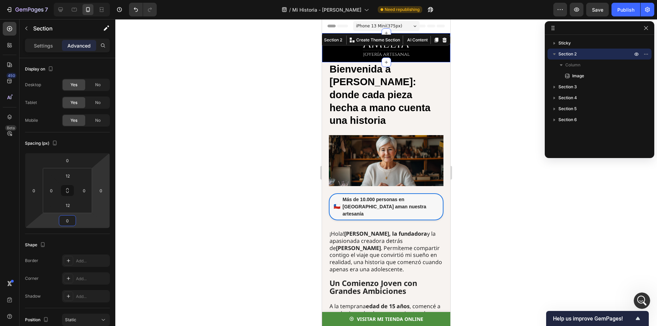
click at [142, 207] on div at bounding box center [385, 172] width 541 height 307
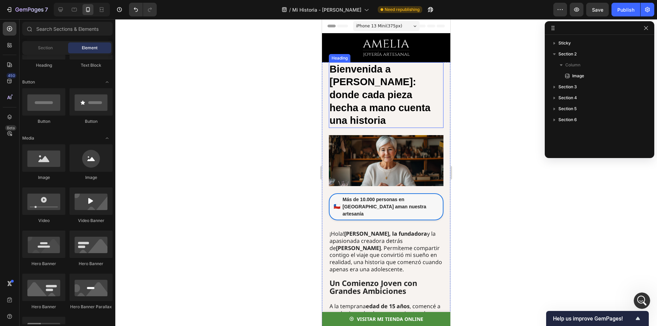
click at [348, 68] on strong "Bienvenida a [PERSON_NAME]: donde cada pieza hecha a mano cuenta una historia" at bounding box center [379, 95] width 101 height 63
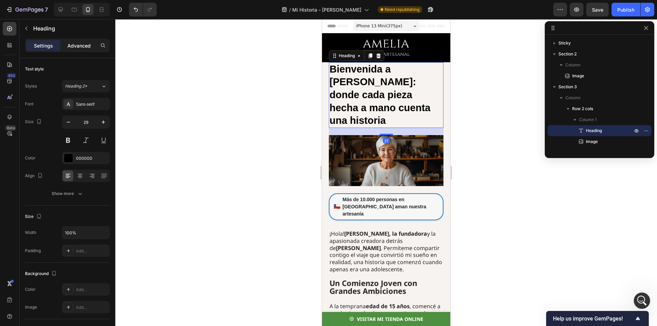
click at [87, 50] on div "Advanced" at bounding box center [79, 45] width 34 height 11
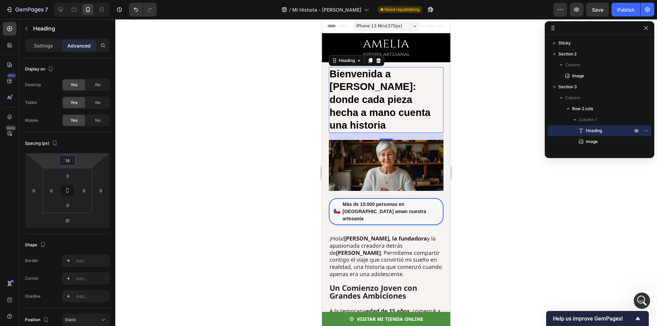
type input "12"
click at [84, 0] on html "7 / Mi Historia - [PERSON_NAME] Need republishing Preview Save Publish 450 Beta…" at bounding box center [328, 0] width 657 height 0
click at [156, 140] on div at bounding box center [385, 172] width 541 height 307
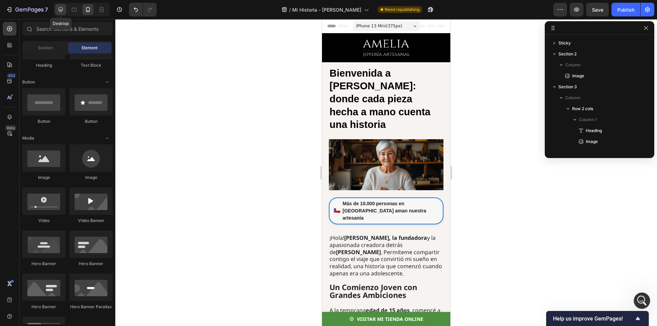
click at [60, 11] on icon at bounding box center [60, 10] width 4 height 4
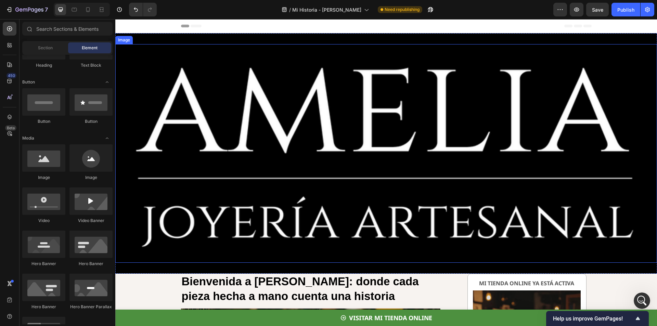
click at [276, 105] on img at bounding box center [385, 247] width 541 height 406
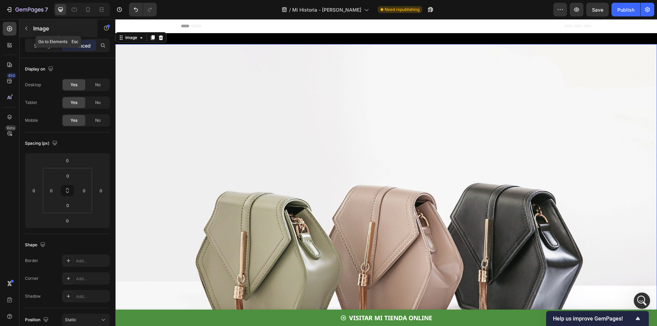
click at [27, 27] on icon "button" at bounding box center [26, 29] width 2 height 4
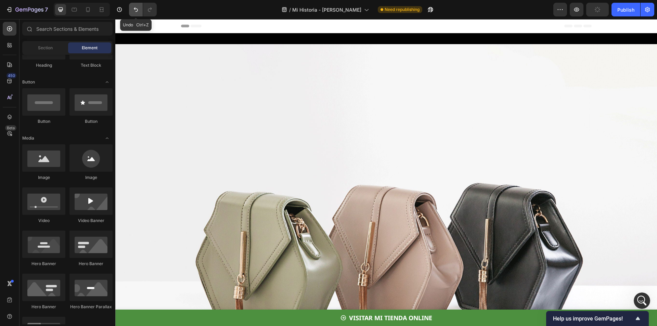
click at [133, 13] on icon "Undo/Redo" at bounding box center [135, 9] width 7 height 7
click at [149, 11] on icon "Undo/Redo" at bounding box center [150, 10] width 4 height 4
click at [219, 134] on img at bounding box center [385, 247] width 541 height 406
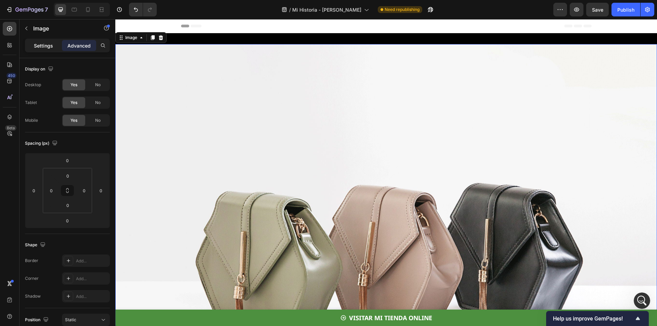
click at [48, 41] on div "Settings" at bounding box center [43, 45] width 34 height 11
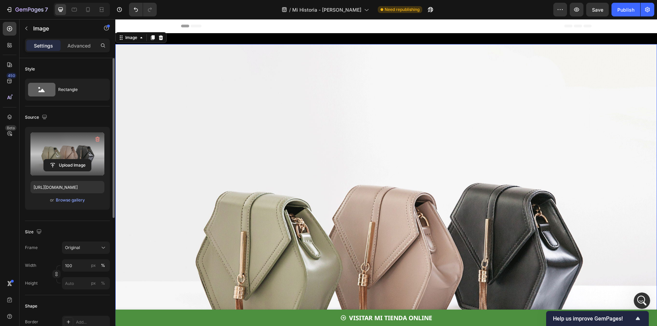
click at [69, 150] on label at bounding box center [67, 153] width 74 height 43
click at [69, 159] on input "file" at bounding box center [67, 165] width 47 height 12
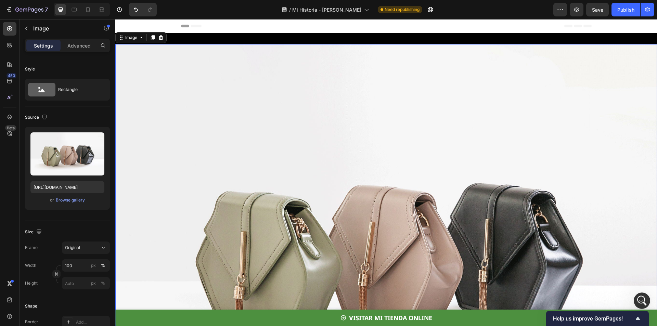
type input "[URL][DOMAIN_NAME]"
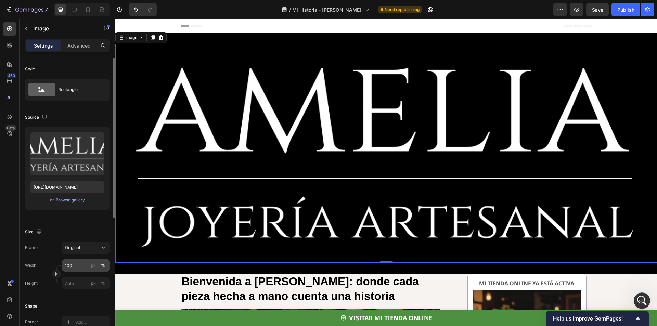
click at [66, 272] on div "Width 100 px % Height px %" at bounding box center [67, 274] width 85 height 30
click at [69, 267] on input "100" at bounding box center [86, 265] width 48 height 12
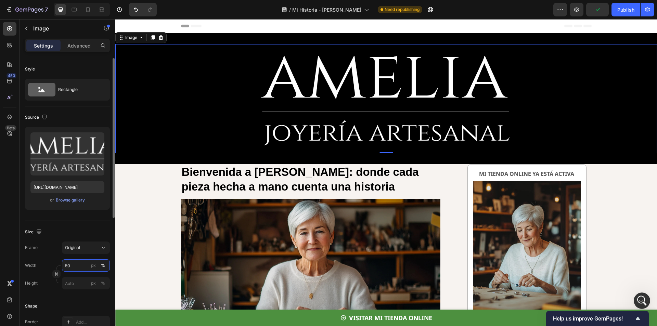
click at [69, 266] on input "50" at bounding box center [86, 265] width 48 height 12
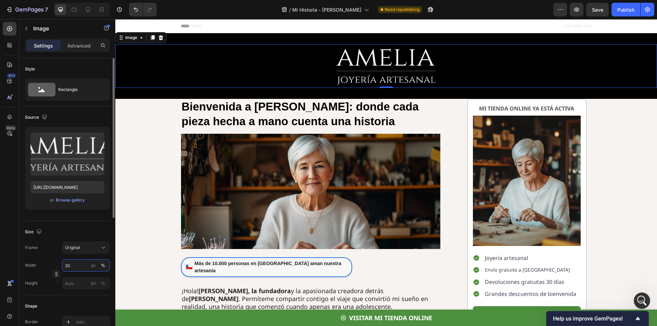
click at [69, 265] on input "20" at bounding box center [86, 265] width 48 height 12
type input "10"
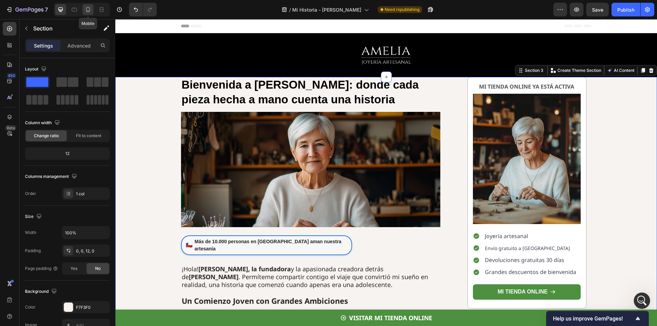
click at [88, 11] on icon at bounding box center [87, 9] width 7 height 7
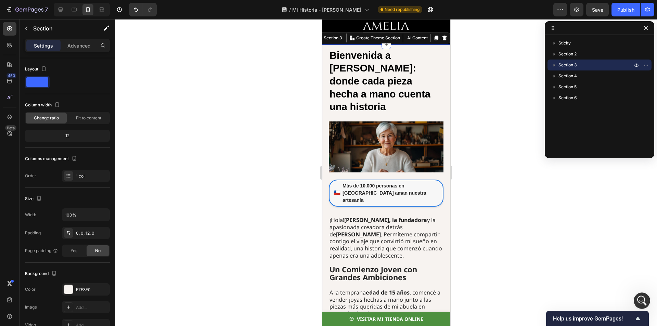
click at [496, 53] on div at bounding box center [385, 172] width 541 height 307
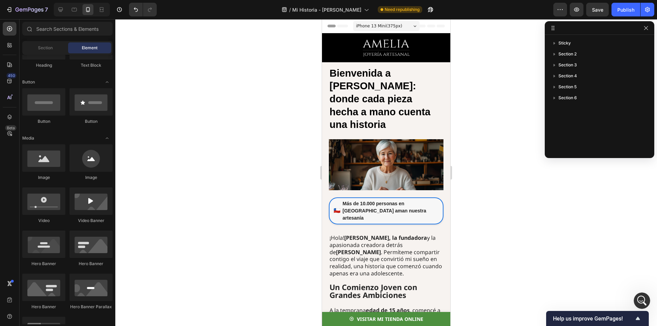
click at [618, 18] on div "7 / Mi Historia - [PERSON_NAME] Need republishing Preview Save Publish" at bounding box center [328, 9] width 657 height 19
click at [625, 12] on div "Publish" at bounding box center [625, 9] width 17 height 7
click at [331, 29] on div "Header" at bounding box center [338, 26] width 25 height 8
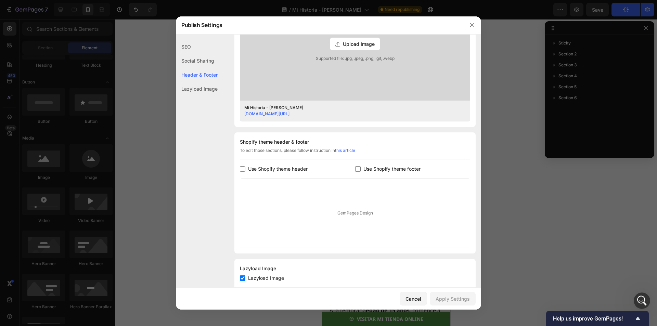
scroll to position [245, 0]
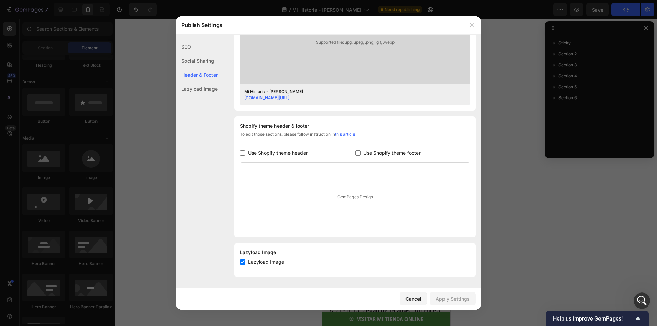
click at [258, 262] on span "Lazyload Image" at bounding box center [266, 262] width 36 height 8
click at [264, 262] on span "Lazyload Image" at bounding box center [266, 262] width 36 height 8
drag, startPoint x: 251, startPoint y: 265, endPoint x: 278, endPoint y: 264, distance: 26.7
click at [251, 265] on span "Lazyload Image" at bounding box center [266, 262] width 36 height 8
click at [437, 293] on button "Apply Settings" at bounding box center [453, 299] width 46 height 14
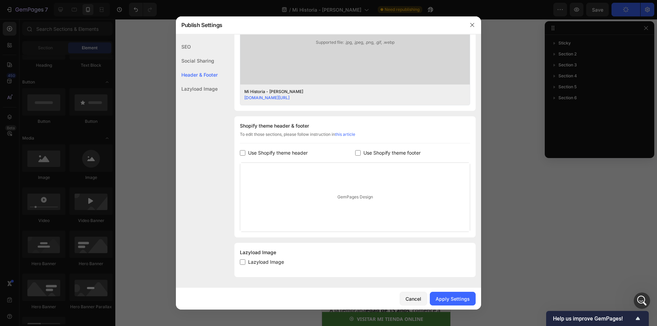
click at [275, 263] on span "Lazyload Image" at bounding box center [266, 262] width 36 height 8
click at [338, 277] on div "SEO Search Result Preview Mi Historia - [PERSON_NAME] [DOMAIN_NAME][URL] SEO Pa…" at bounding box center [328, 38] width 305 height 488
click at [280, 264] on span "Lazyload Image" at bounding box center [266, 262] width 36 height 8
click at [273, 263] on span "Lazyload Image" at bounding box center [266, 262] width 36 height 8
checkbox input "true"
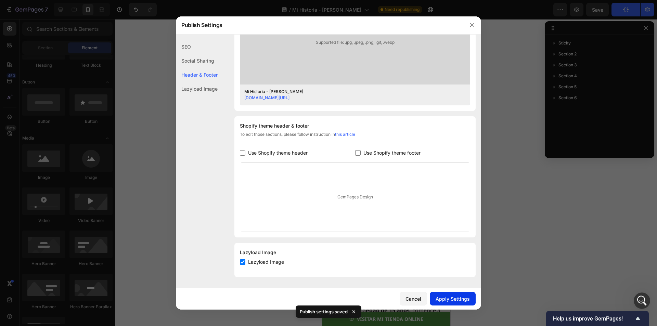
click at [457, 296] on div "Apply Settings" at bounding box center [452, 298] width 34 height 7
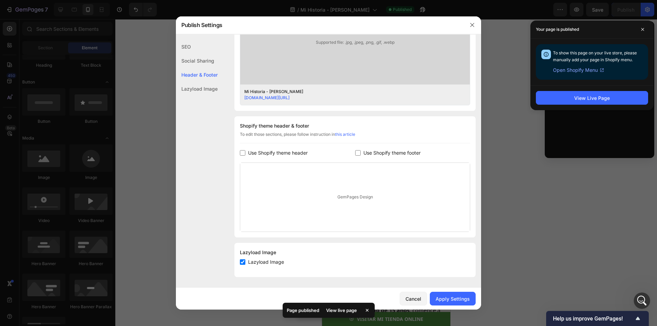
click at [472, 26] on icon "button" at bounding box center [471, 24] width 5 height 5
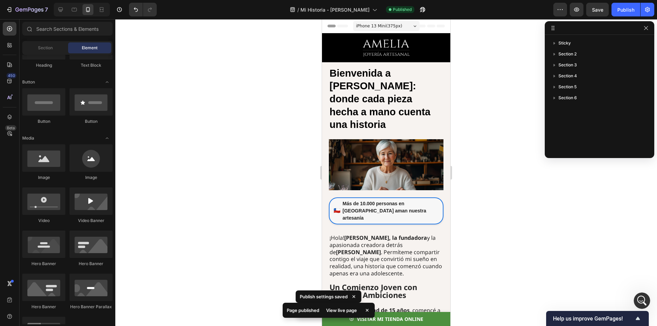
click at [475, 46] on div at bounding box center [385, 172] width 541 height 307
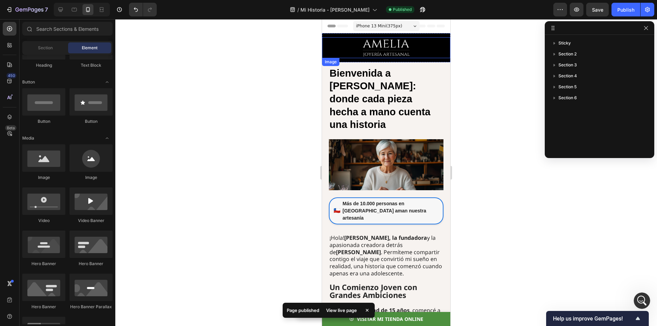
click at [429, 51] on div at bounding box center [386, 47] width 128 height 21
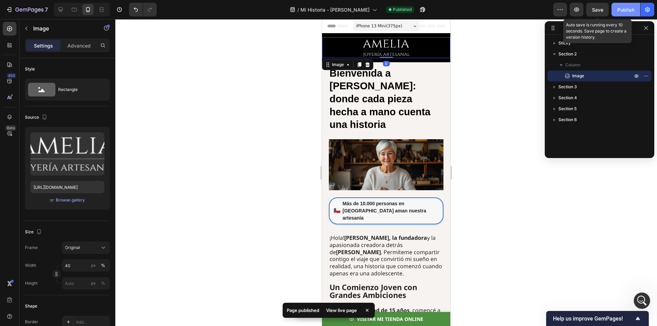
click at [619, 11] on button "Publish" at bounding box center [625, 10] width 29 height 14
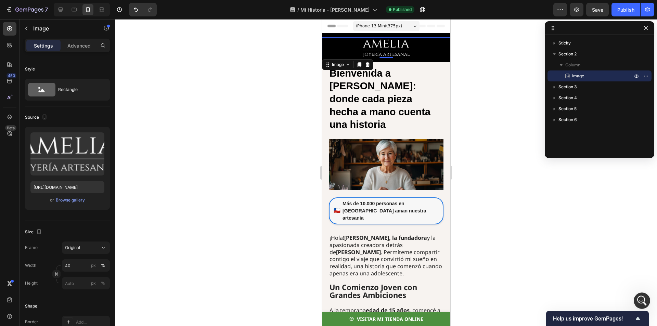
drag, startPoint x: 459, startPoint y: 65, endPoint x: 128, endPoint y: 37, distance: 331.9
click at [459, 65] on div at bounding box center [385, 172] width 541 height 307
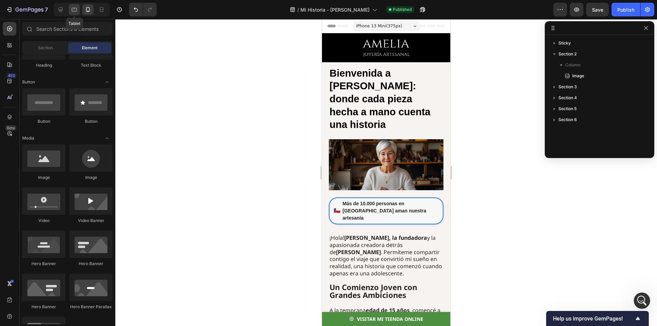
click at [77, 9] on icon at bounding box center [74, 9] width 7 height 7
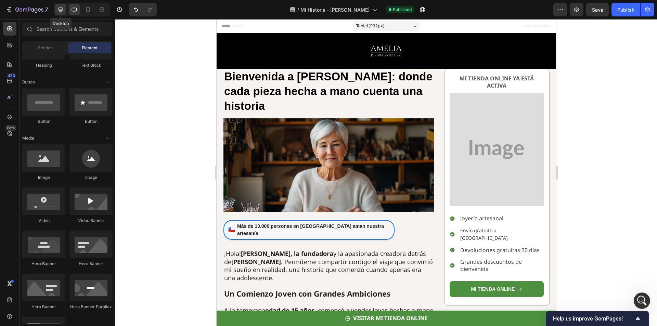
click at [61, 9] on icon at bounding box center [60, 9] width 7 height 7
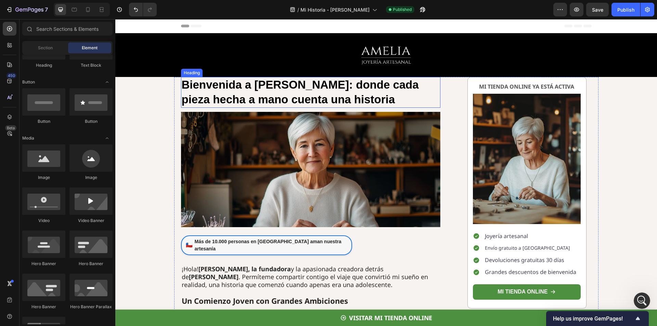
click at [335, 82] on strong "Bienvenida a [PERSON_NAME]: donde cada pieza hecha a mano cuenta una historia" at bounding box center [300, 91] width 237 height 27
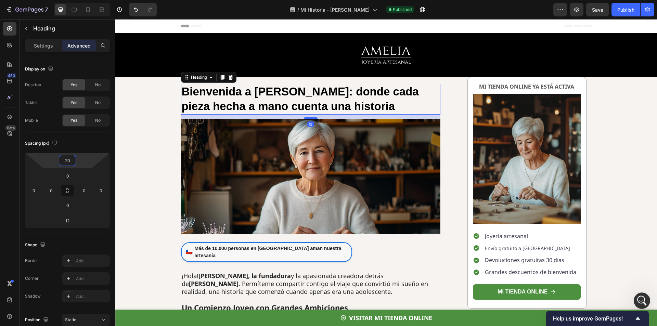
type input "18"
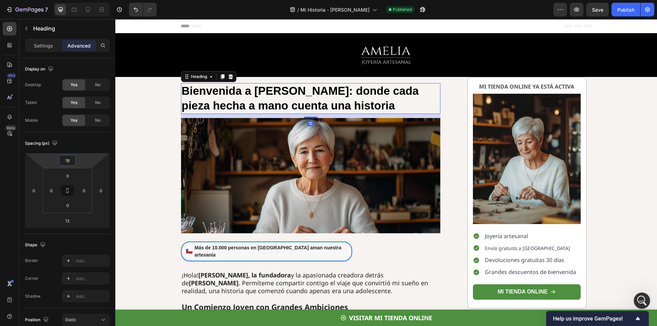
drag, startPoint x: 80, startPoint y: 161, endPoint x: 83, endPoint y: 158, distance: 4.4
click at [83, 0] on html "7 / Mi Historia - [PERSON_NAME] Published Preview Save Publish 450 Beta Section…" at bounding box center [328, 0] width 657 height 0
click at [502, 115] on img at bounding box center [527, 159] width 108 height 130
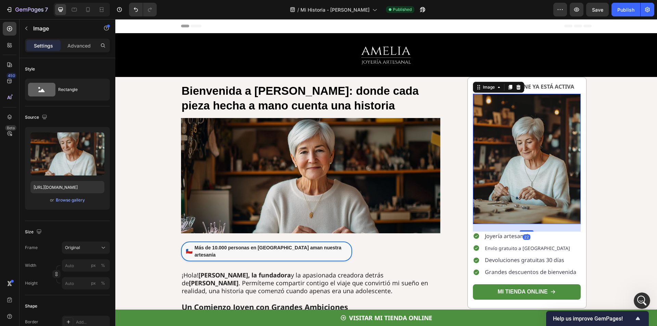
click at [473, 82] on div "Image" at bounding box center [498, 87] width 51 height 11
click at [471, 80] on div "MI TIENDA ONLINE YA ESTÁ ACTIVA Text Block Image 22 Joyería artesanal Envío gra…" at bounding box center [526, 193] width 119 height 232
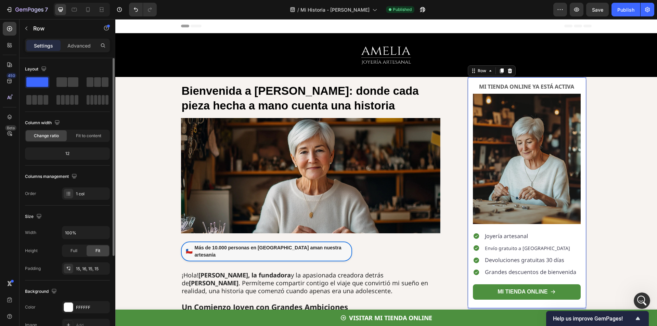
click at [80, 44] on p "Advanced" at bounding box center [78, 45] width 23 height 7
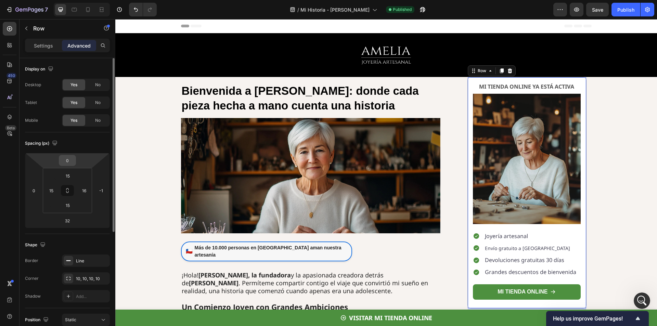
click at [70, 162] on input "0" at bounding box center [68, 160] width 14 height 10
type input "18"
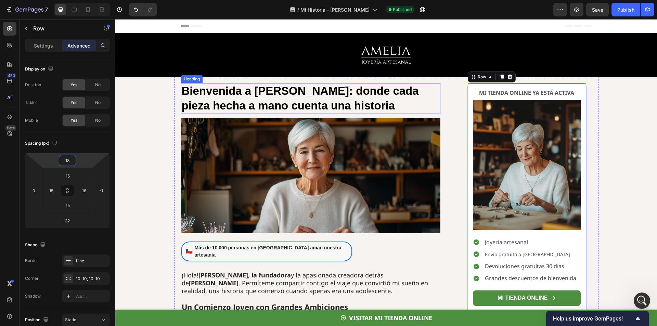
click at [421, 99] on h1 "Bienvenida a [PERSON_NAME]: donde cada pieza hecha a mano cuenta una historia" at bounding box center [311, 98] width 260 height 31
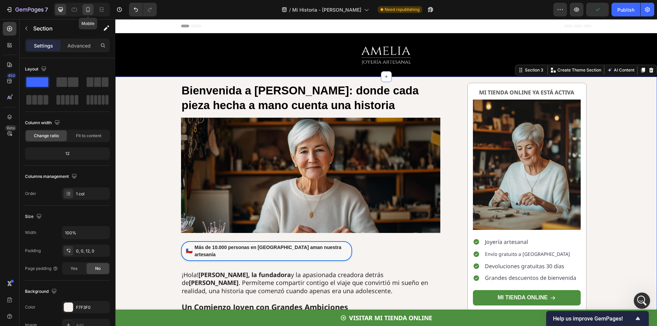
click at [87, 12] on icon at bounding box center [87, 9] width 7 height 7
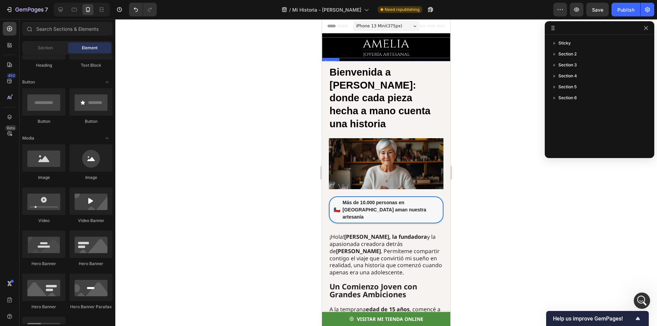
click at [388, 44] on img at bounding box center [385, 47] width 51 height 21
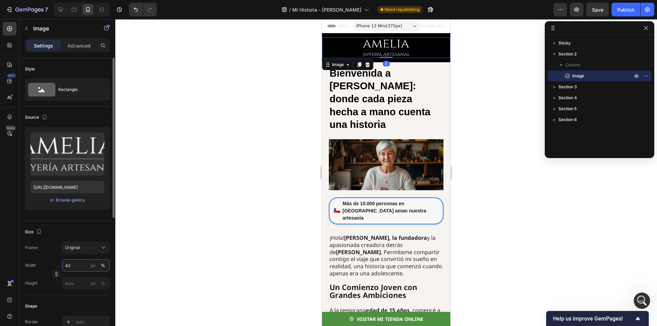
click at [71, 265] on input "40" at bounding box center [86, 265] width 48 height 12
type input "35"
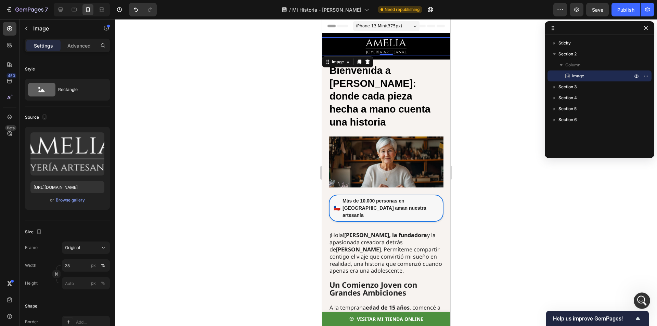
click at [157, 236] on div at bounding box center [385, 172] width 541 height 307
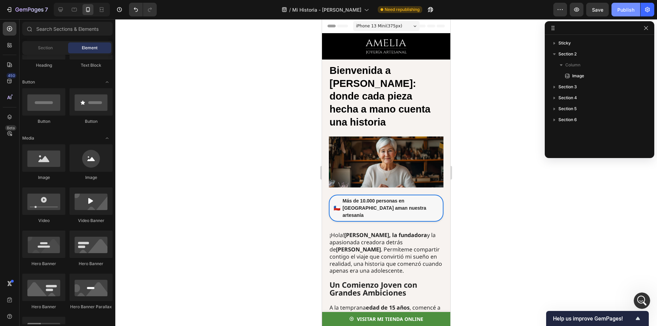
click at [617, 10] on button "Publish" at bounding box center [625, 10] width 29 height 14
click at [639, 300] on icon "Open Intercom Messenger" at bounding box center [640, 299] width 11 height 11
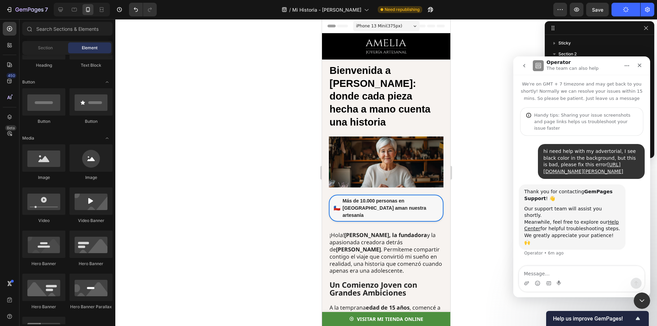
click at [577, 266] on div "Intercom messenger" at bounding box center [582, 279] width 126 height 26
drag, startPoint x: 578, startPoint y: 270, endPoint x: 594, endPoint y: 260, distance: 18.8
click at [581, 269] on textarea "Message…" at bounding box center [581, 272] width 125 height 12
type textarea "probelm solved, thanks"
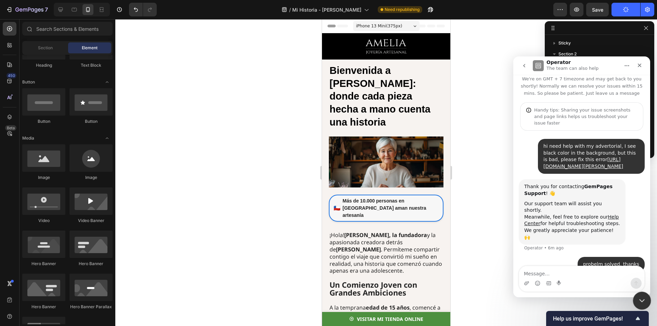
click at [647, 299] on div "Close Intercom Messenger" at bounding box center [640, 299] width 16 height 16
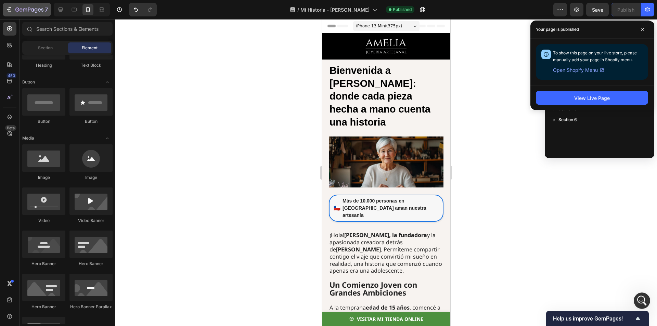
click at [6, 10] on icon "button" at bounding box center [9, 9] width 7 height 7
